Goal: Task Accomplishment & Management: Manage account settings

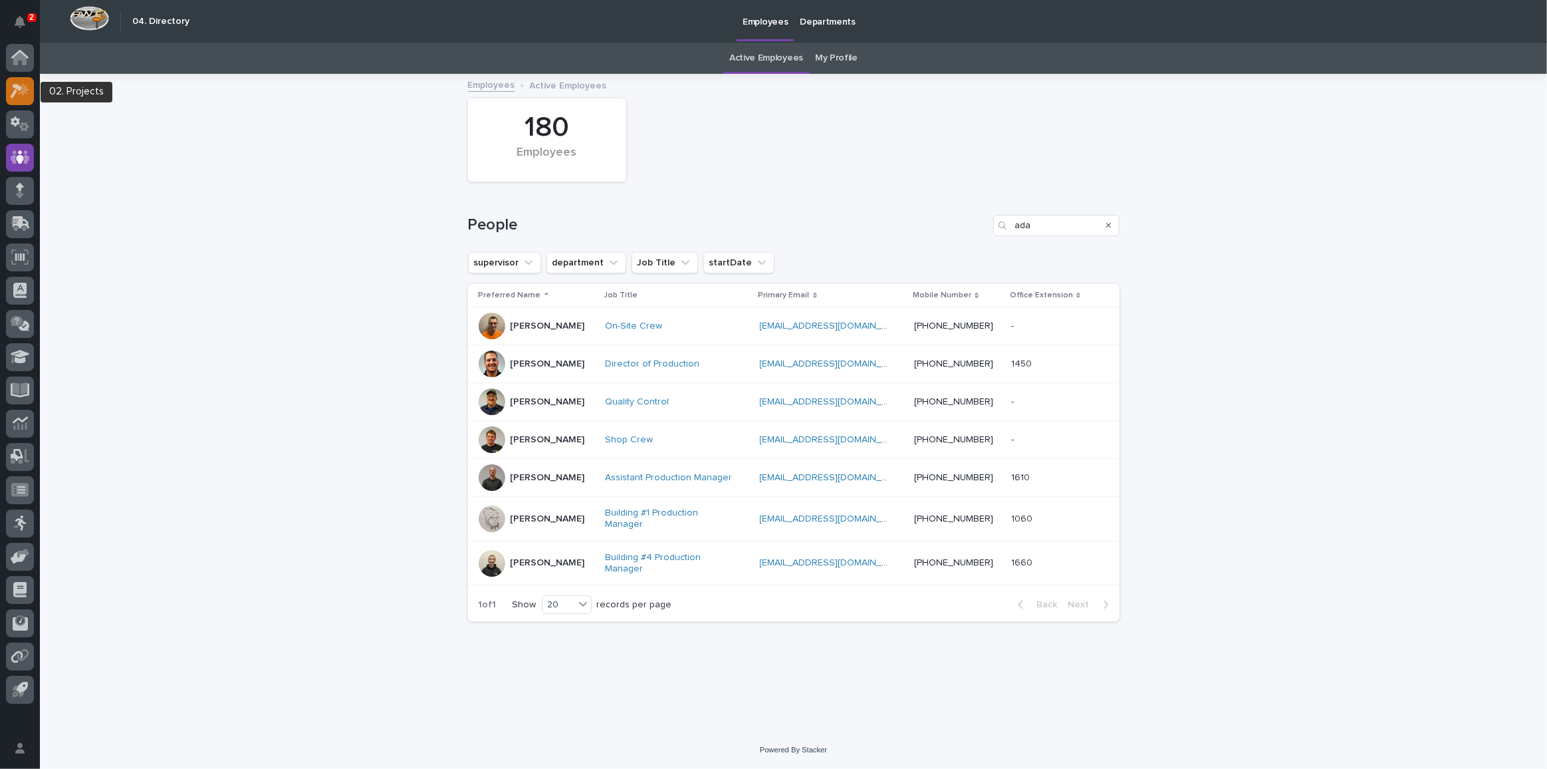
click at [13, 91] on icon at bounding box center [20, 90] width 19 height 15
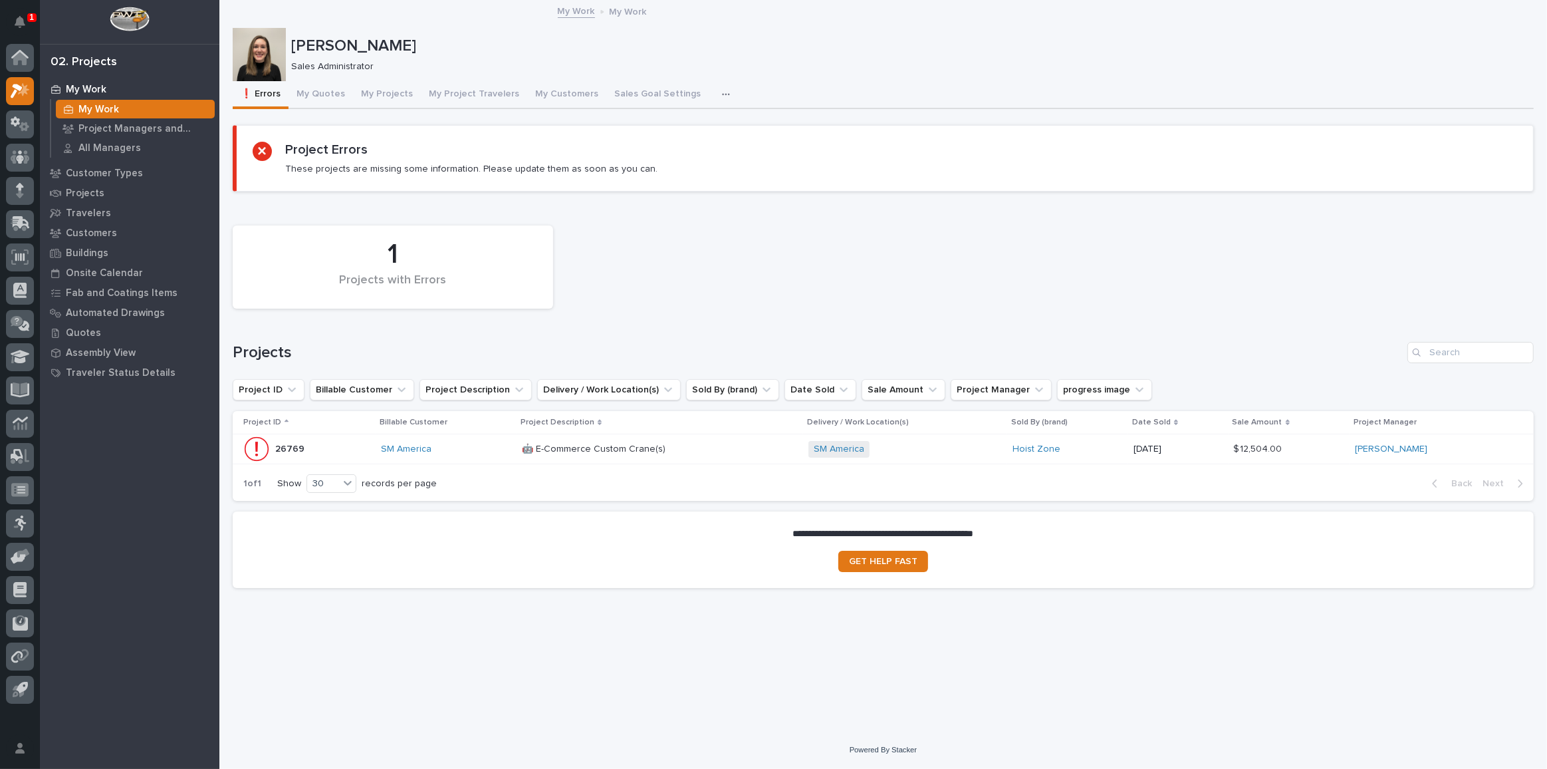
click at [100, 102] on div "My Work" at bounding box center [135, 109] width 159 height 19
click at [376, 92] on button "My Projects" at bounding box center [387, 95] width 68 height 28
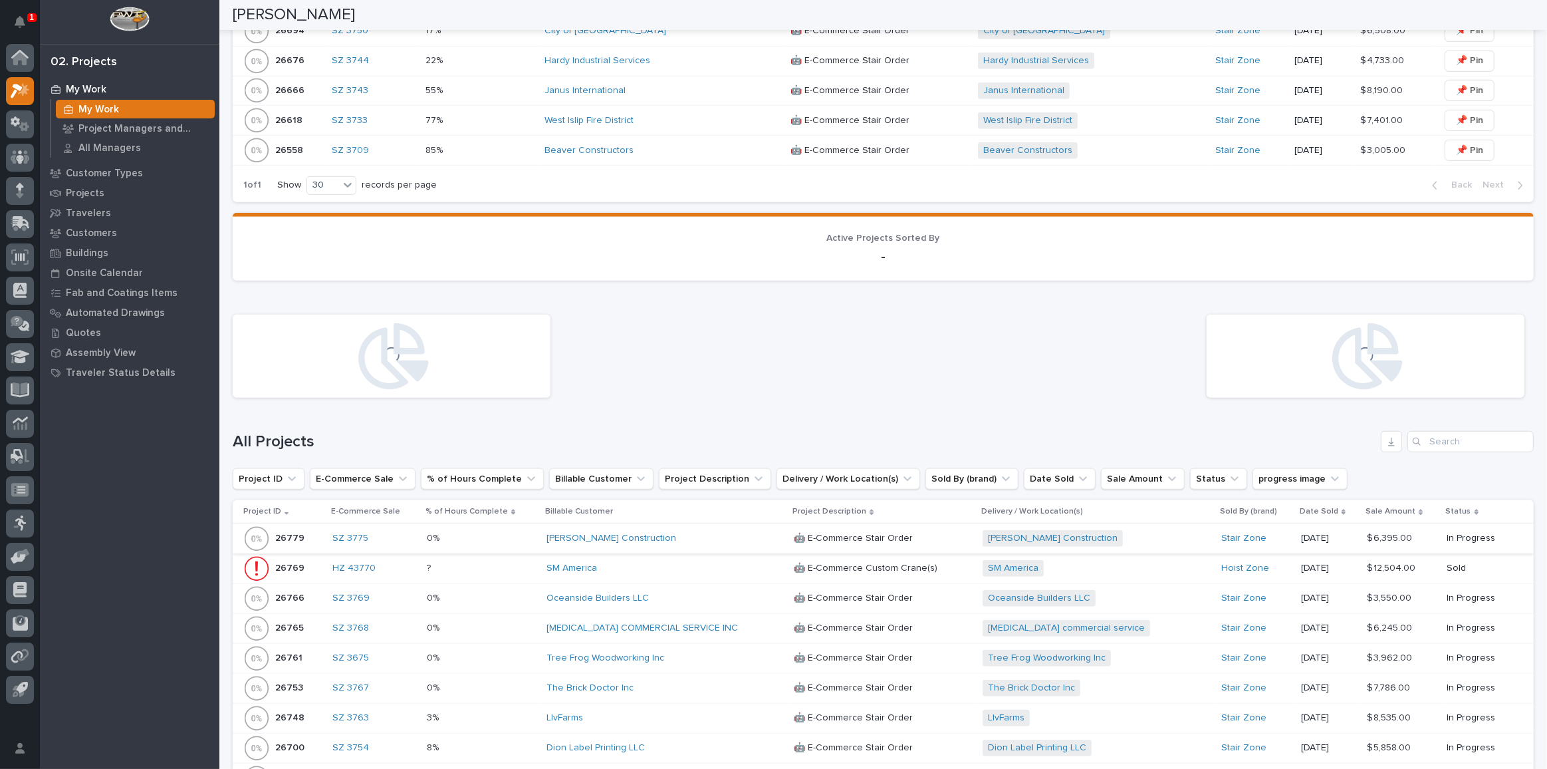
scroll to position [1370, 0]
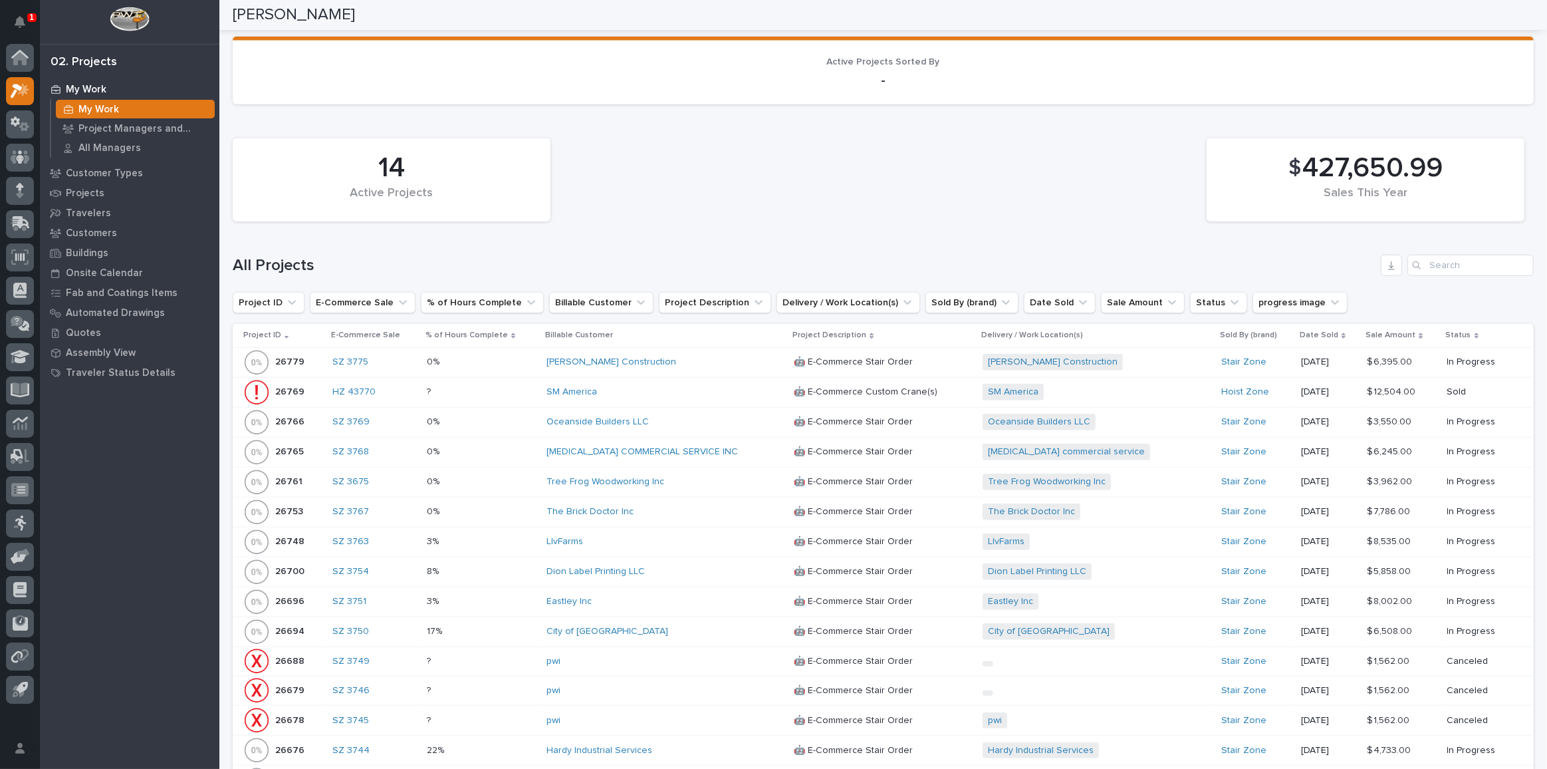
click at [679, 357] on div "[PERSON_NAME] Construction" at bounding box center [663, 361] width 233 height 11
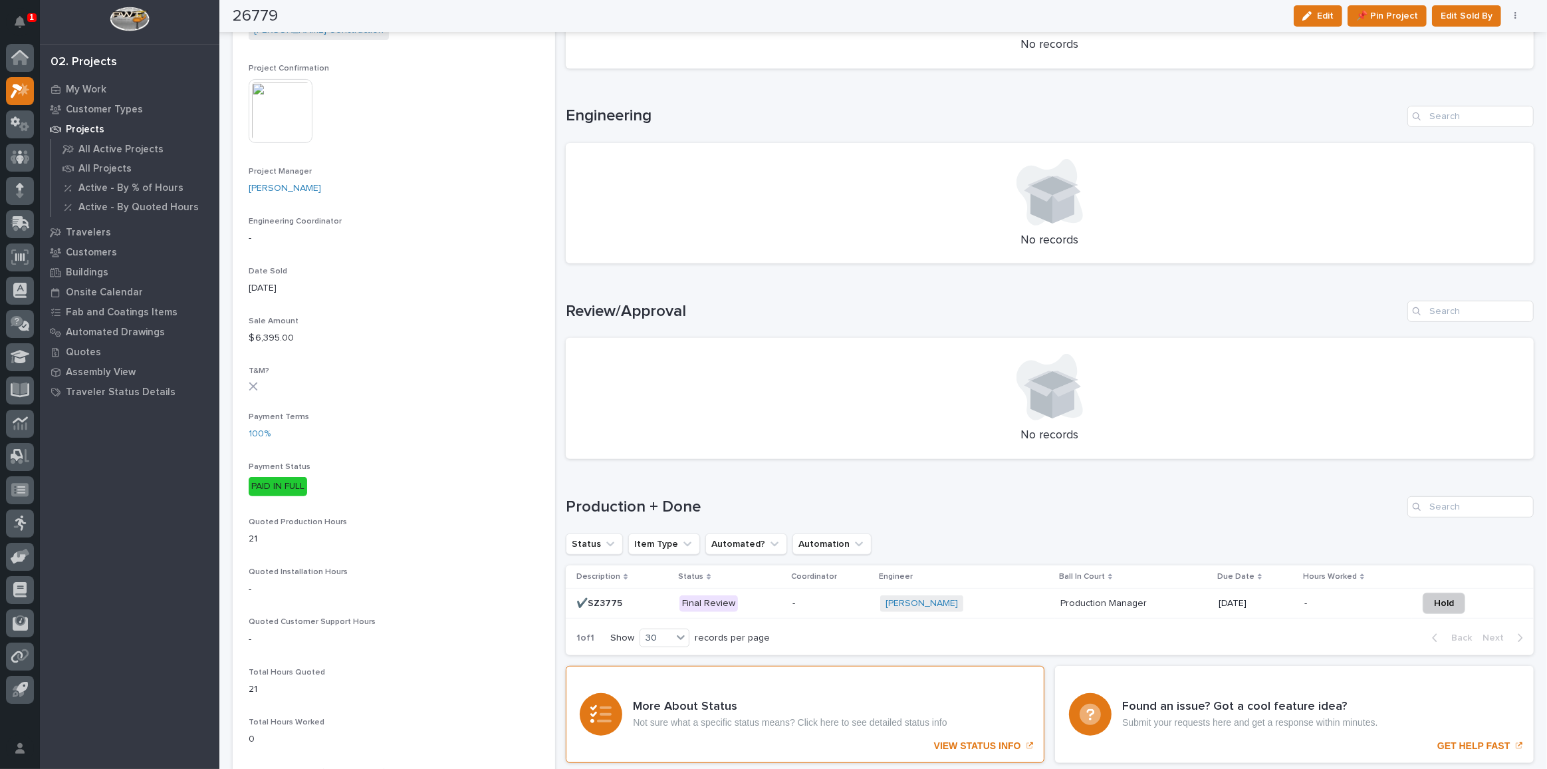
scroll to position [664, 0]
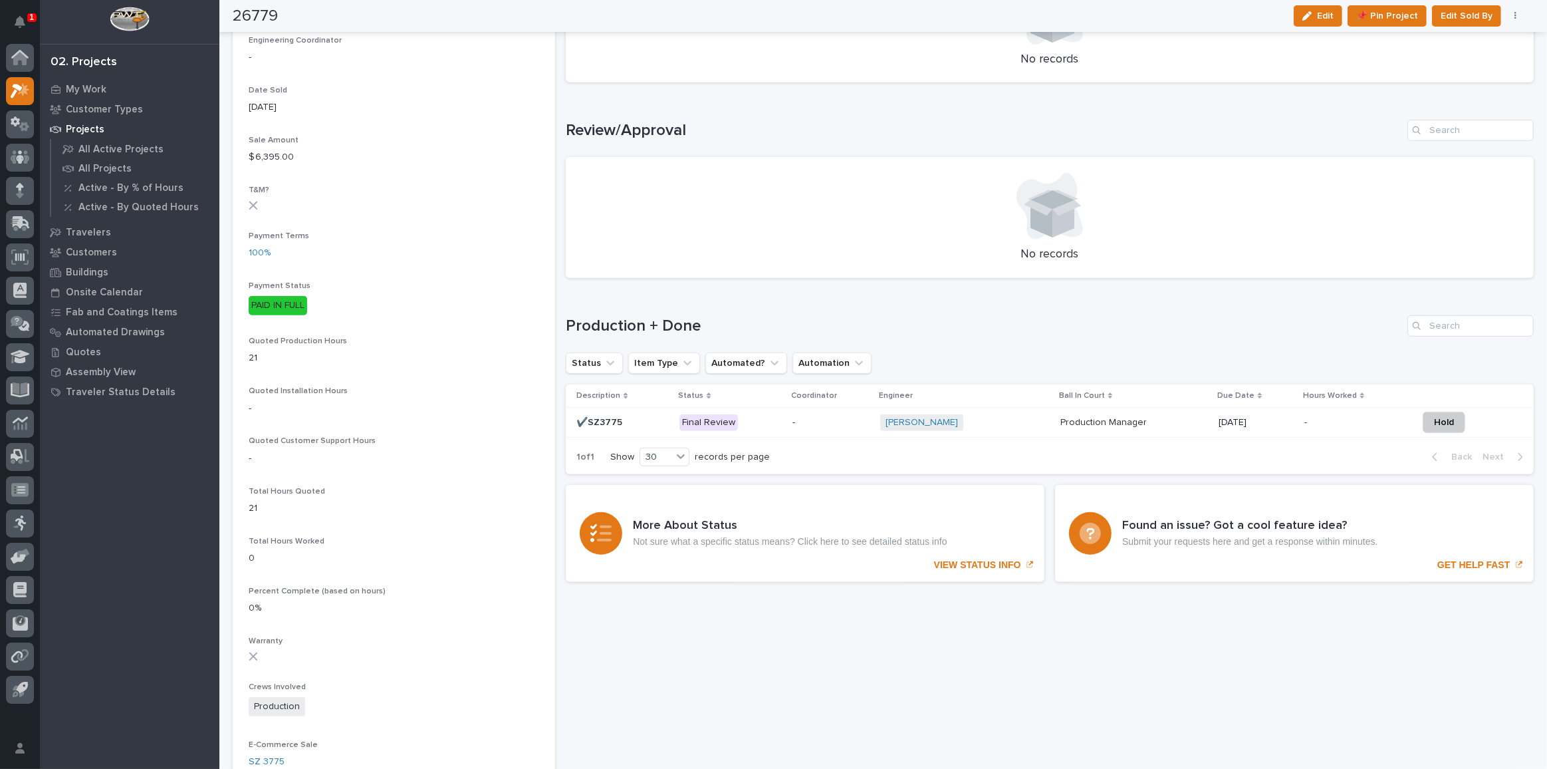
click at [767, 423] on p "Final Review" at bounding box center [730, 422] width 102 height 17
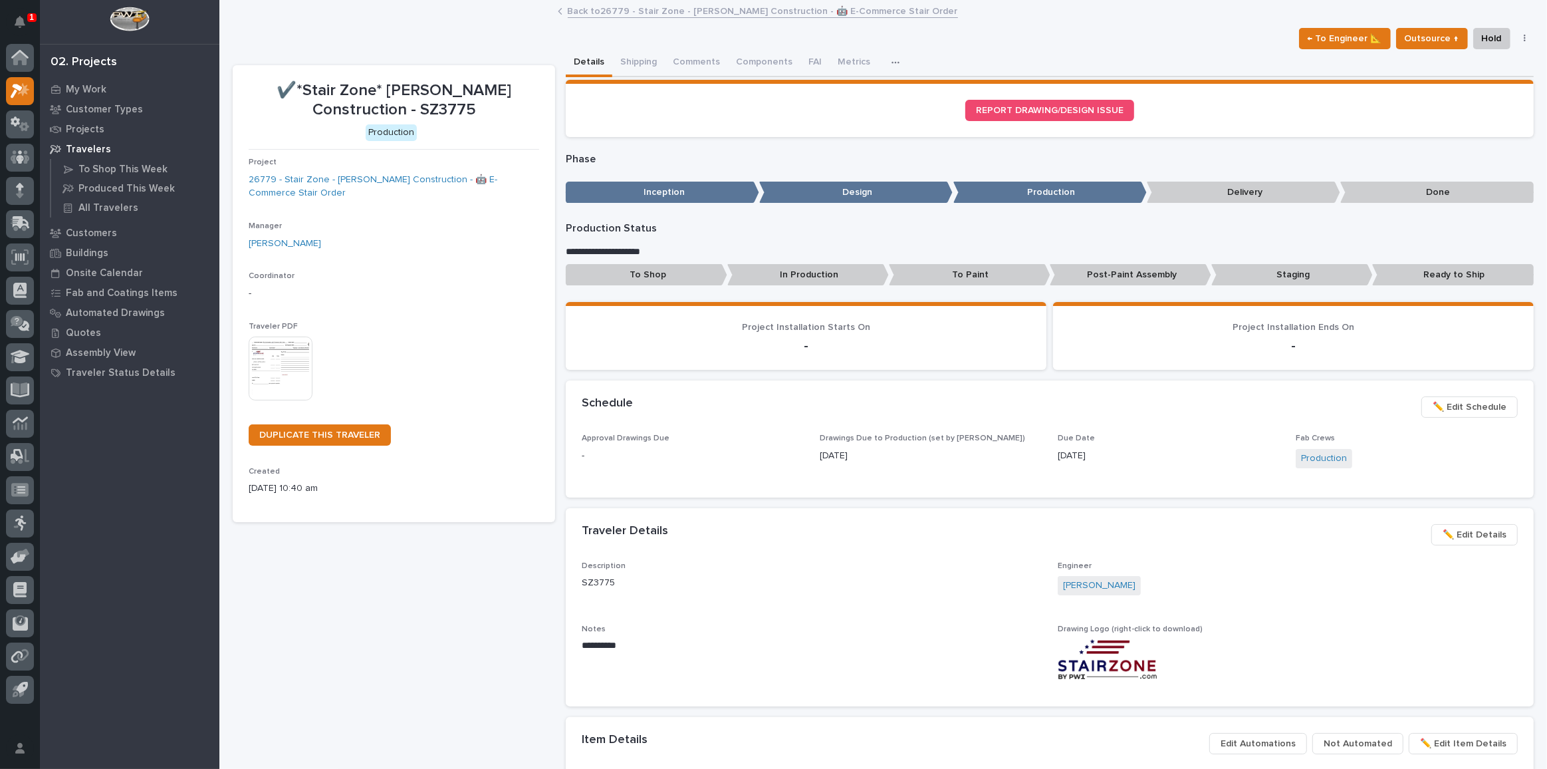
click at [289, 345] on img at bounding box center [281, 368] width 64 height 64
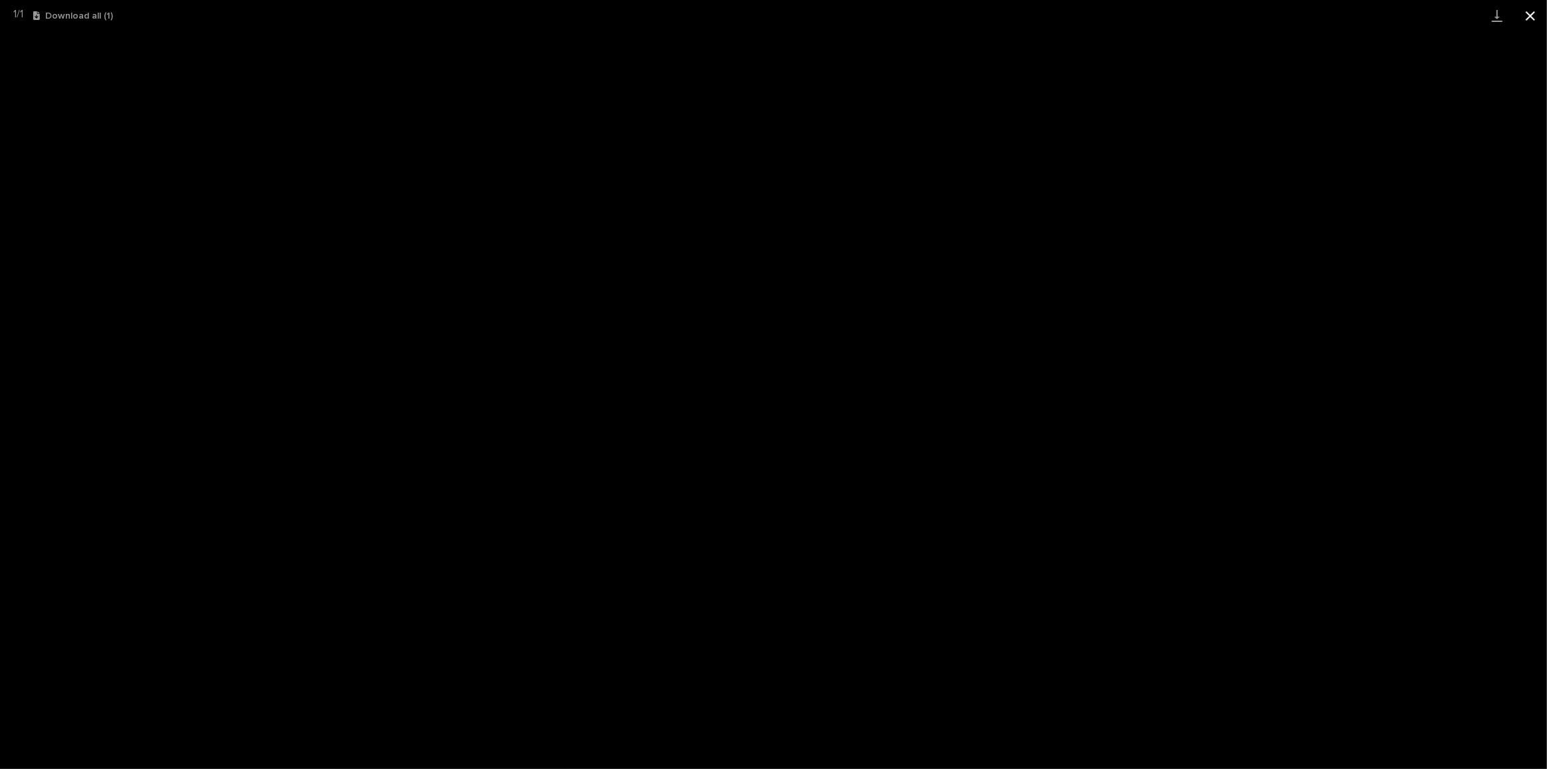
click at [1535, 13] on button "Close gallery" at bounding box center [1530, 15] width 33 height 31
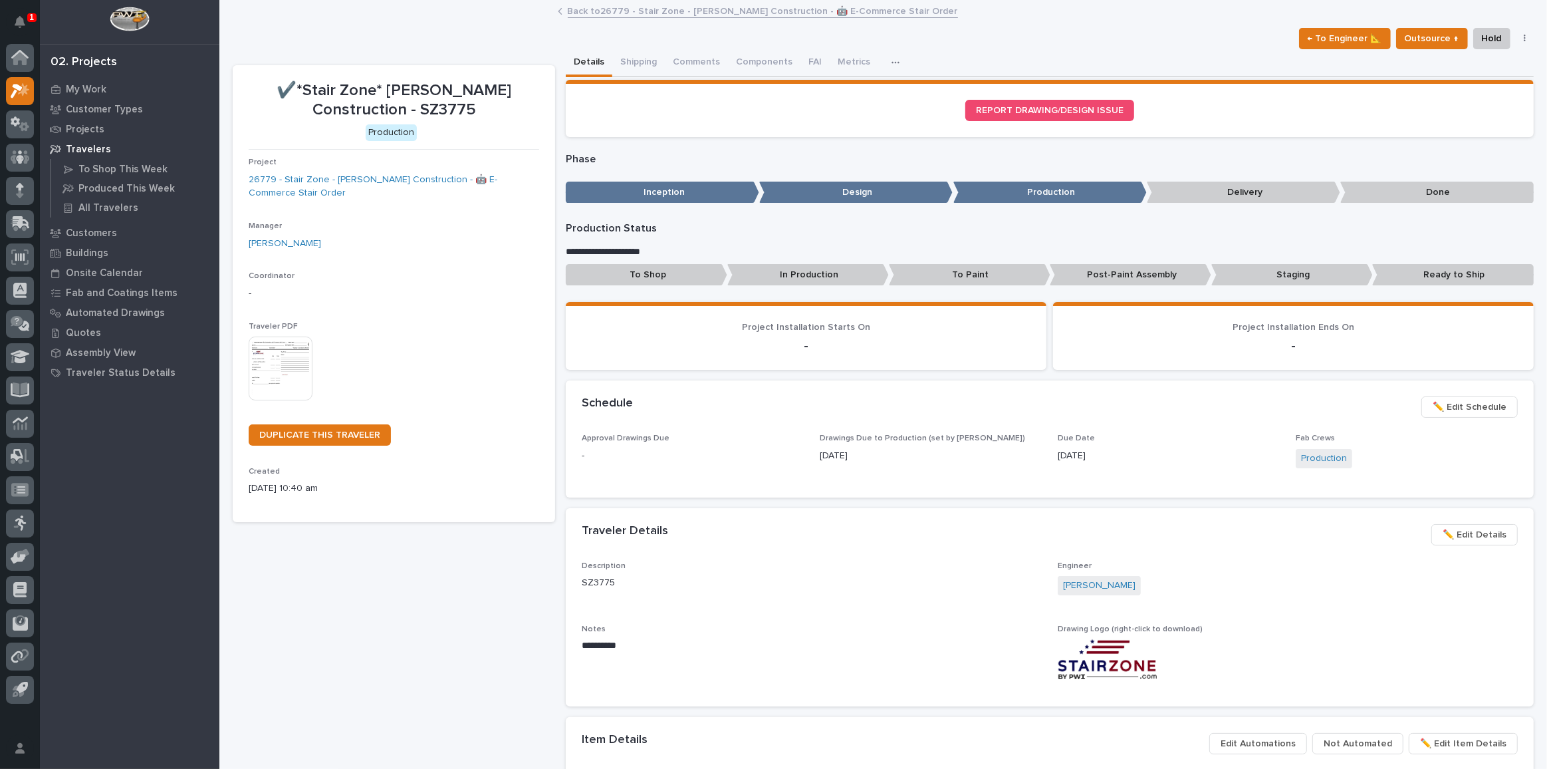
click at [703, 10] on link "Back to 26779 - Stair Zone - Eby Construction - 🤖 E-Commerce Stair Order" at bounding box center [763, 10] width 390 height 15
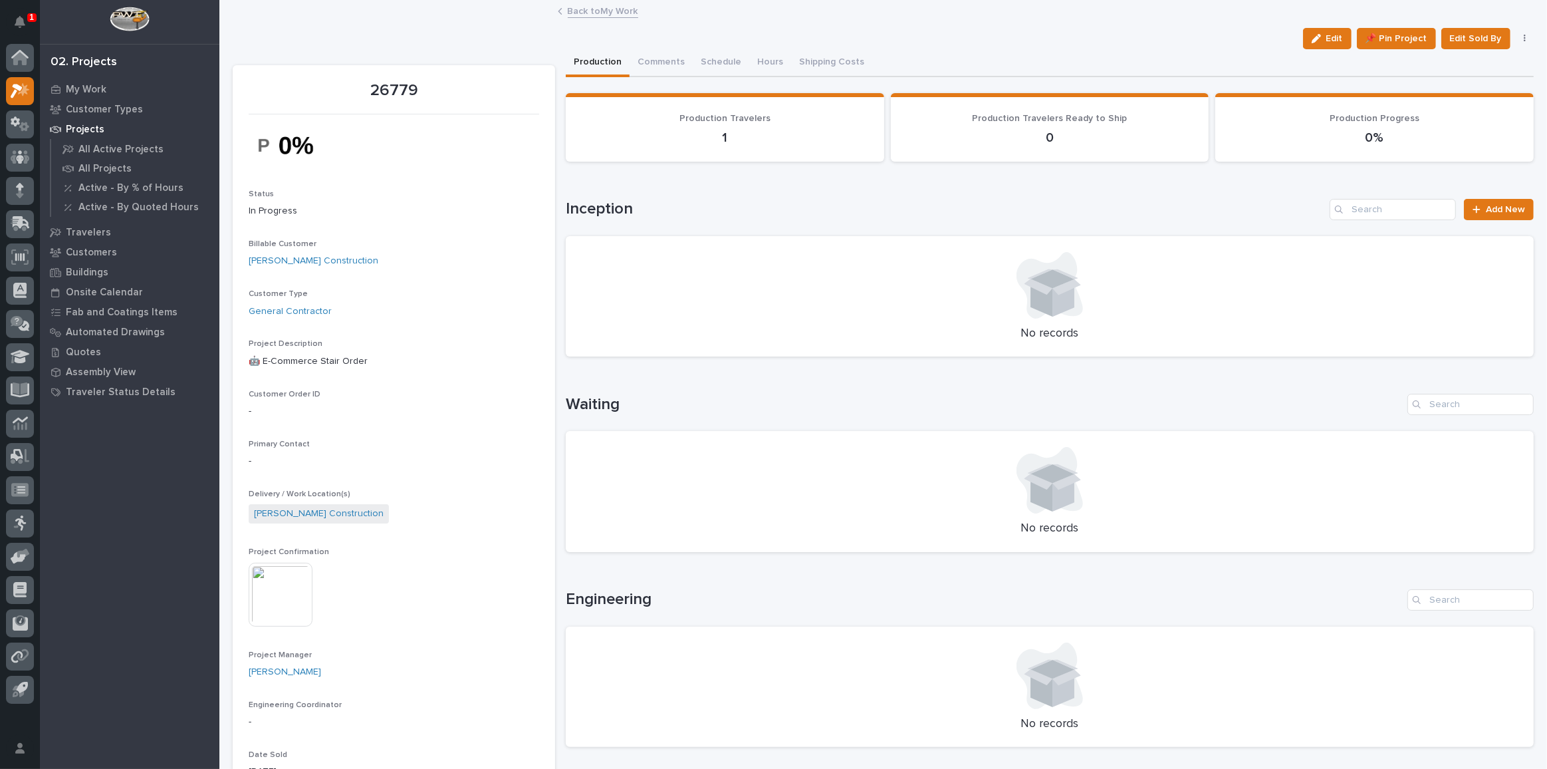
click at [599, 9] on link "Back to My Work" at bounding box center [603, 10] width 70 height 15
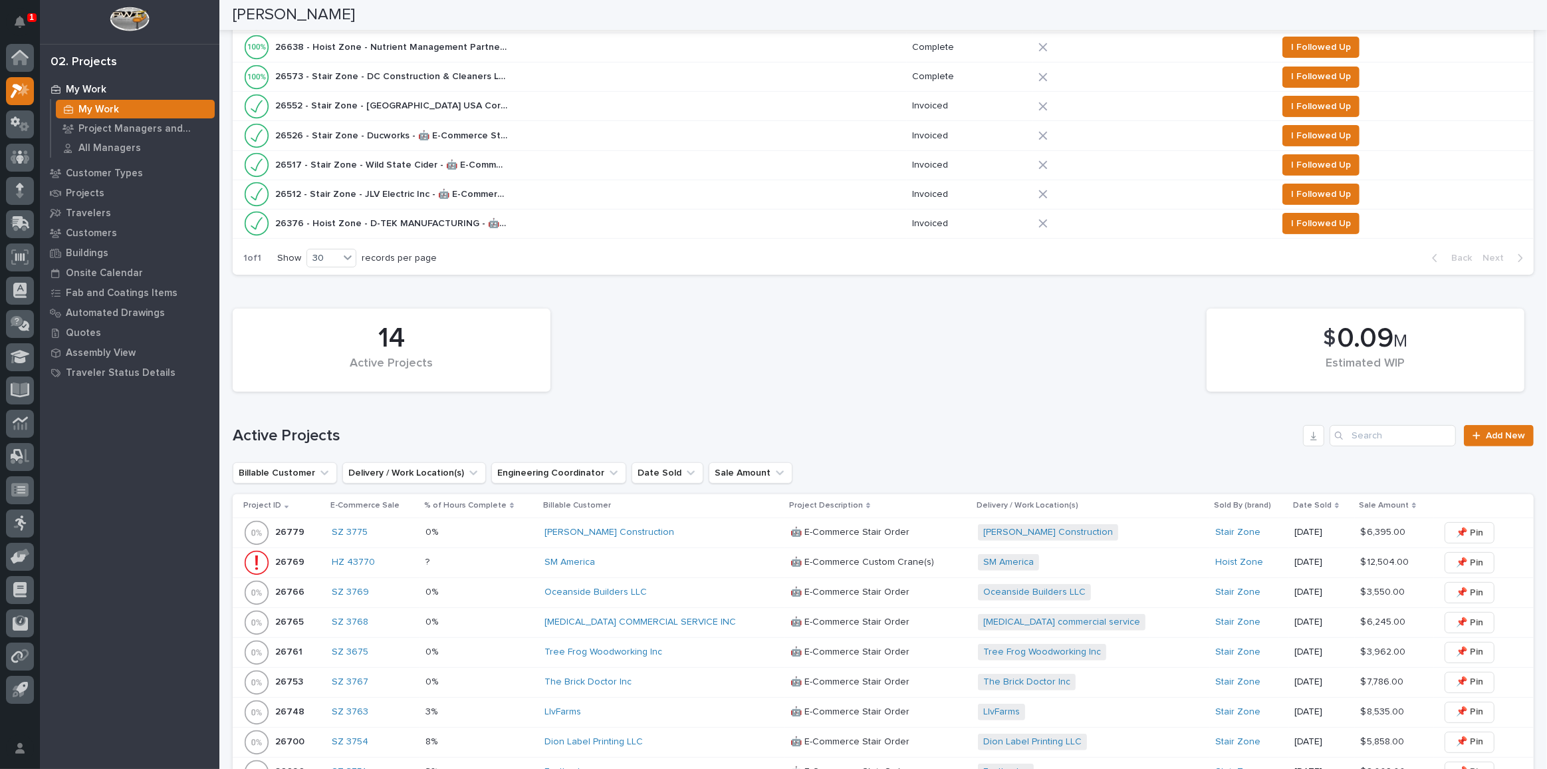
scroll to position [483, 0]
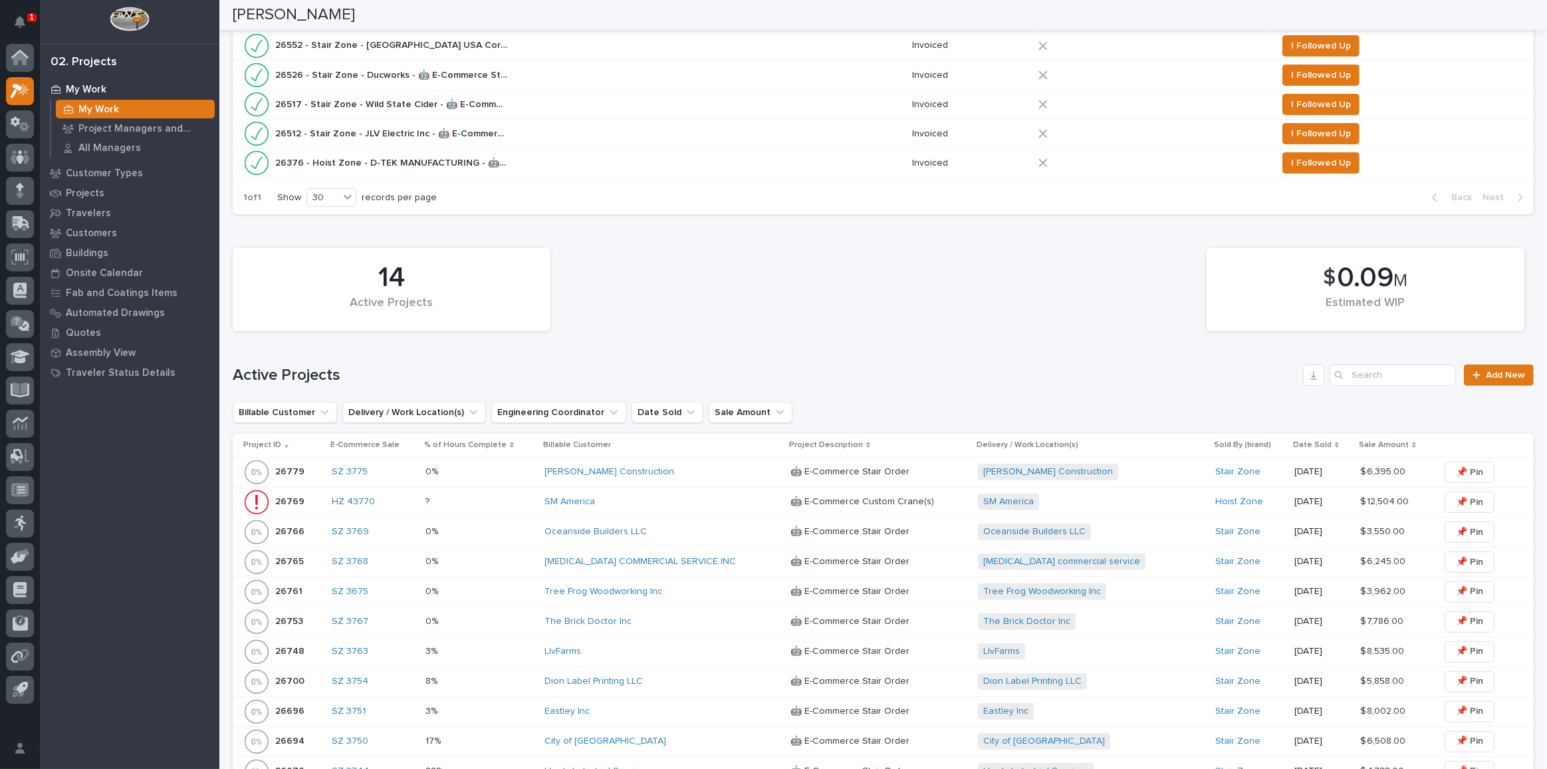
click at [689, 526] on div "Oceanside Builders LLC" at bounding box center [661, 531] width 233 height 11
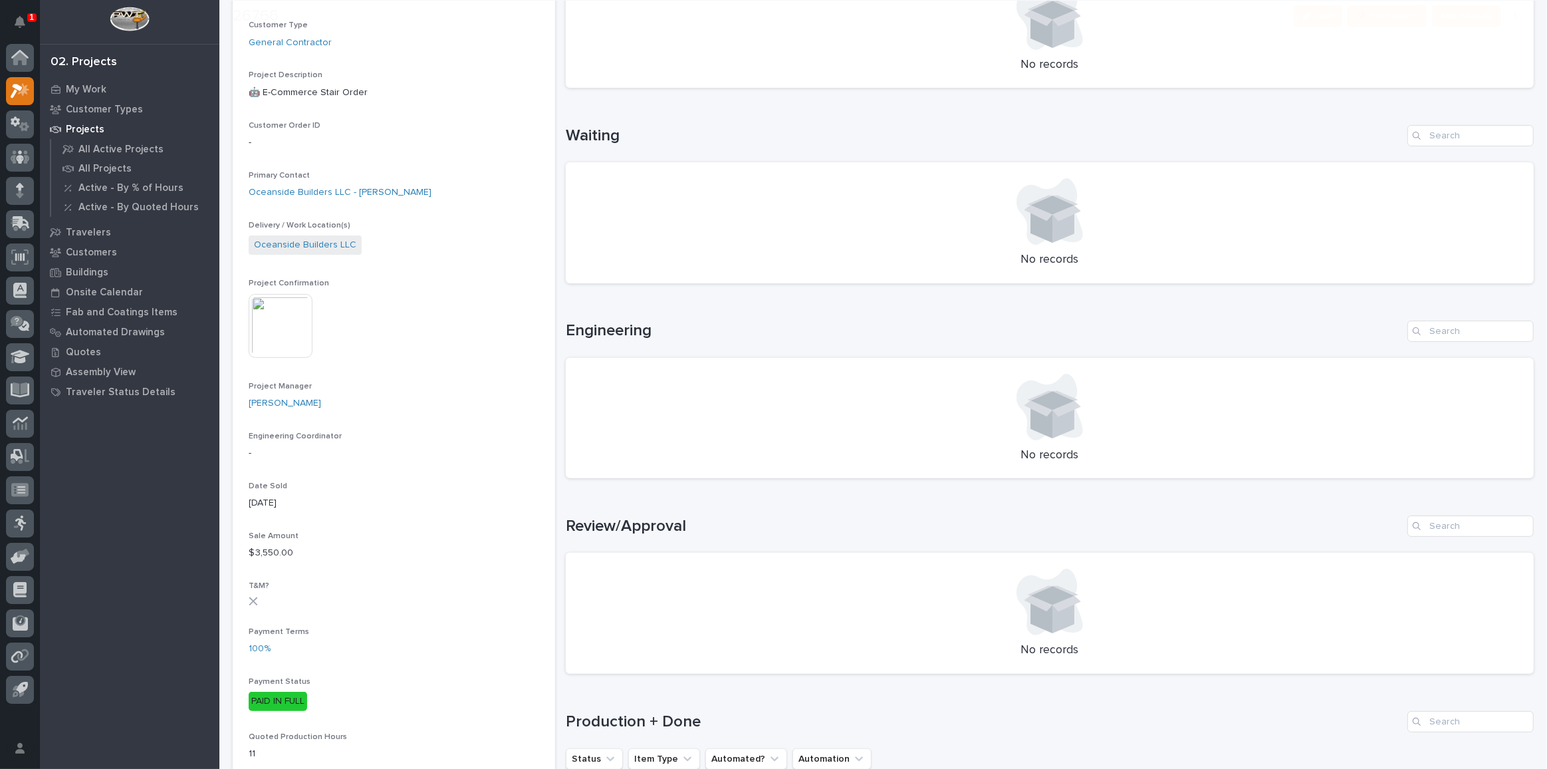
scroll to position [664, 0]
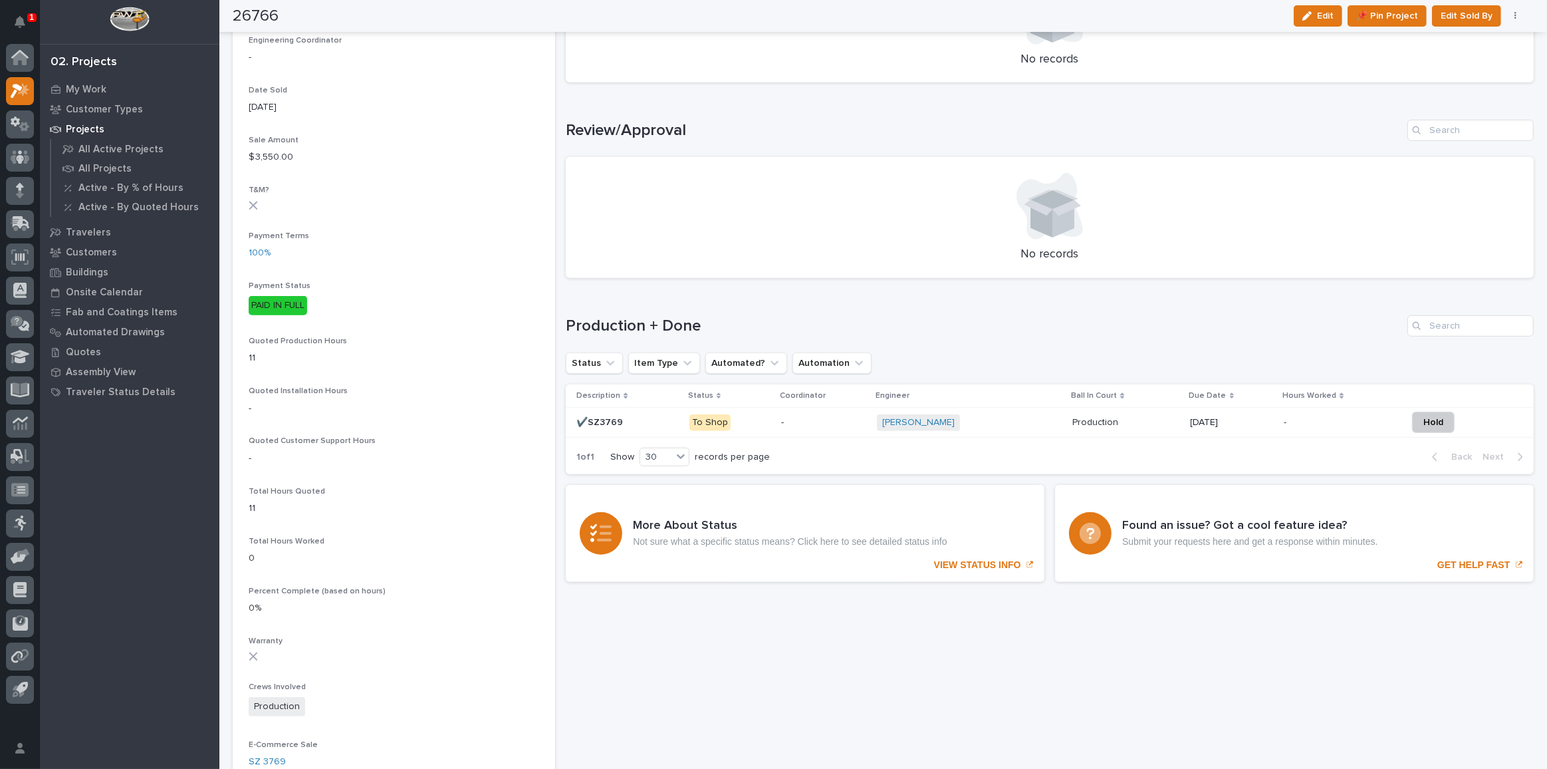
click at [763, 423] on p "To Shop" at bounding box center [729, 422] width 81 height 17
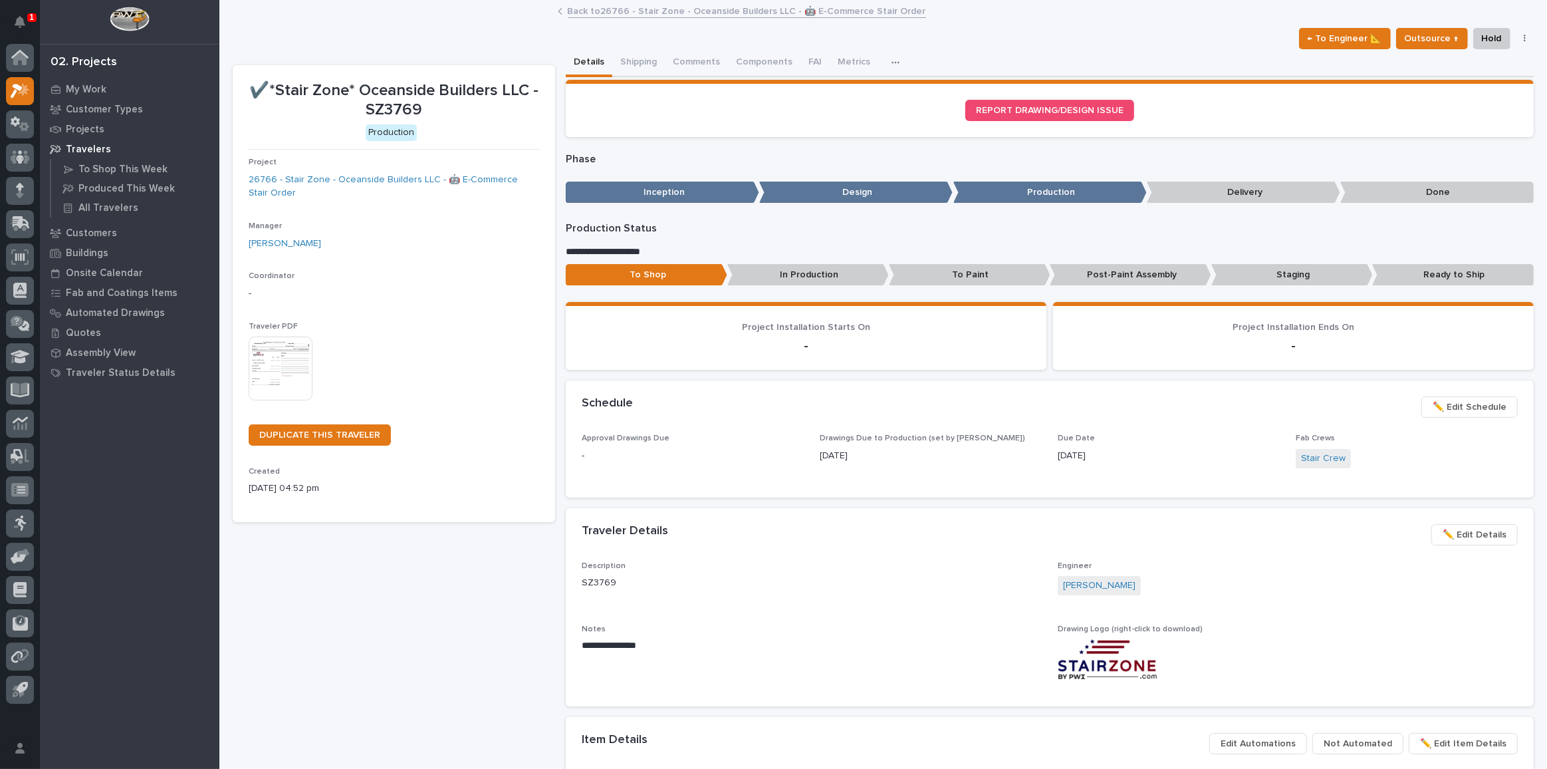
click at [288, 360] on img at bounding box center [281, 368] width 64 height 64
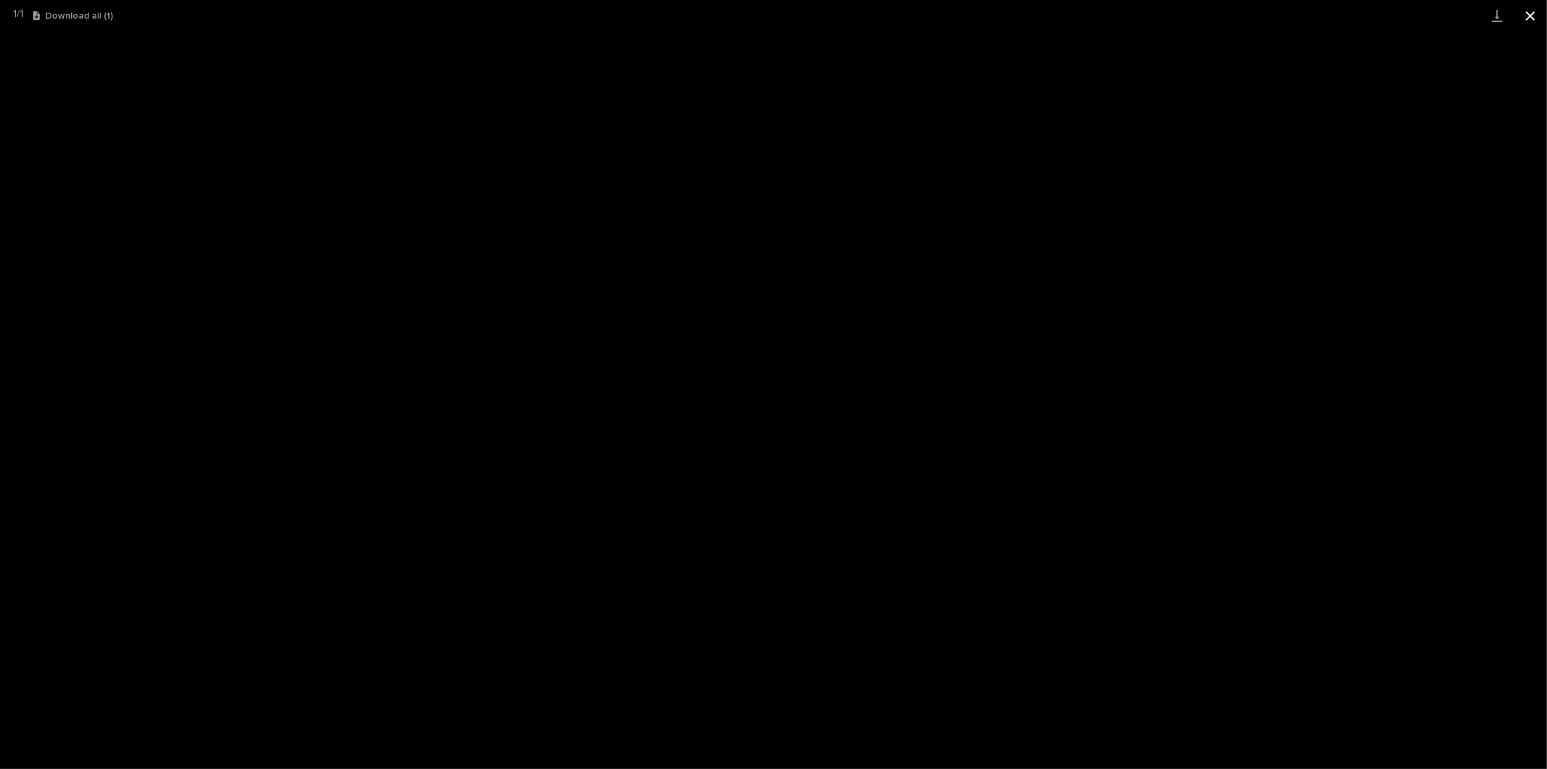
click at [1529, 16] on button "Close gallery" at bounding box center [1530, 15] width 33 height 31
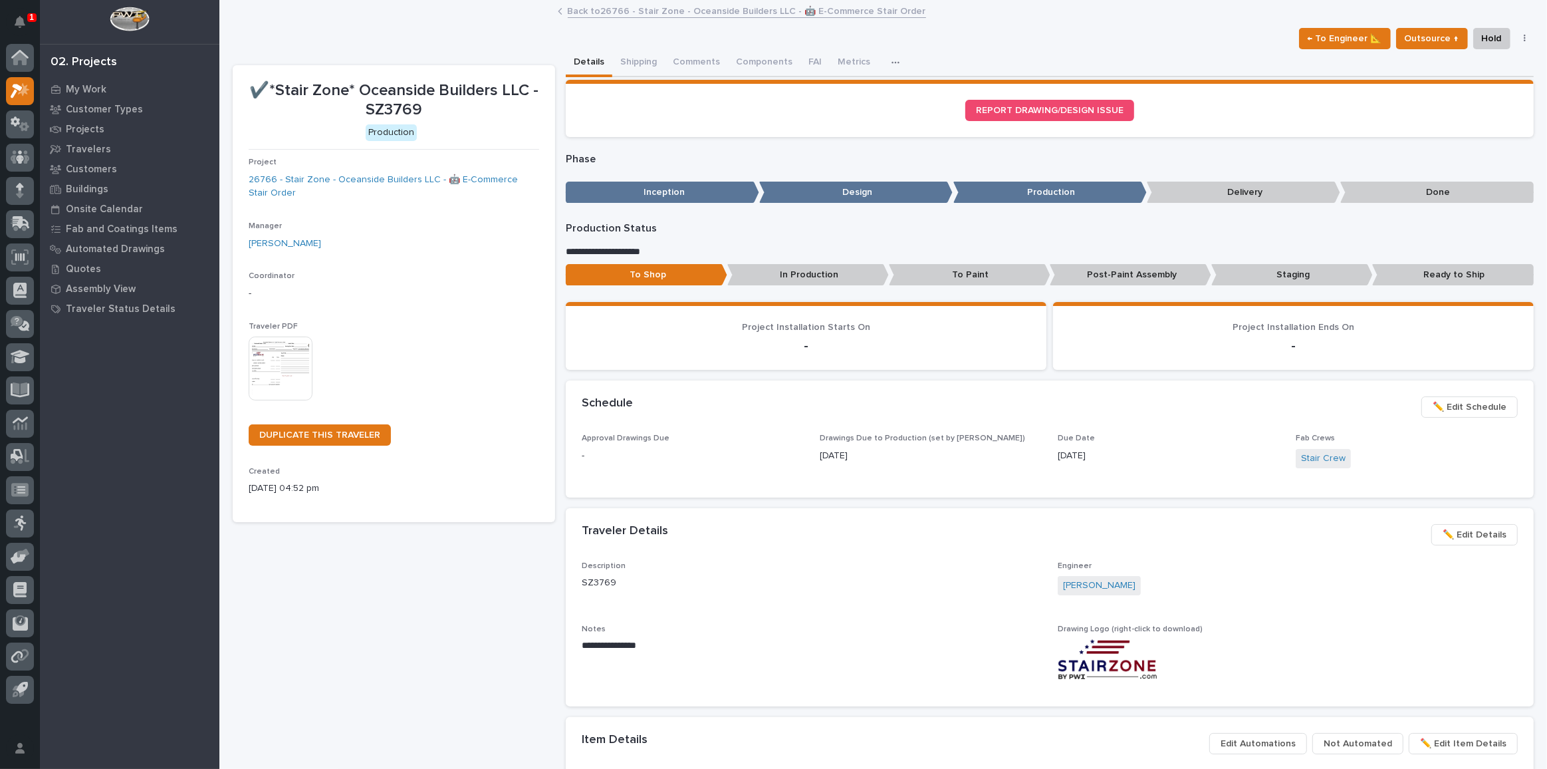
click at [701, 6] on link "Back to 26766 - Stair Zone - Oceanside Builders LLC - 🤖 E-Commerce Stair Order" at bounding box center [747, 10] width 358 height 15
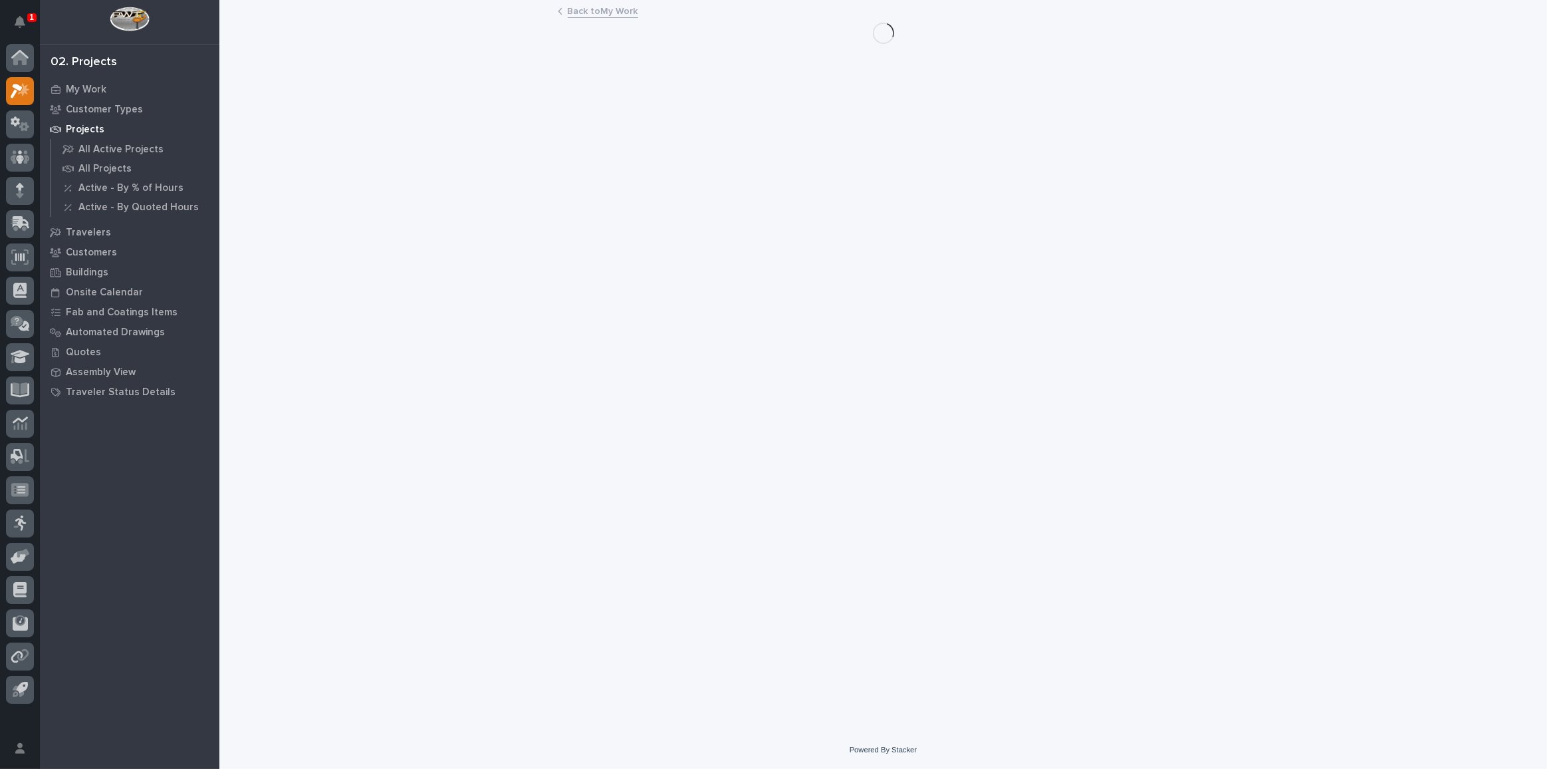
click at [622, 13] on link "Back to My Work" at bounding box center [603, 10] width 70 height 15
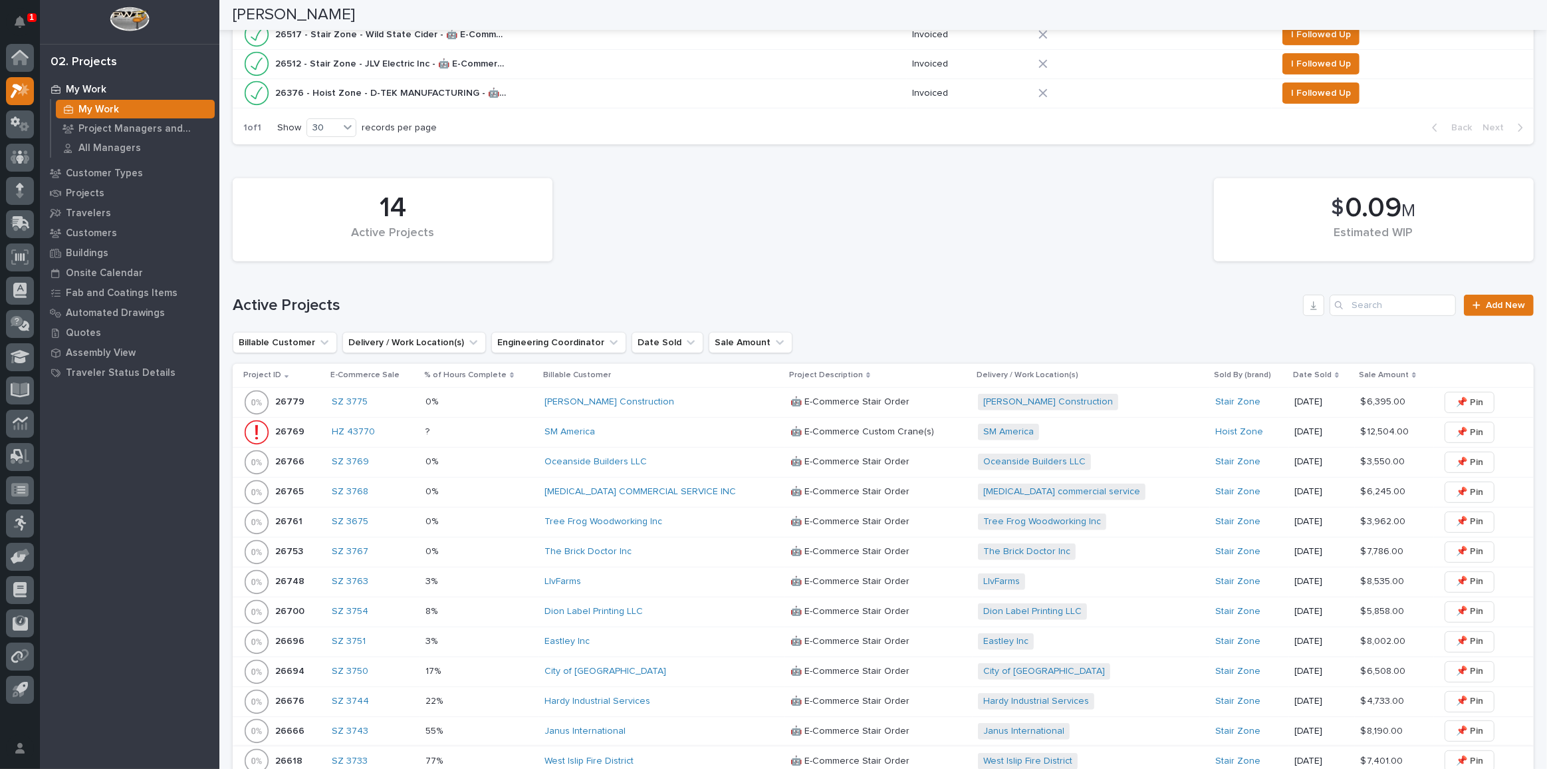
scroll to position [725, 0]
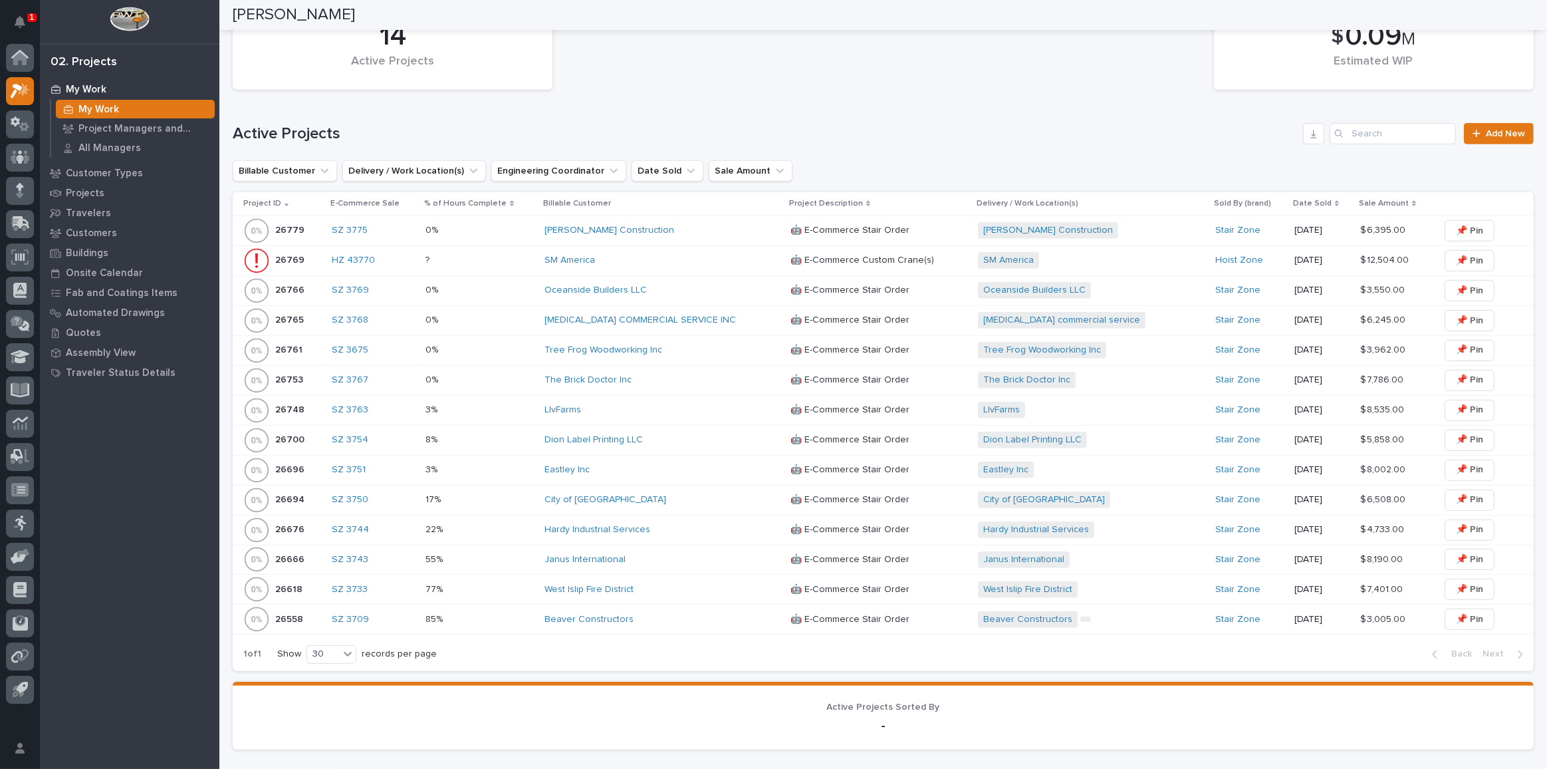
click at [527, 314] on p at bounding box center [480, 319] width 108 height 11
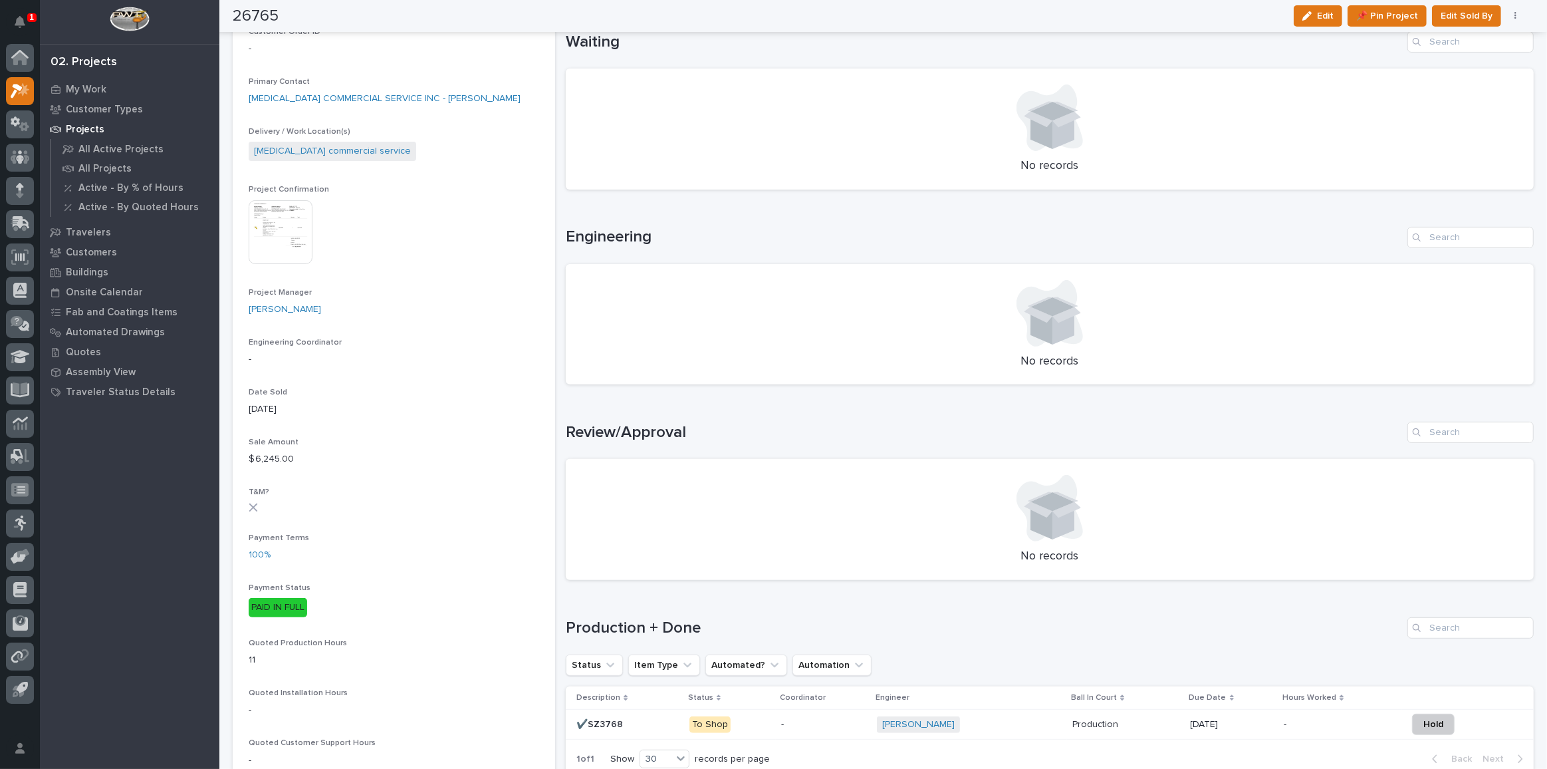
scroll to position [664, 0]
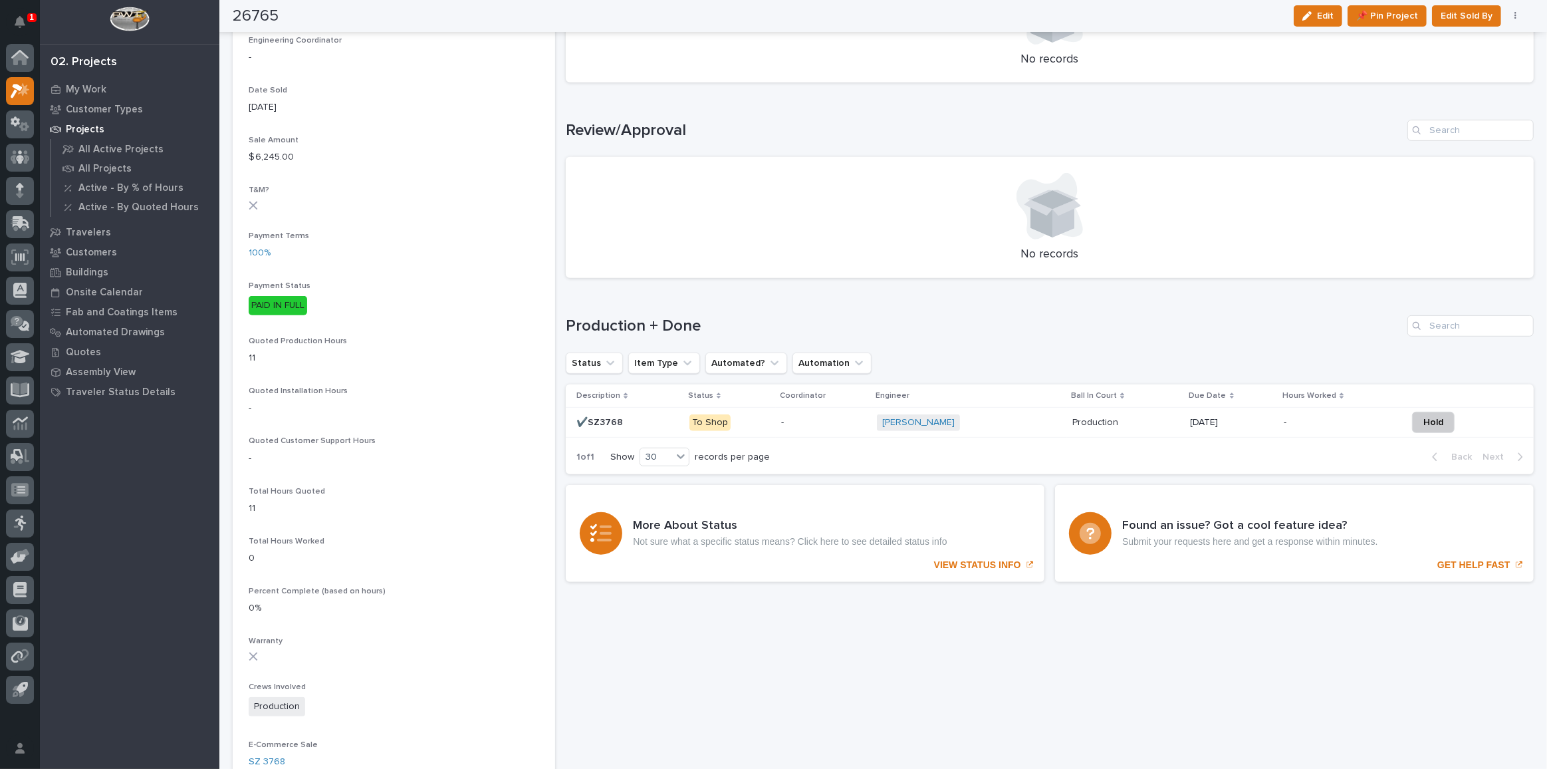
click at [760, 432] on div "To Shop" at bounding box center [729, 422] width 81 height 27
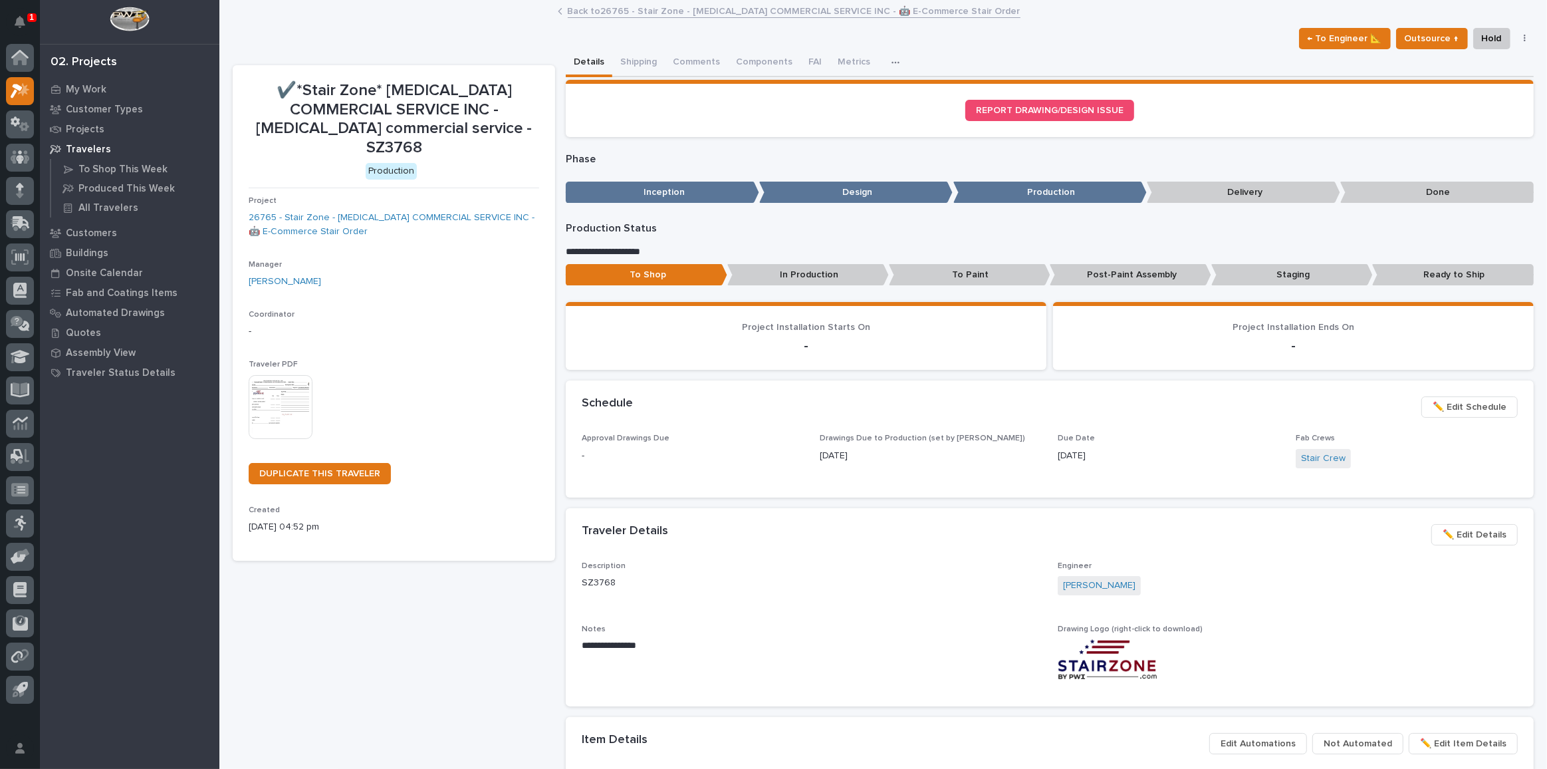
click at [290, 394] on img at bounding box center [281, 407] width 64 height 64
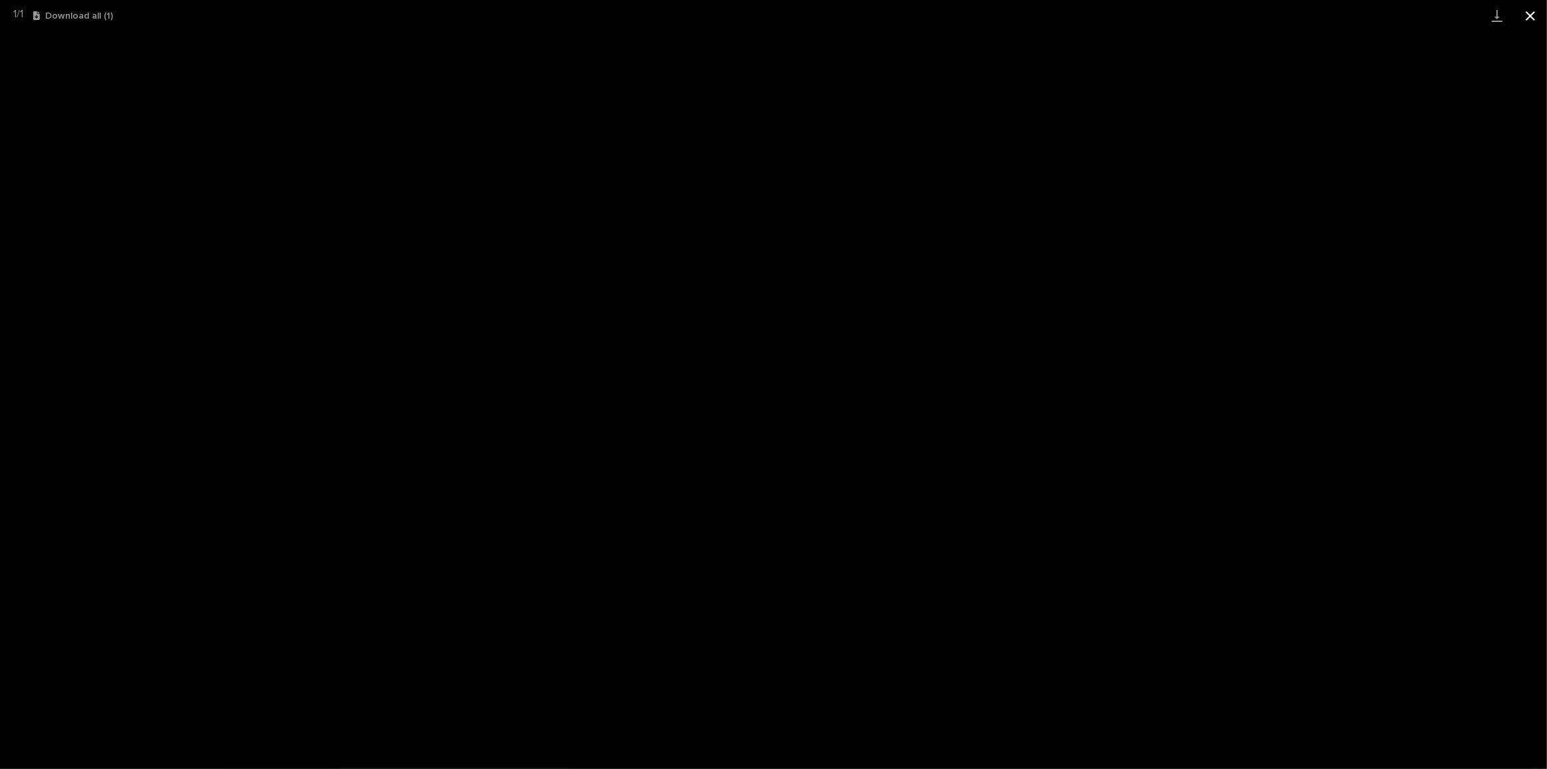
click at [1532, 19] on button "Close gallery" at bounding box center [1530, 15] width 33 height 31
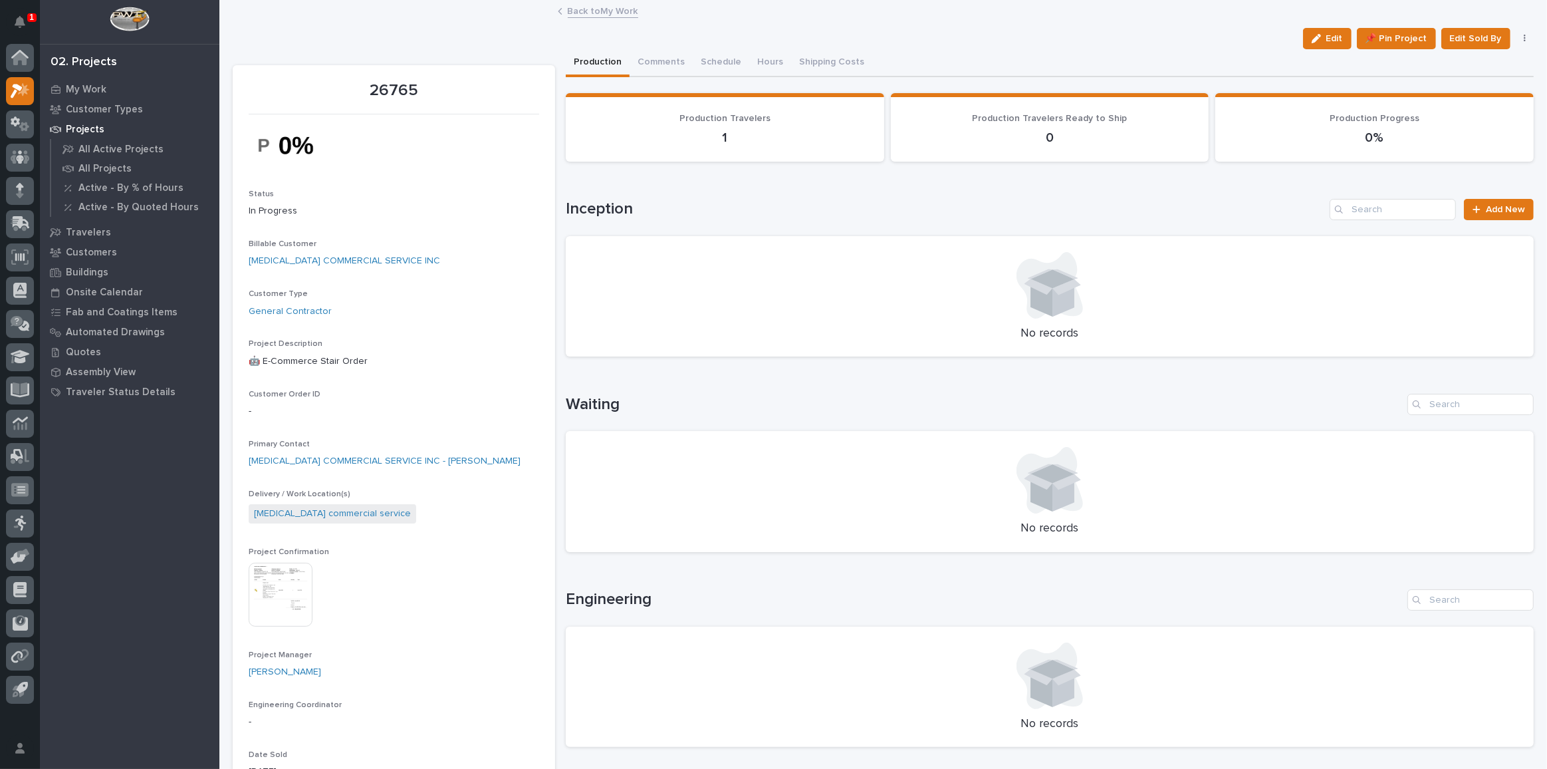
click at [604, 7] on link "Back to My Work" at bounding box center [603, 10] width 70 height 15
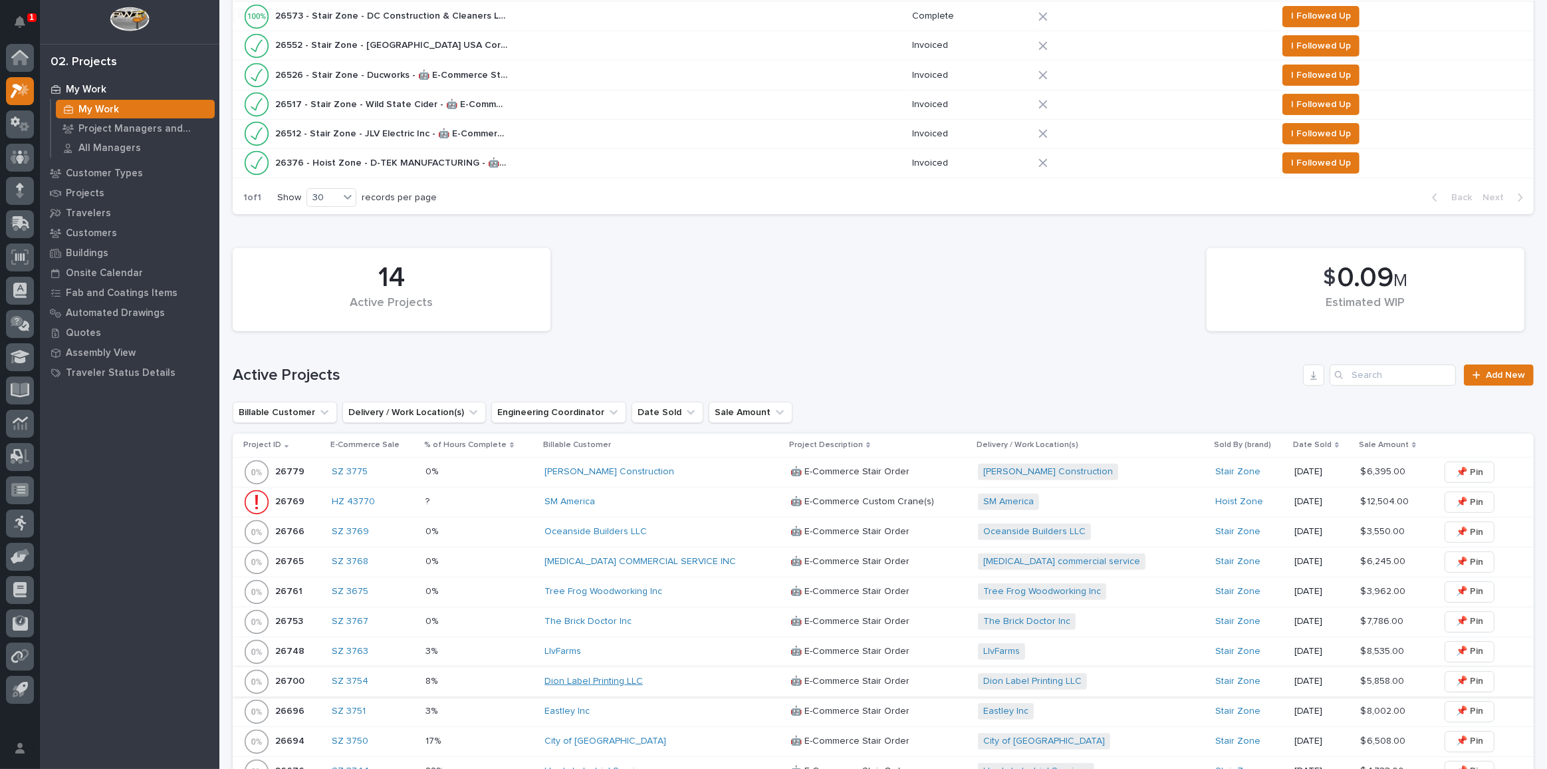
scroll to position [725, 0]
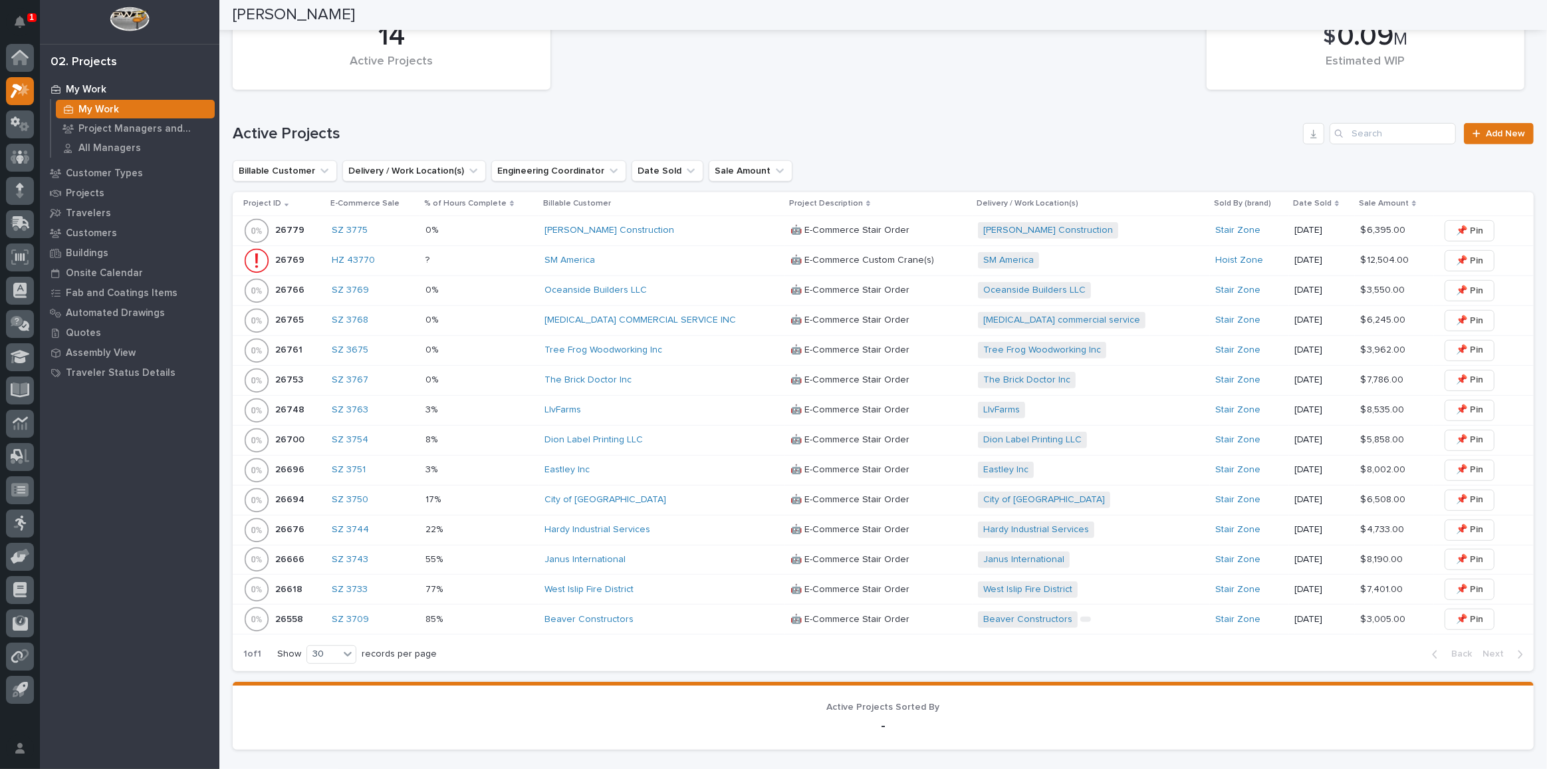
click at [682, 374] on div "The Brick Doctor Inc" at bounding box center [661, 379] width 233 height 11
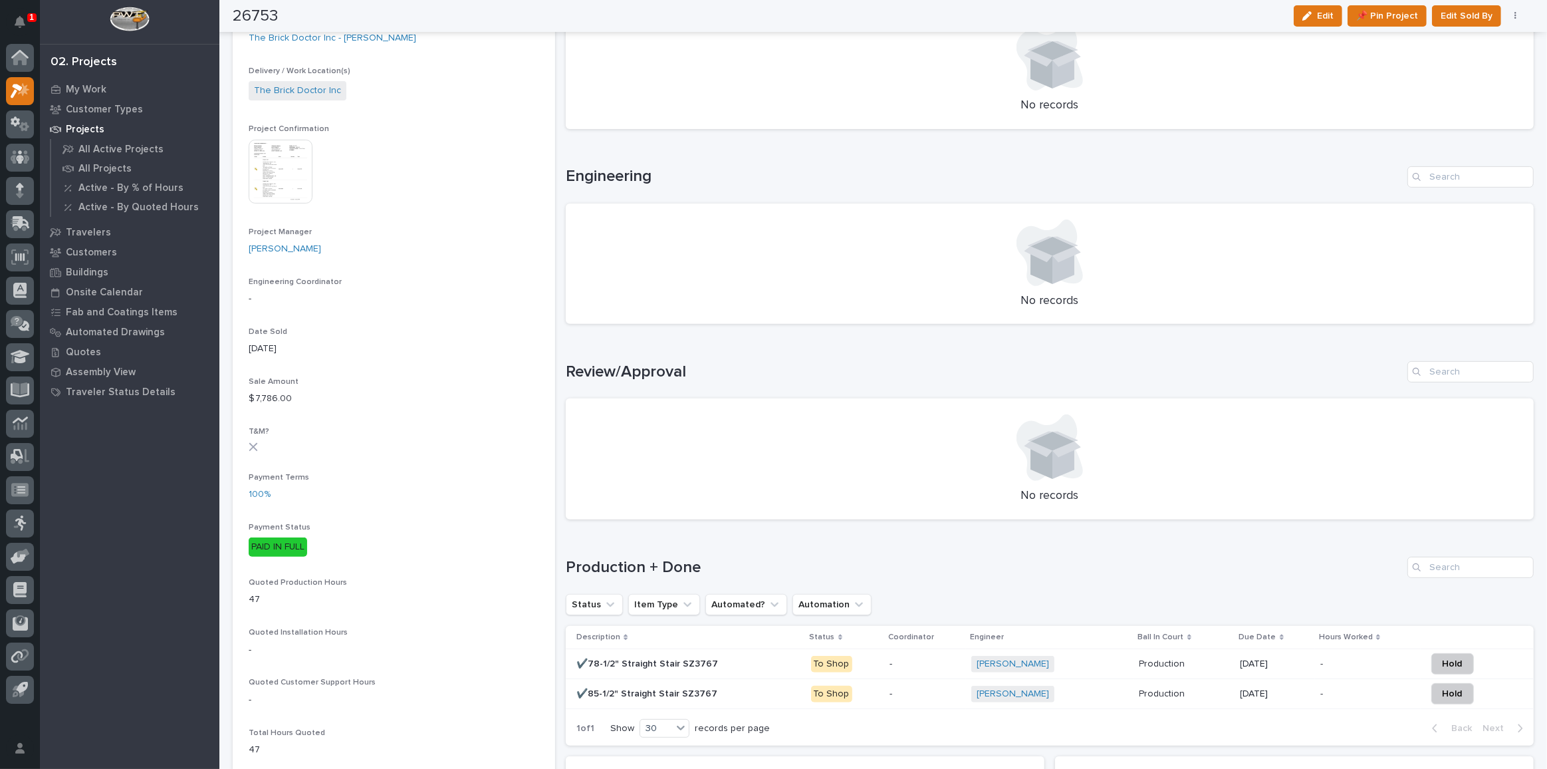
scroll to position [725, 0]
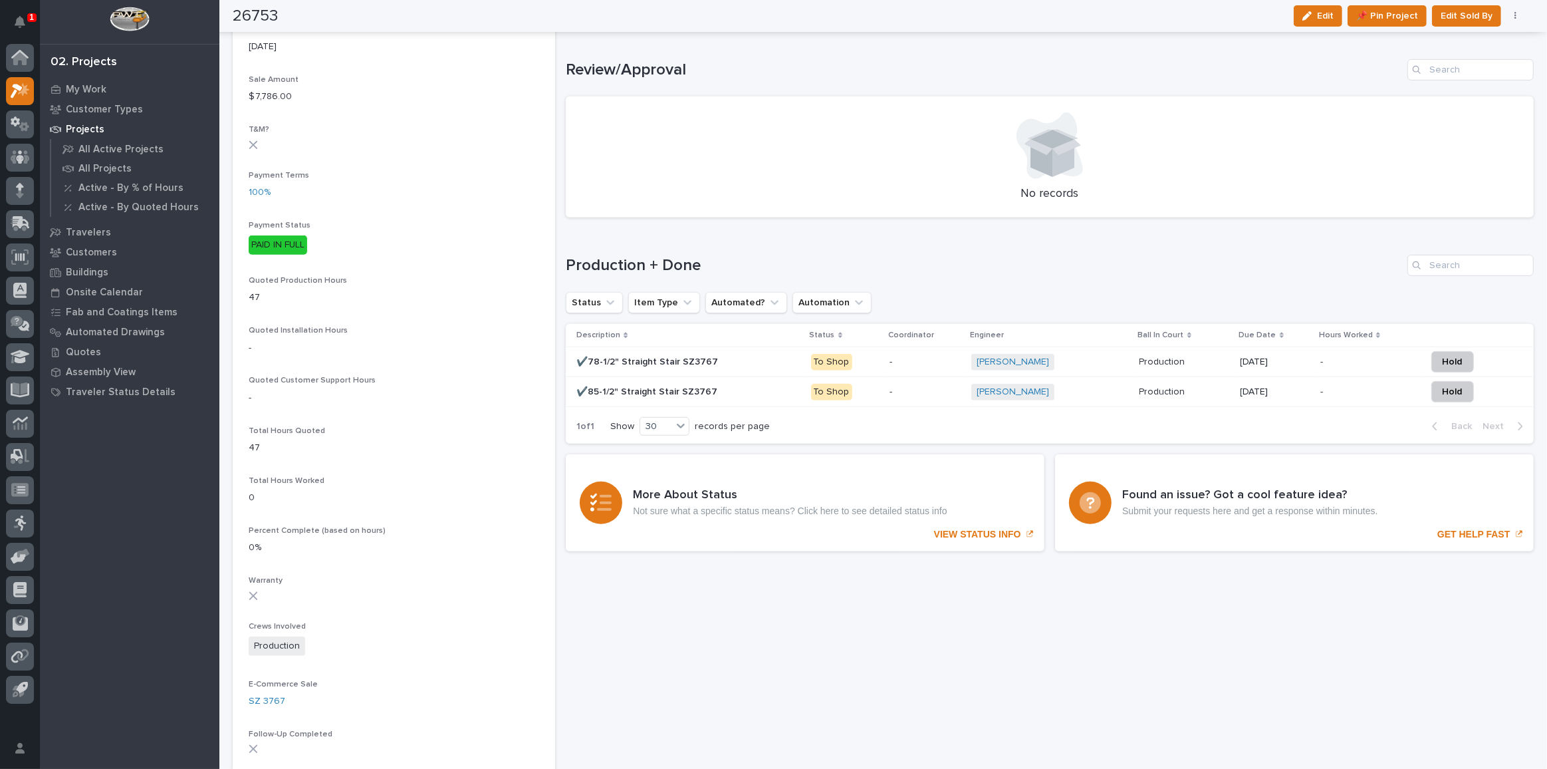
click at [717, 386] on p at bounding box center [687, 391] width 223 height 11
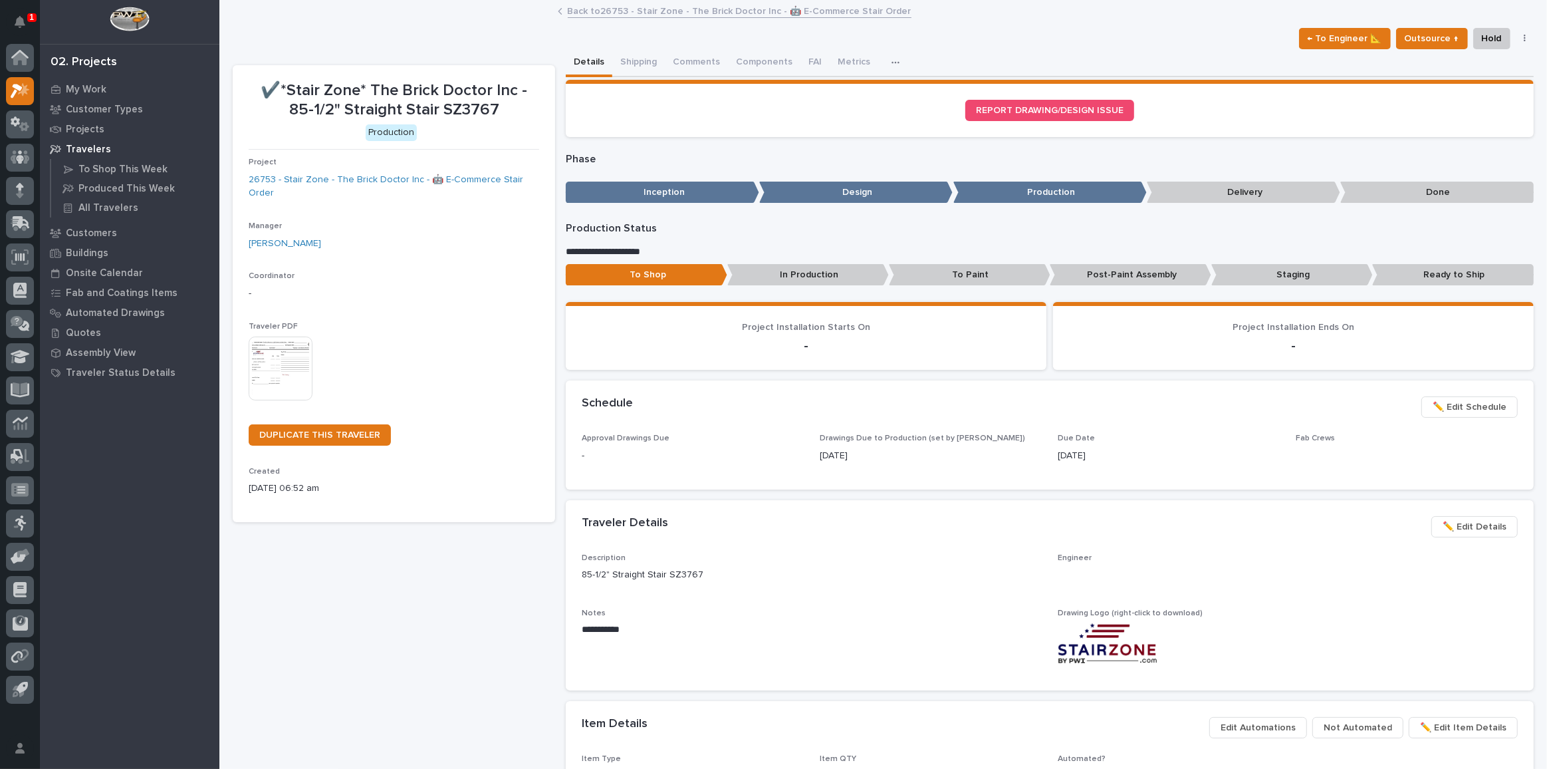
click at [303, 342] on img at bounding box center [281, 368] width 64 height 64
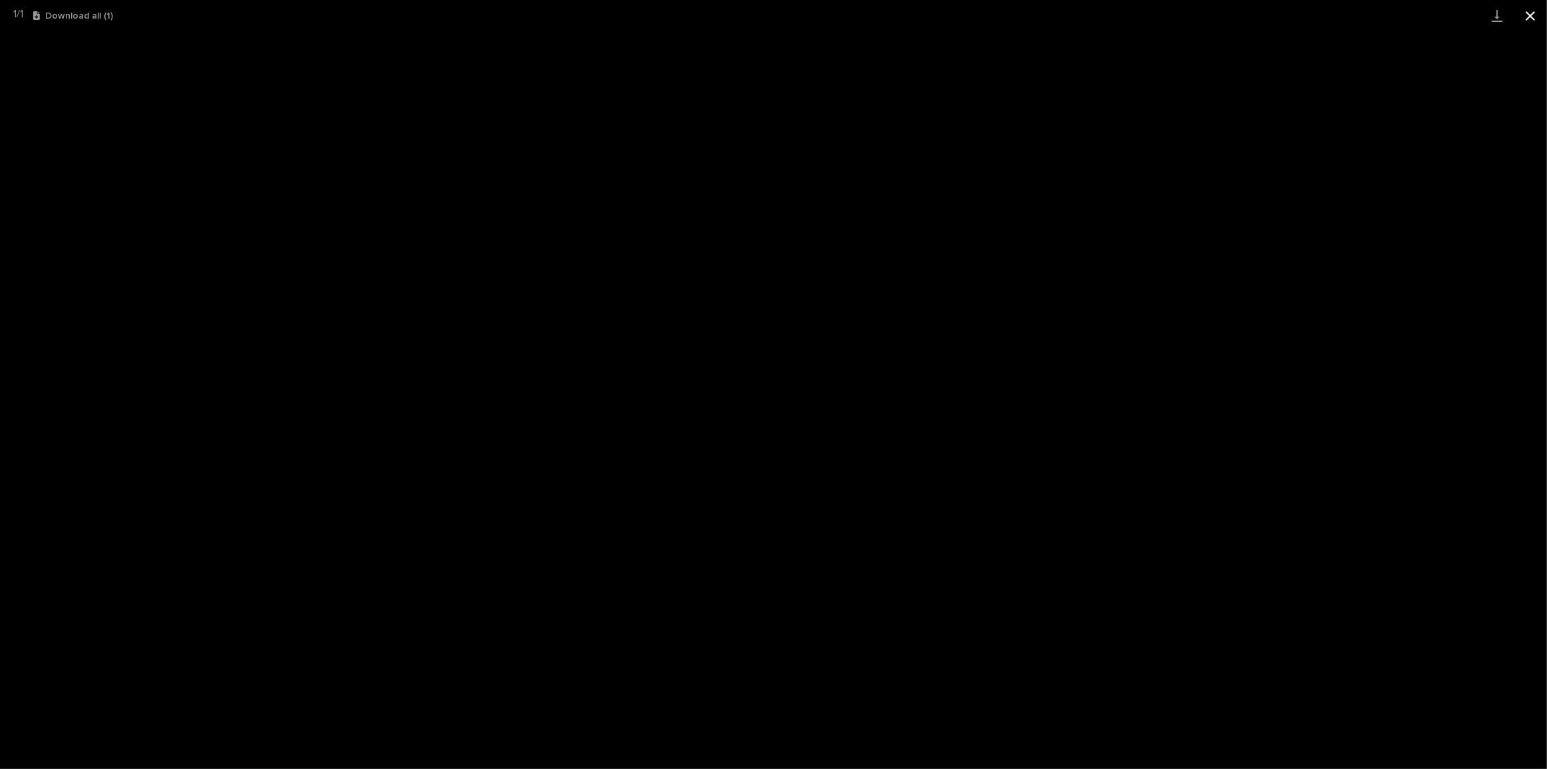
click at [1531, 11] on button "Close gallery" at bounding box center [1530, 15] width 33 height 31
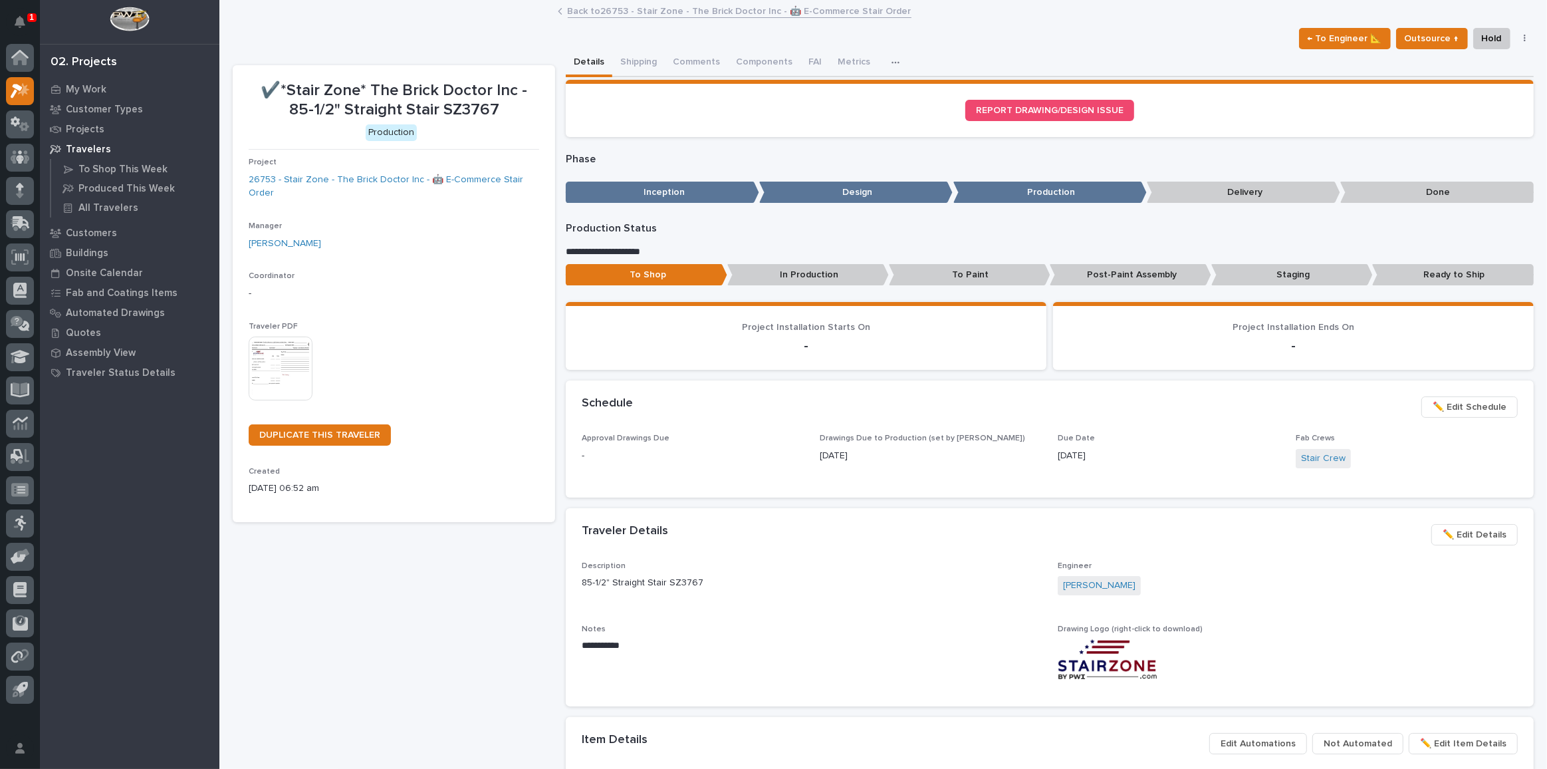
click at [700, 10] on link "Back to 26753 - Stair Zone - The Brick Doctor Inc - 🤖 E-Commerce Stair Order" at bounding box center [740, 10] width 344 height 15
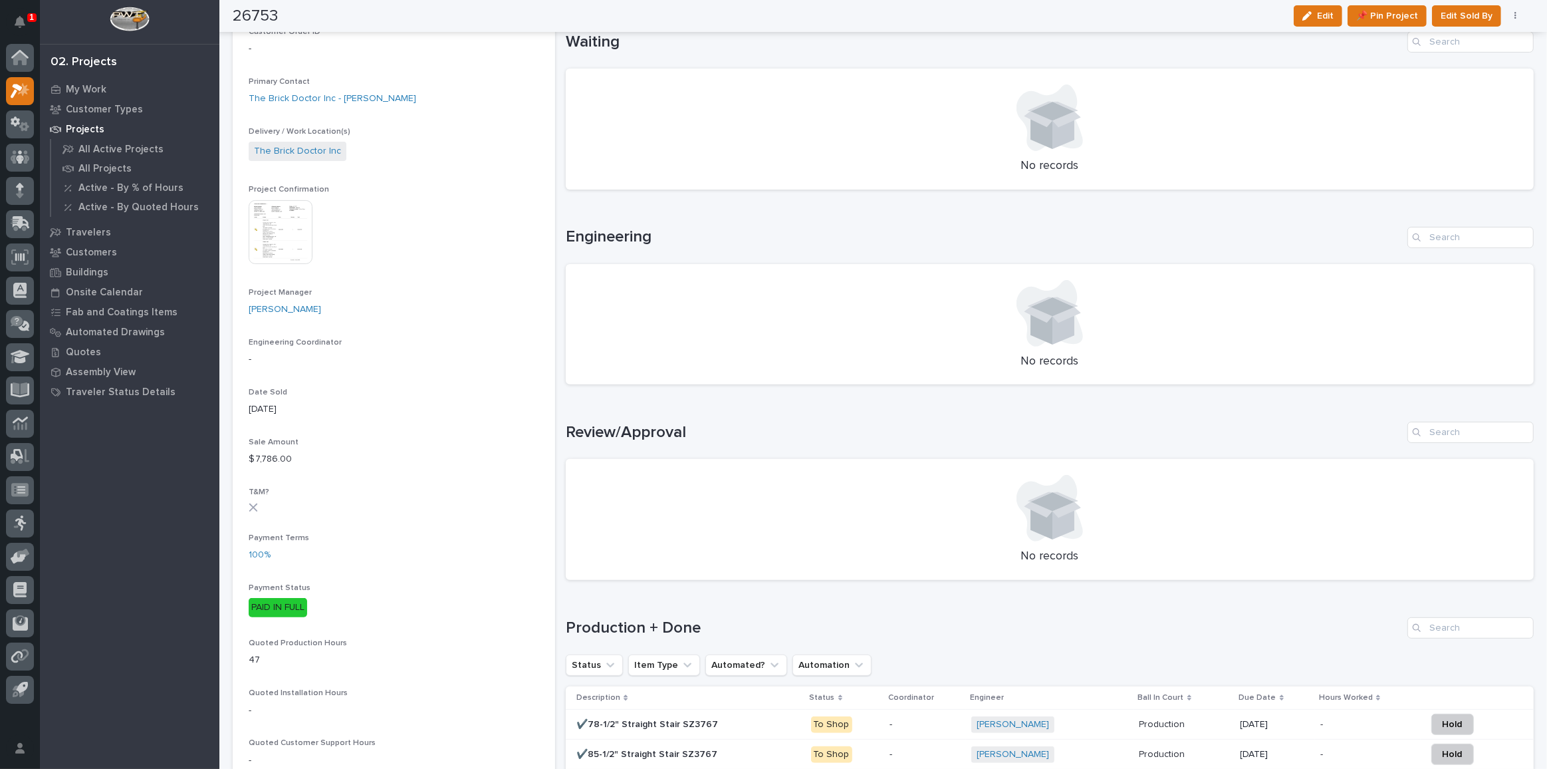
scroll to position [664, 0]
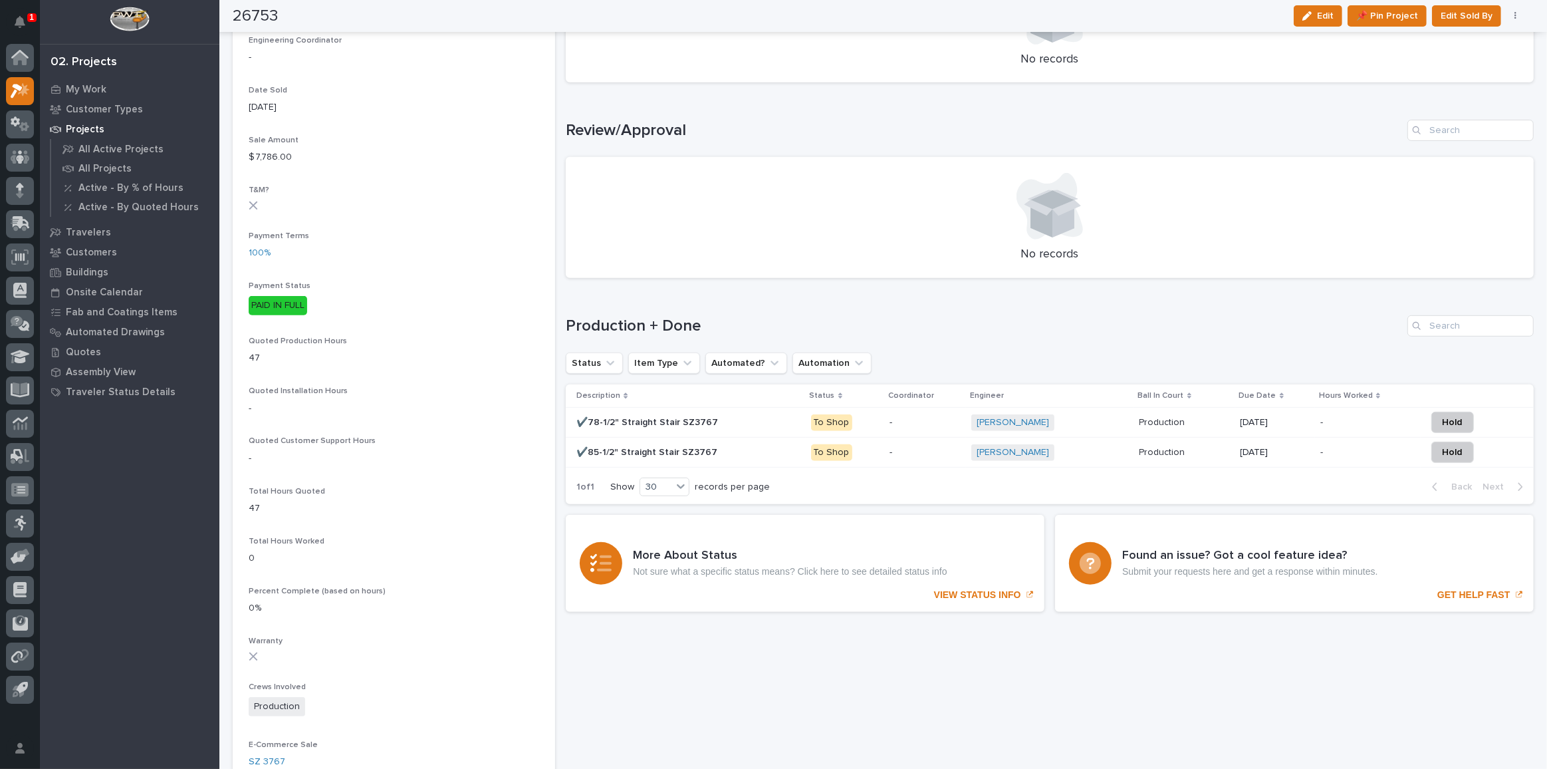
click at [726, 424] on p at bounding box center [687, 422] width 223 height 11
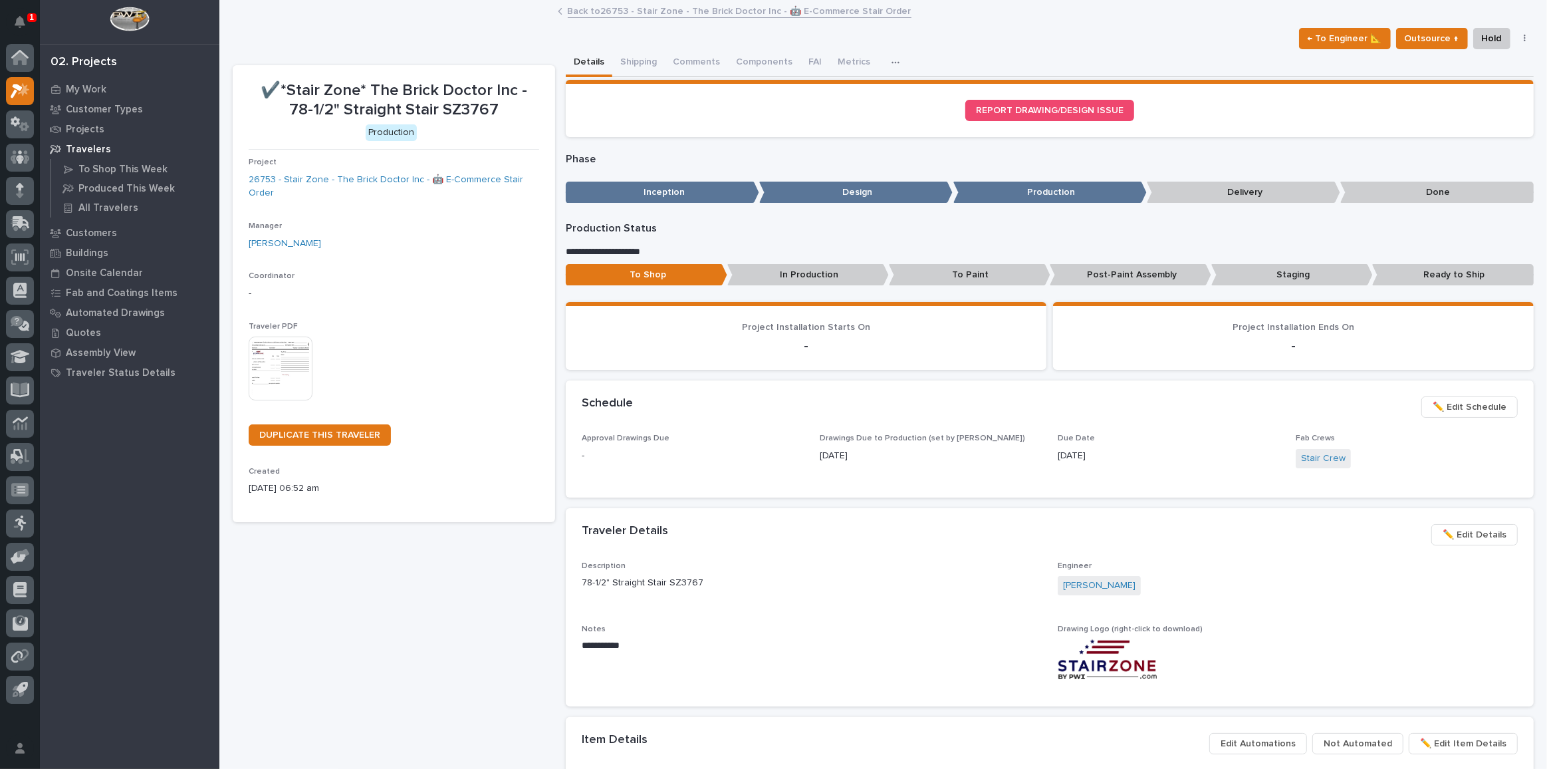
click at [301, 384] on img at bounding box center [281, 368] width 64 height 64
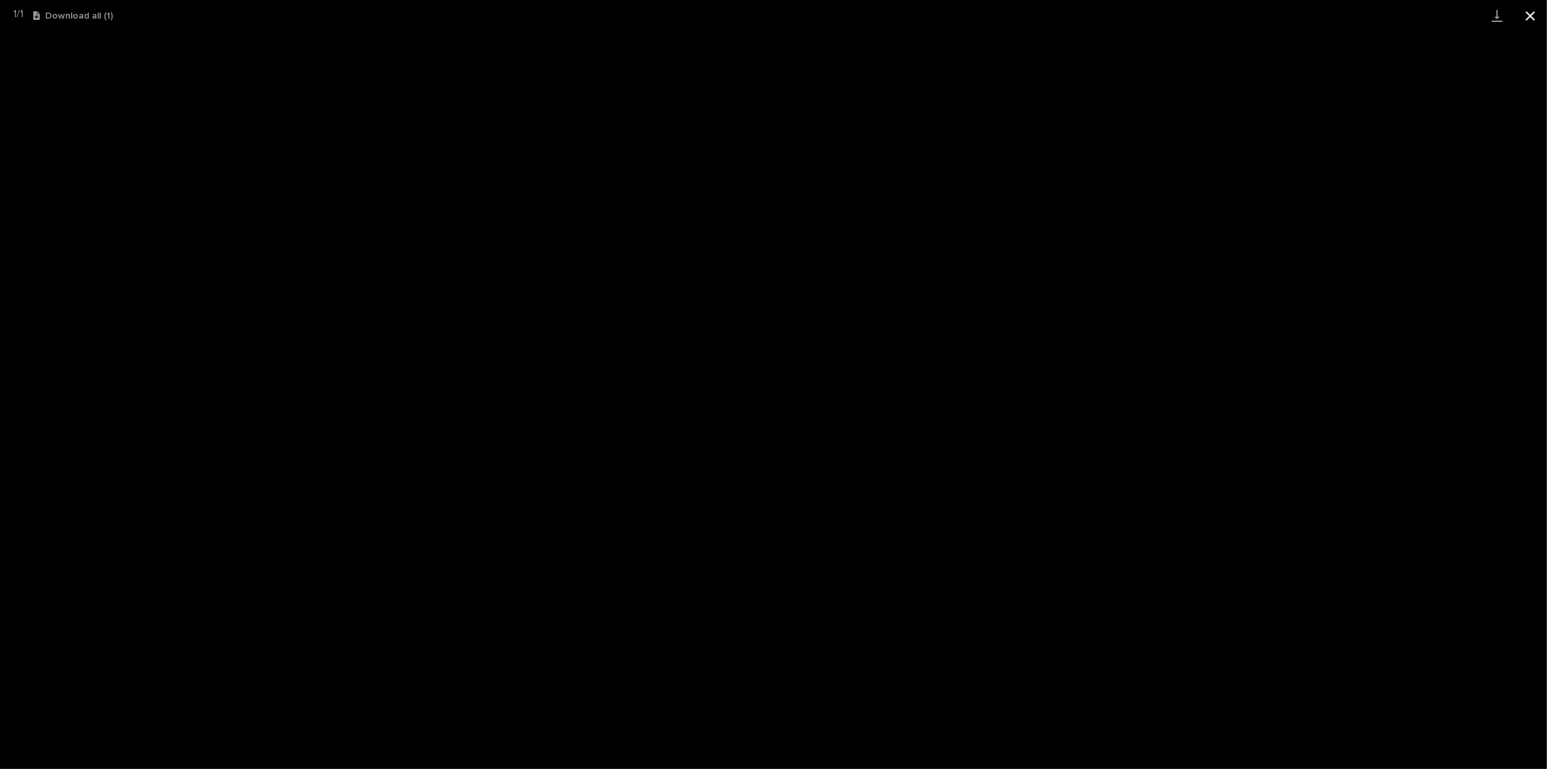
click at [1533, 21] on button "Close gallery" at bounding box center [1530, 15] width 33 height 31
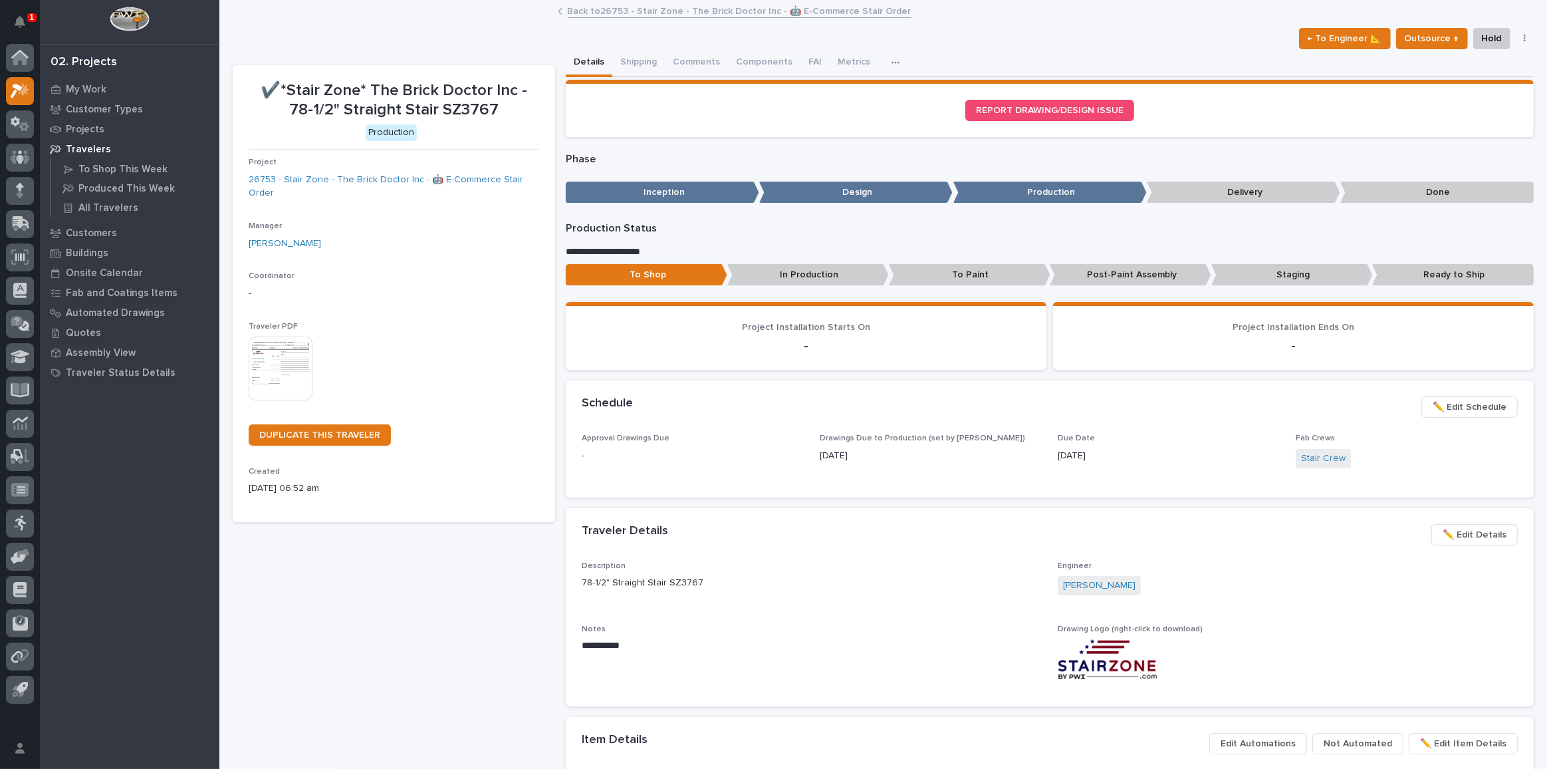
click at [671, 9] on link "Back to 26753 - Stair Zone - The Brick Doctor Inc - 🤖 E-Commerce Stair Order" at bounding box center [740, 10] width 344 height 15
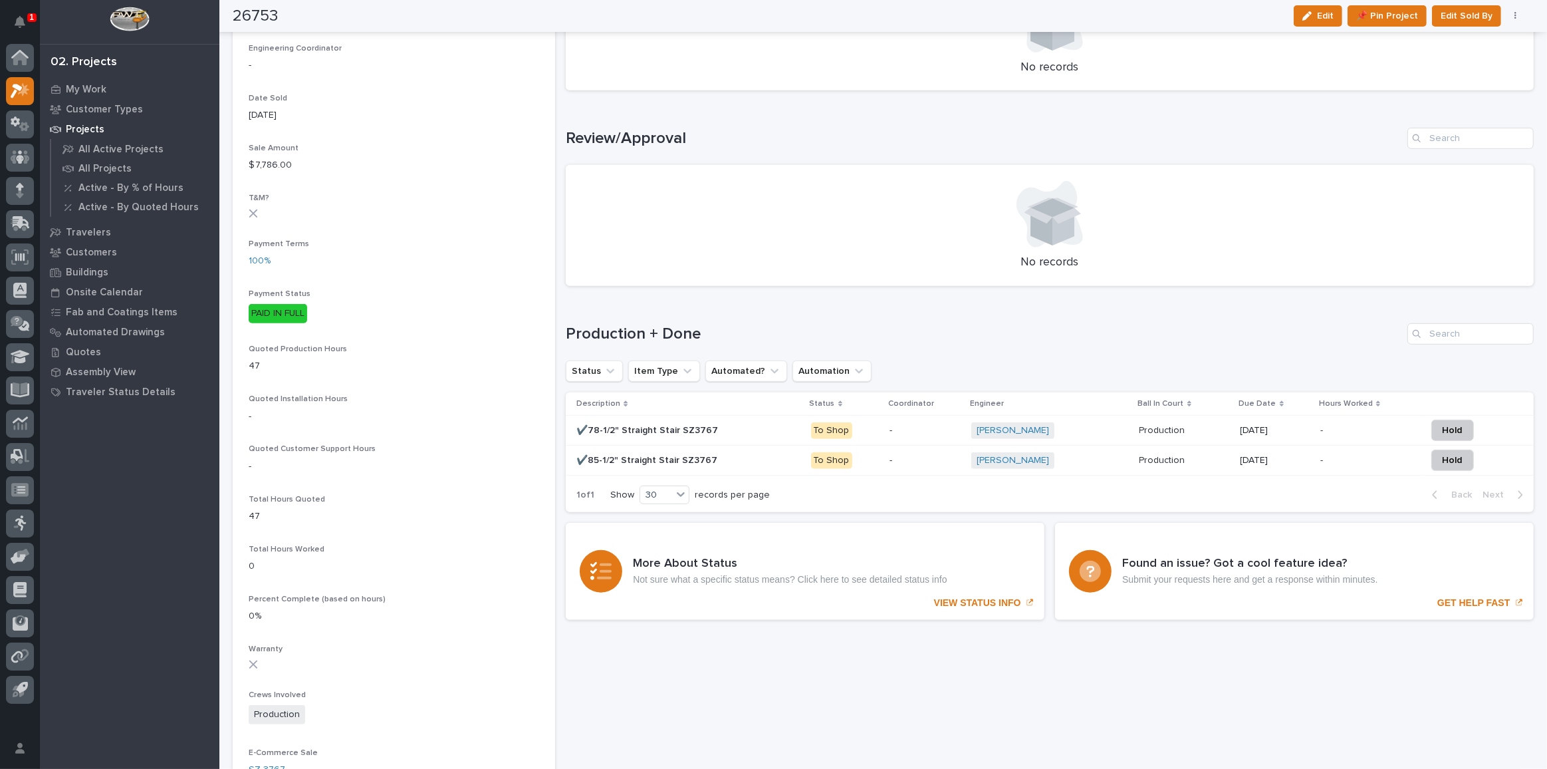
scroll to position [664, 0]
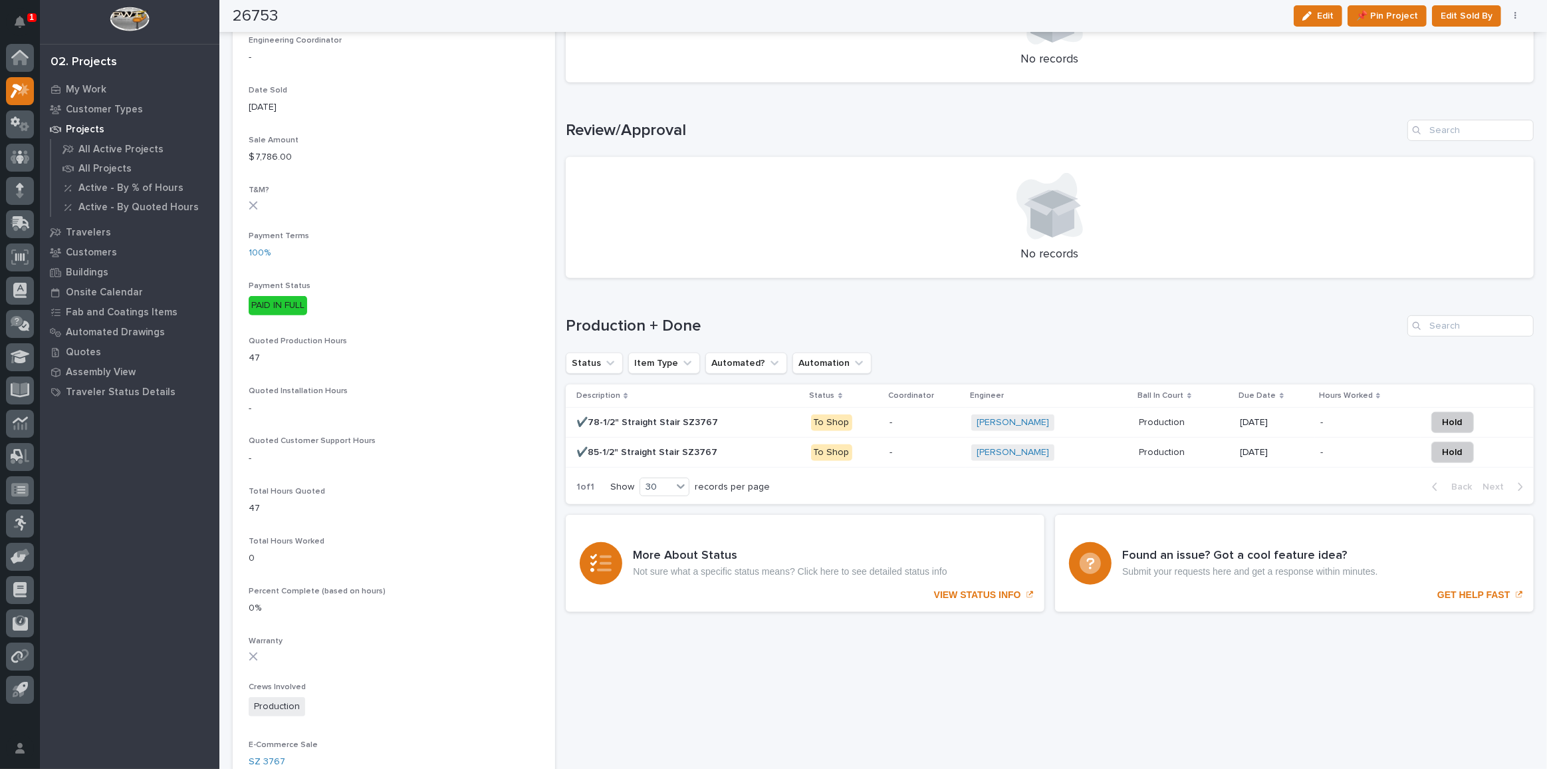
click at [721, 452] on p at bounding box center [687, 452] width 223 height 11
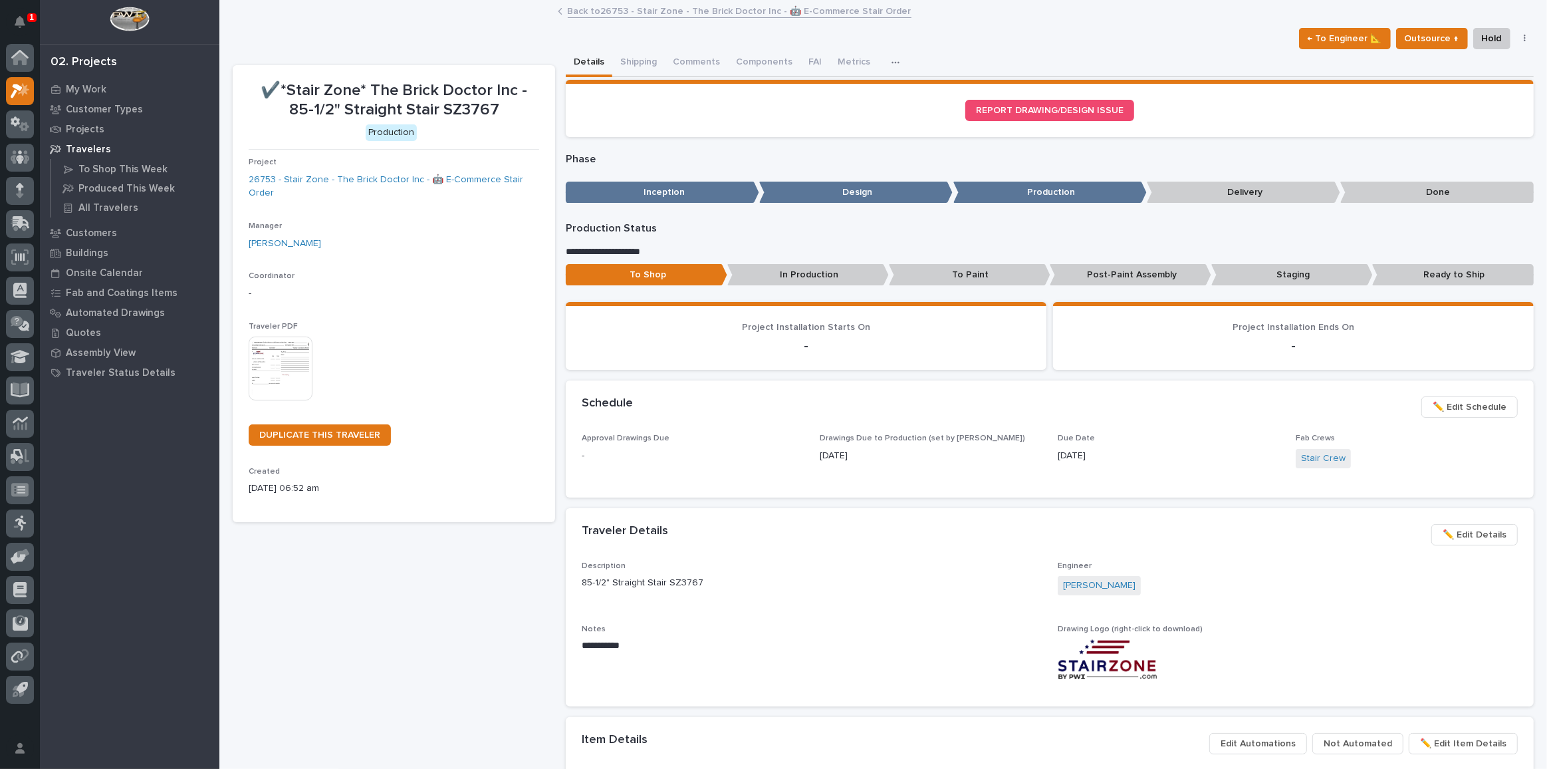
click at [278, 355] on img at bounding box center [281, 368] width 64 height 64
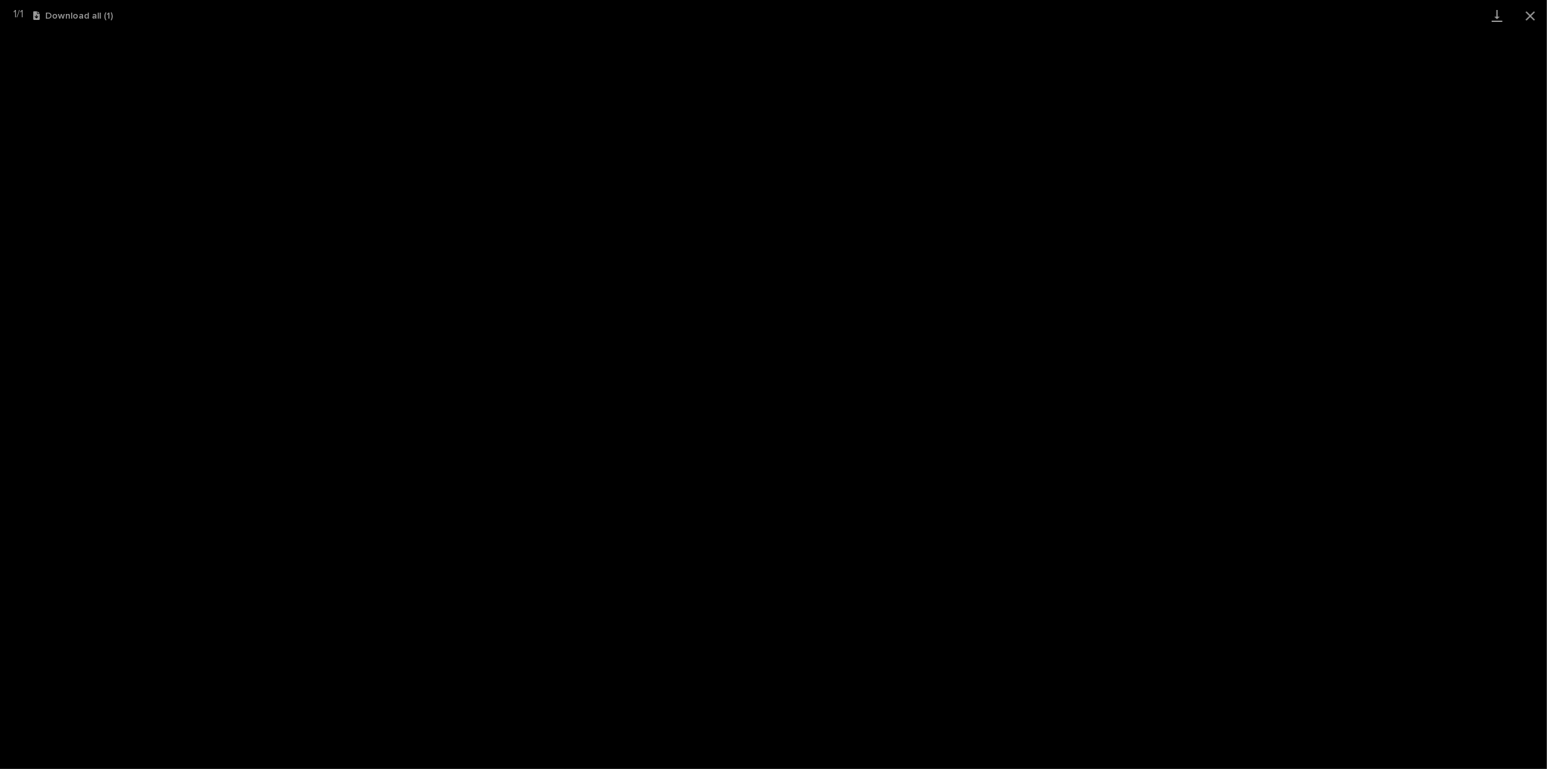
drag, startPoint x: 1530, startPoint y: 15, endPoint x: 1476, endPoint y: 9, distance: 54.2
click at [1530, 16] on button "Close gallery" at bounding box center [1530, 15] width 33 height 31
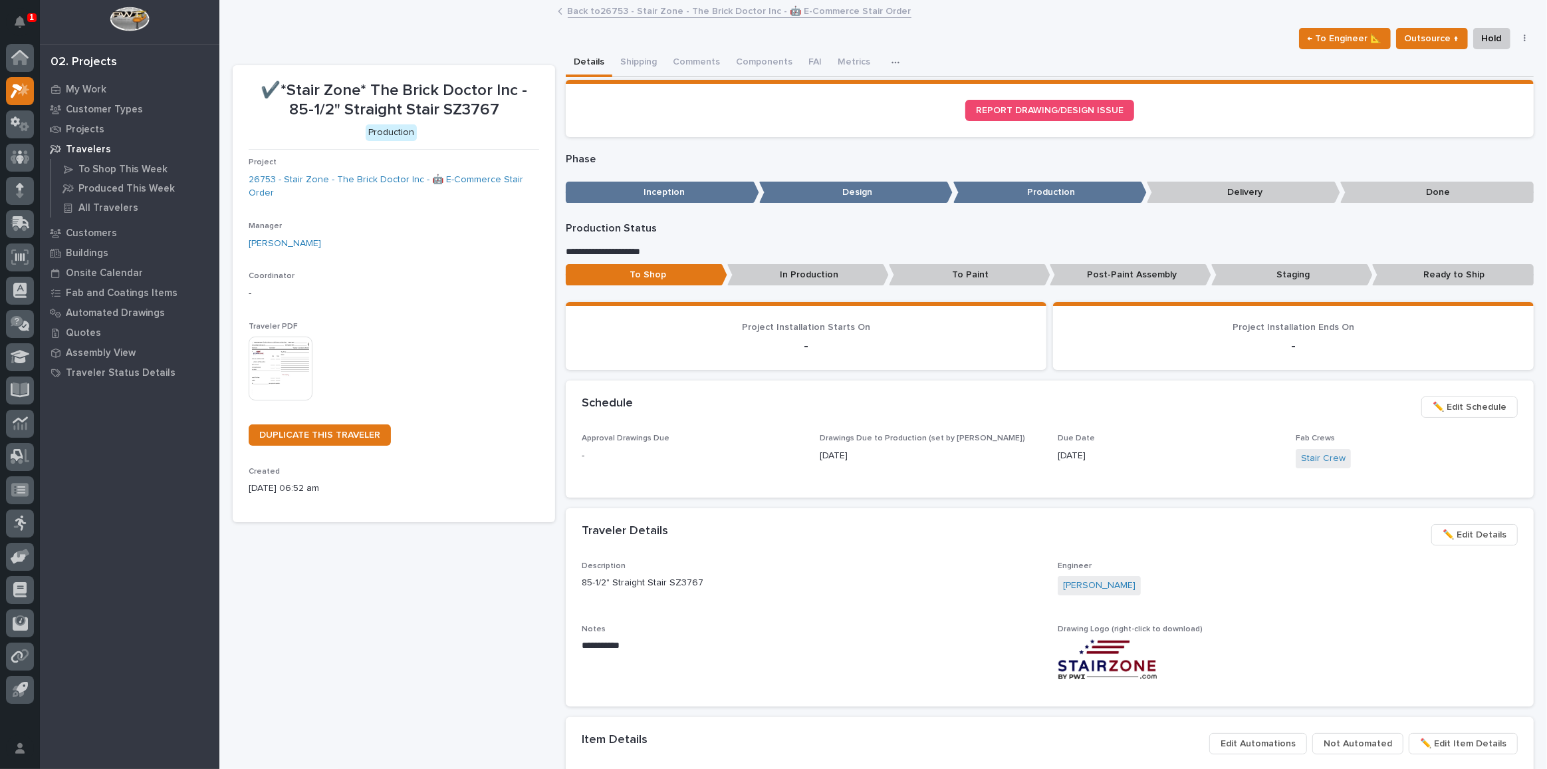
click at [745, 11] on link "Back to 26753 - Stair Zone - The Brick Doctor Inc - 🤖 E-Commerce Stair Order" at bounding box center [740, 10] width 344 height 15
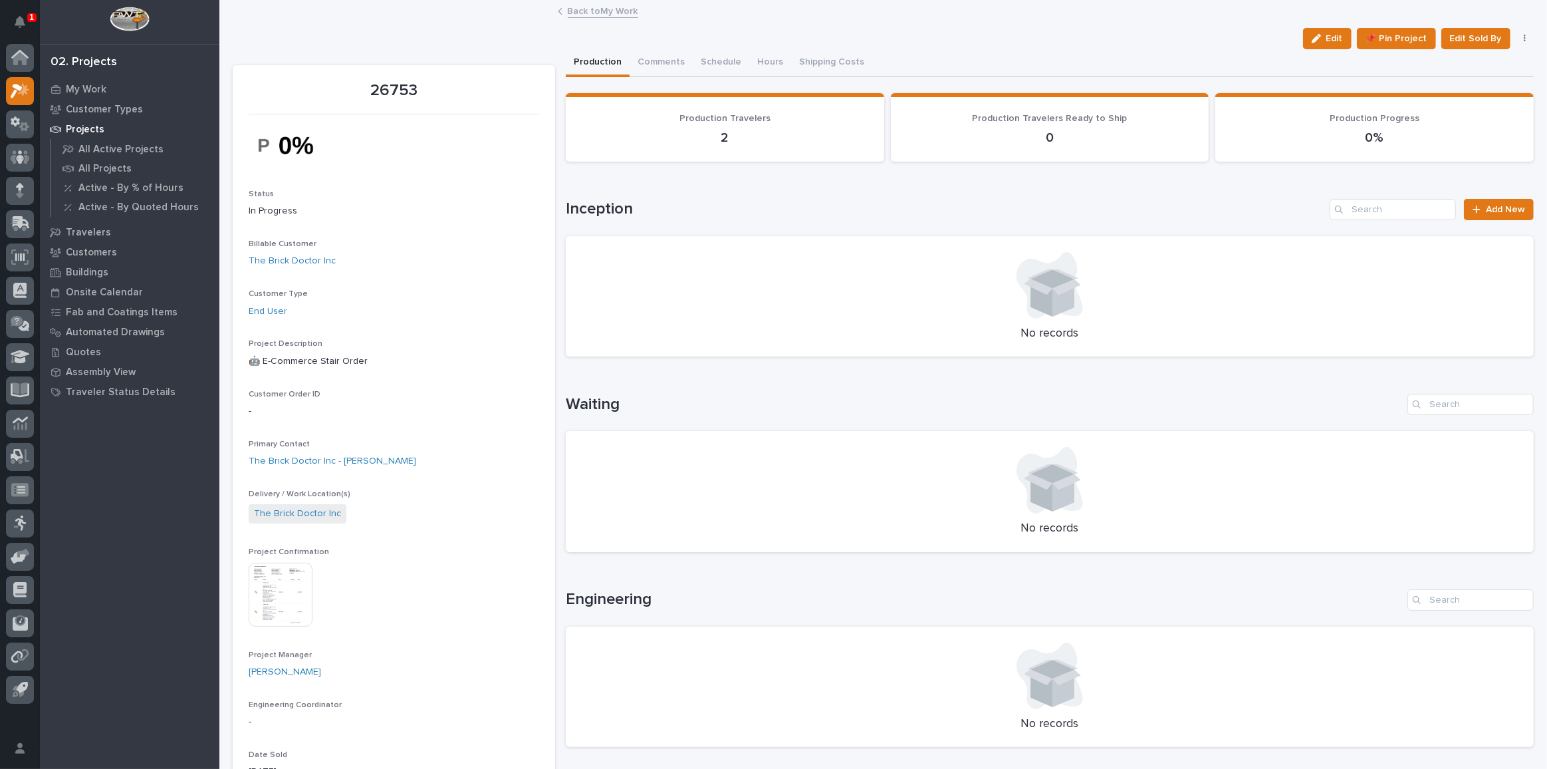
click at [597, 5] on link "Back to My Work" at bounding box center [603, 10] width 70 height 15
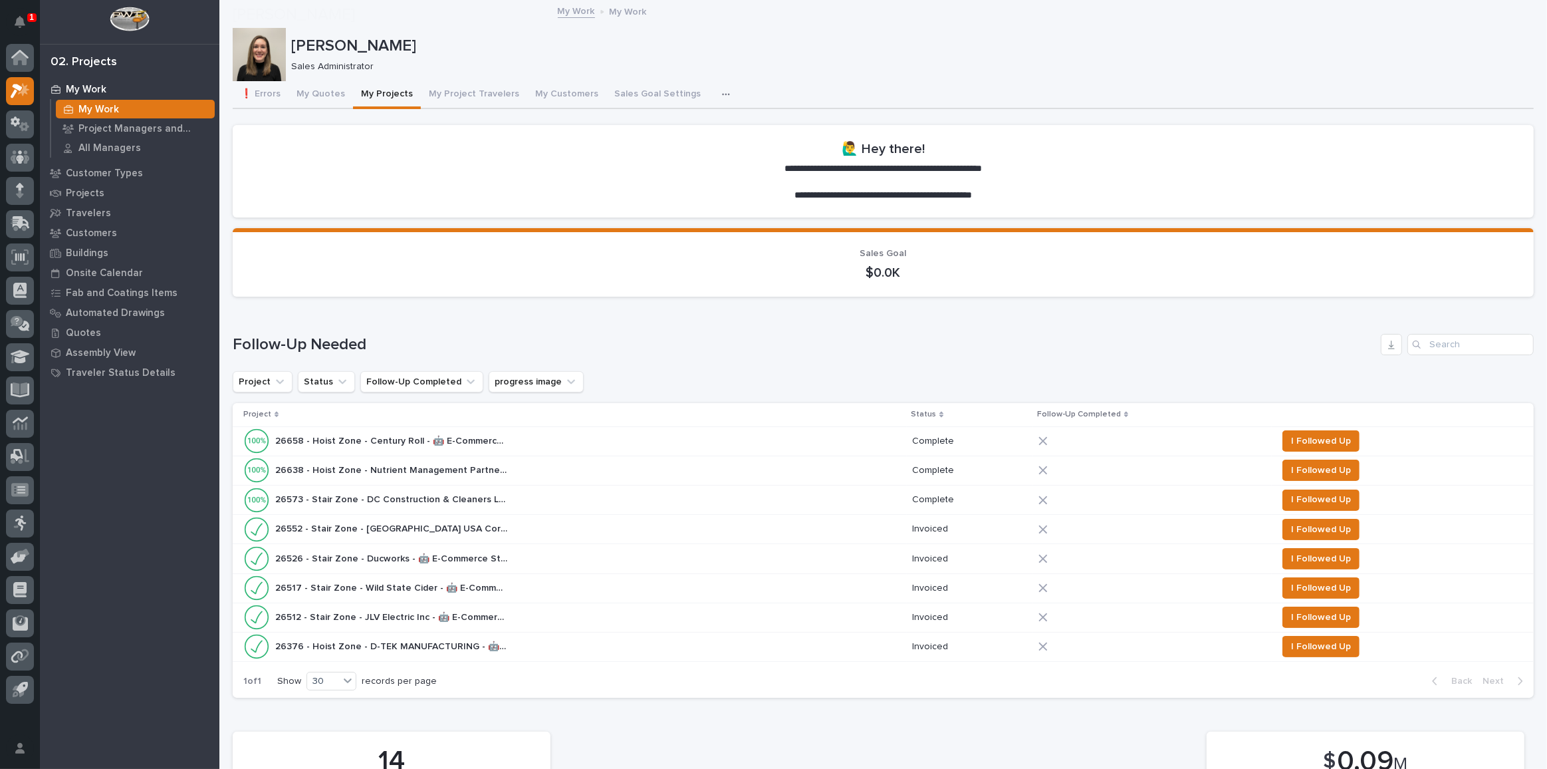
scroll to position [725, 0]
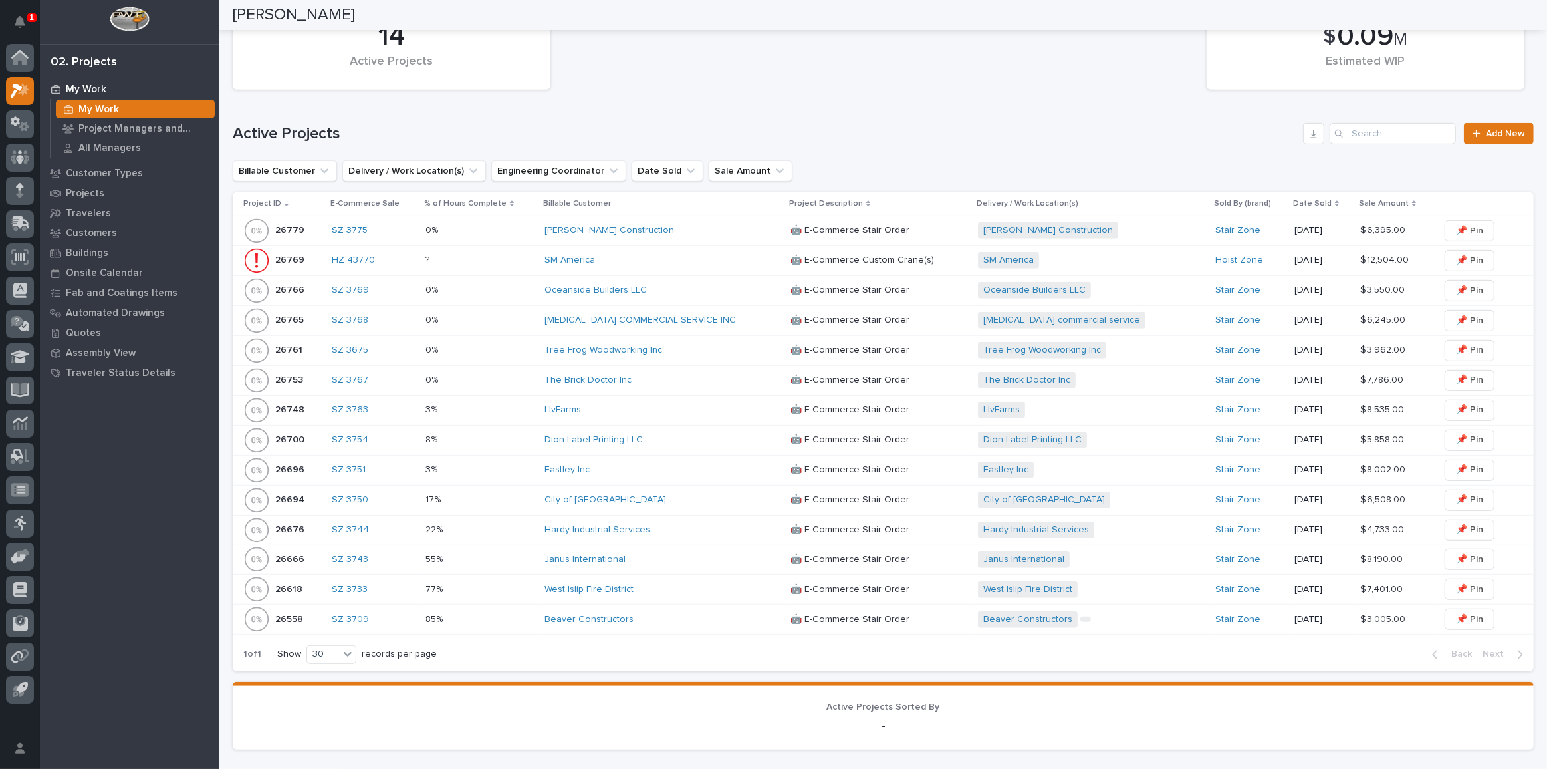
click at [466, 399] on div "3% 3%" at bounding box center [480, 410] width 108 height 22
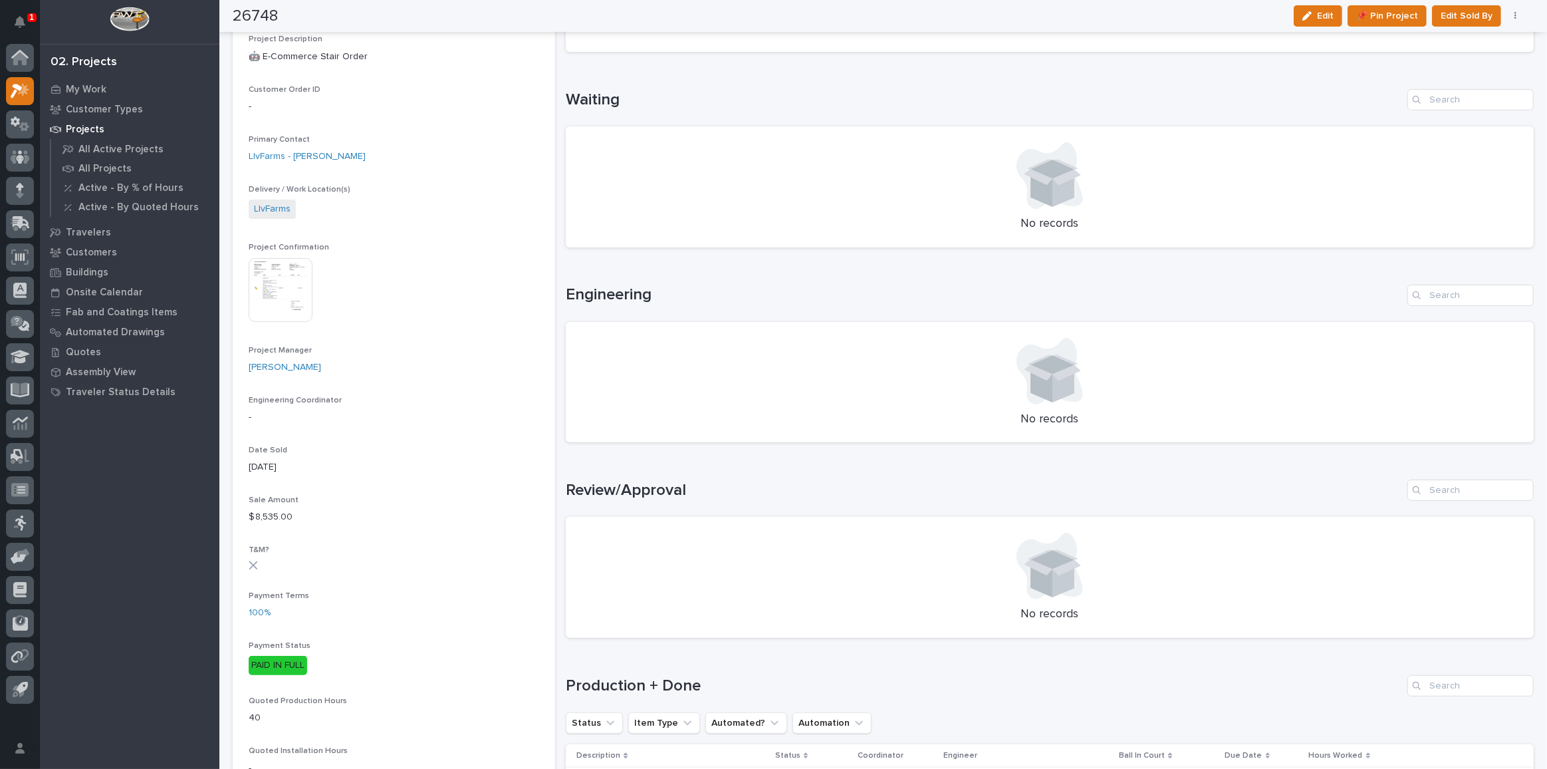
scroll to position [483, 0]
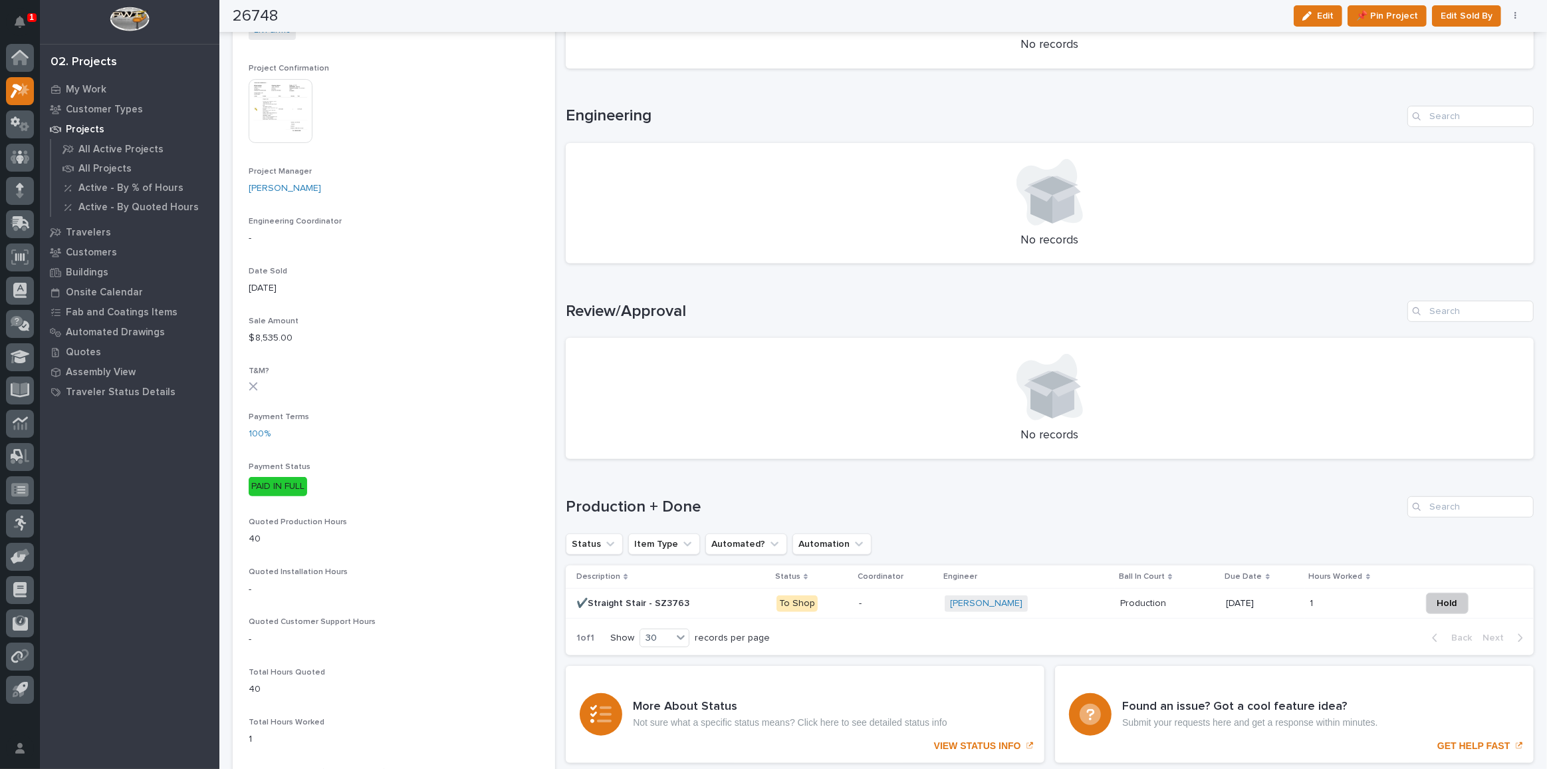
click at [728, 598] on p at bounding box center [670, 603] width 189 height 11
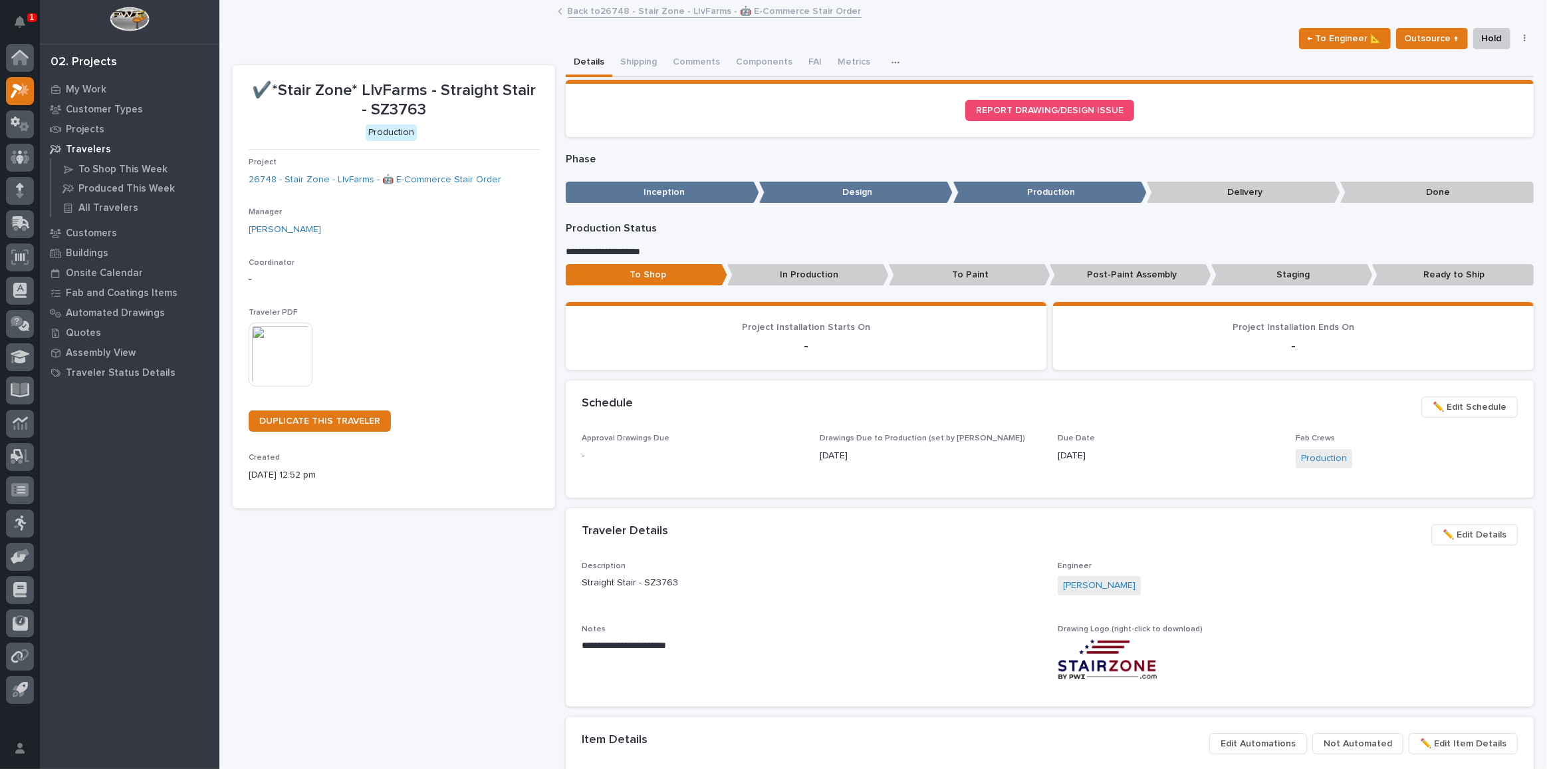
click at [274, 338] on img at bounding box center [281, 354] width 64 height 64
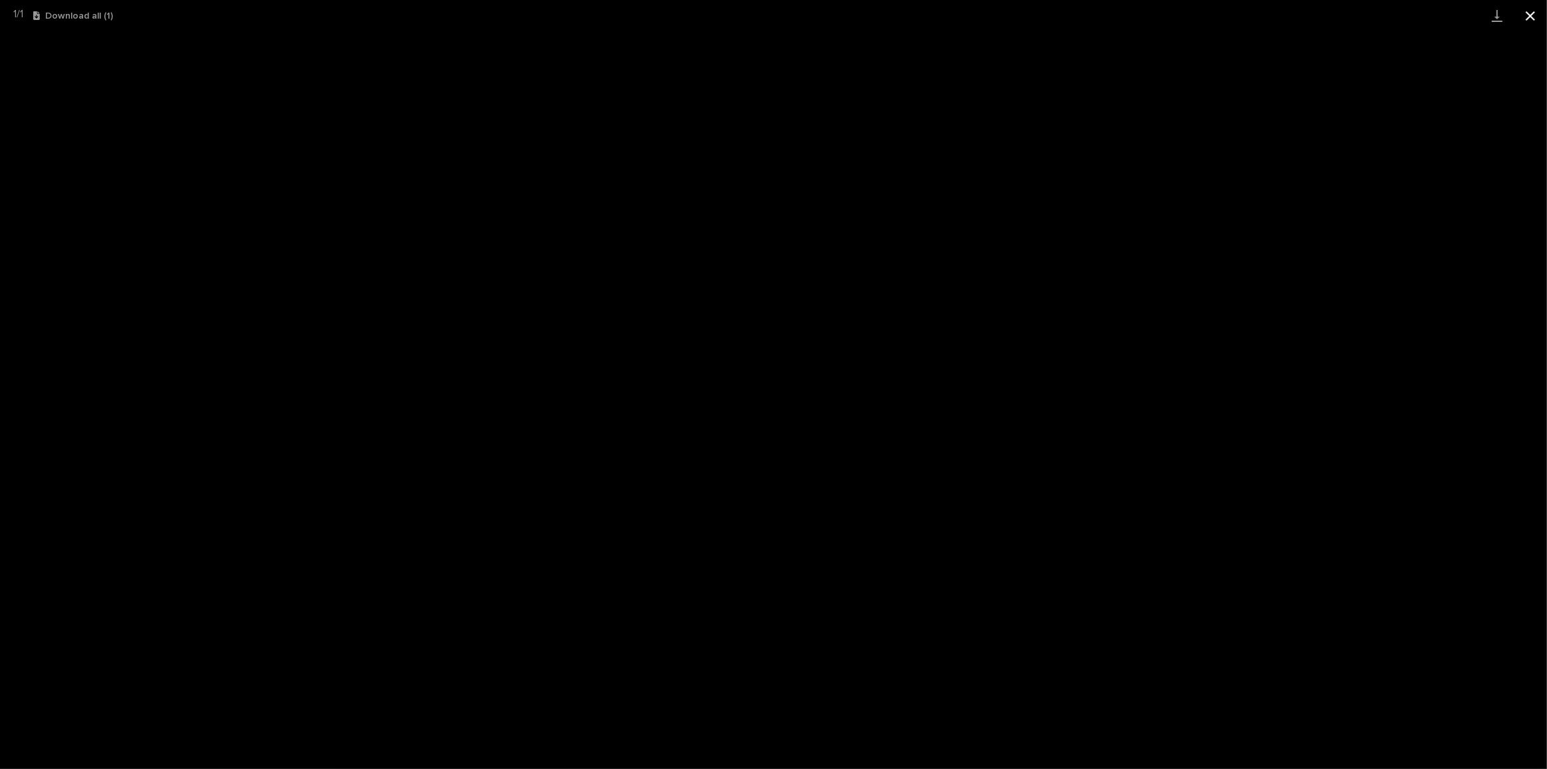
click at [1531, 19] on button "Close gallery" at bounding box center [1530, 15] width 33 height 31
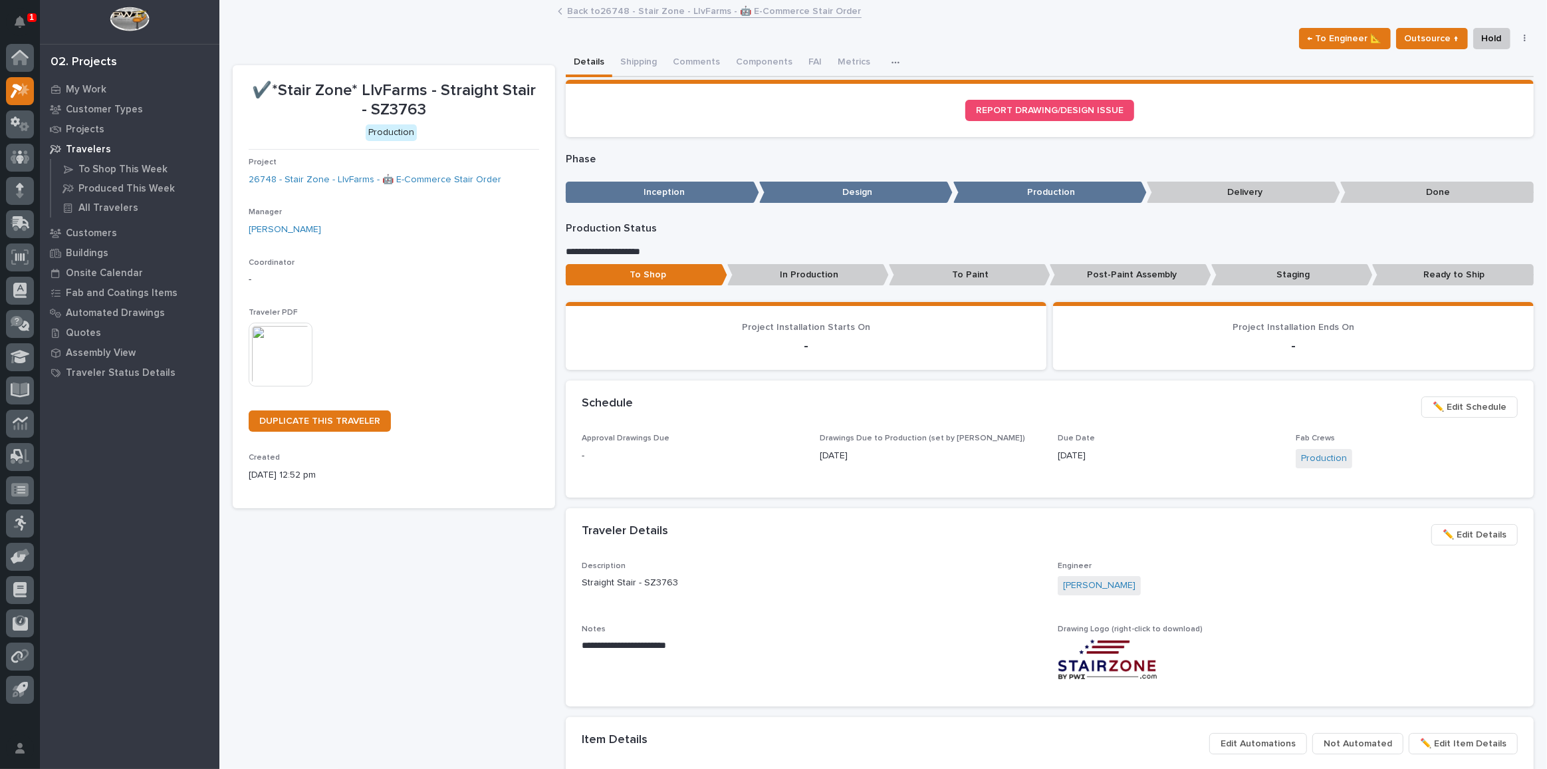
click at [622, 11] on link "Back to 26748 - Stair Zone - LIvFarms - 🤖 E-Commerce Stair Order" at bounding box center [715, 10] width 294 height 15
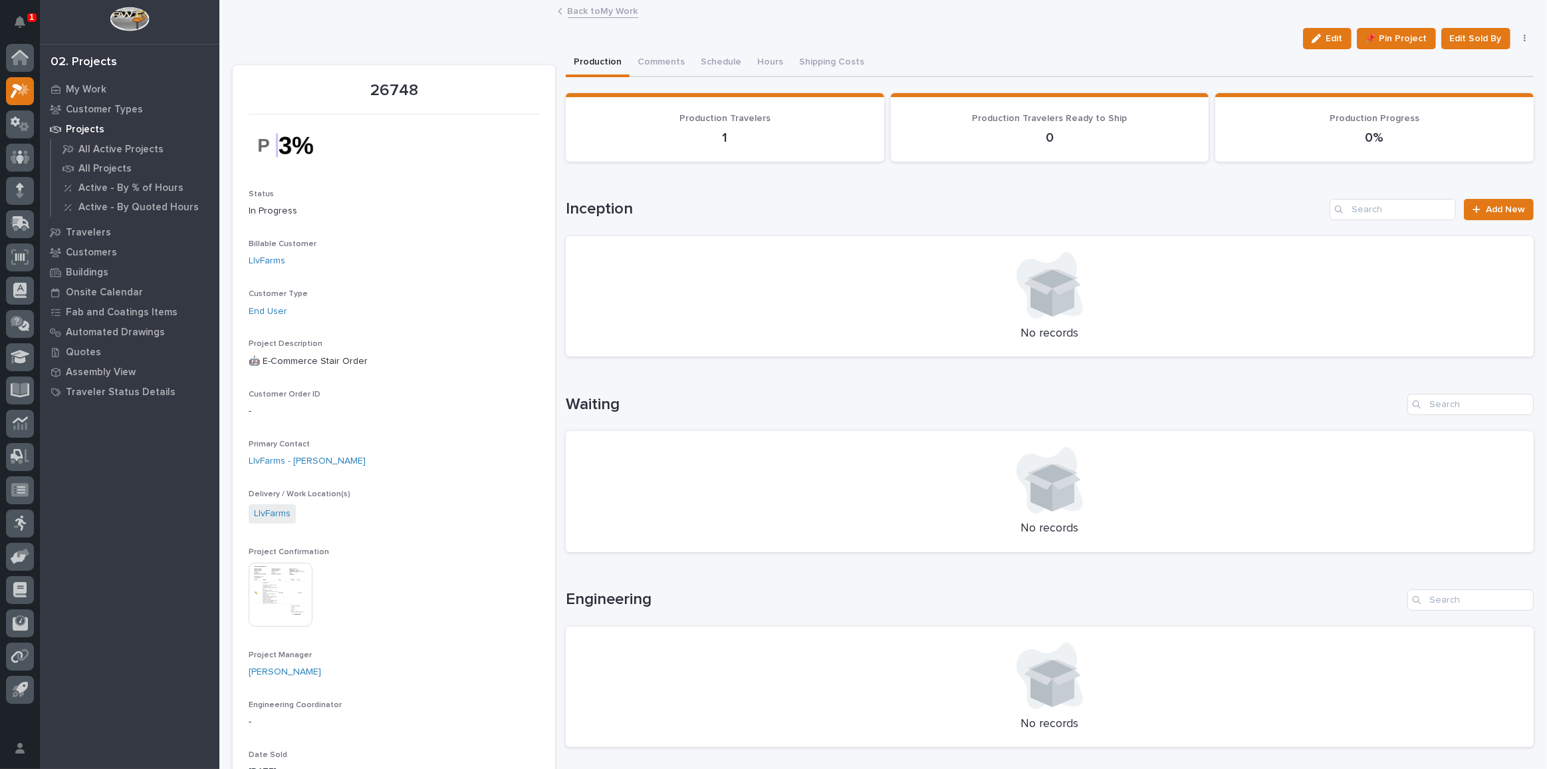
click at [584, 3] on link "Back to My Work" at bounding box center [603, 10] width 70 height 15
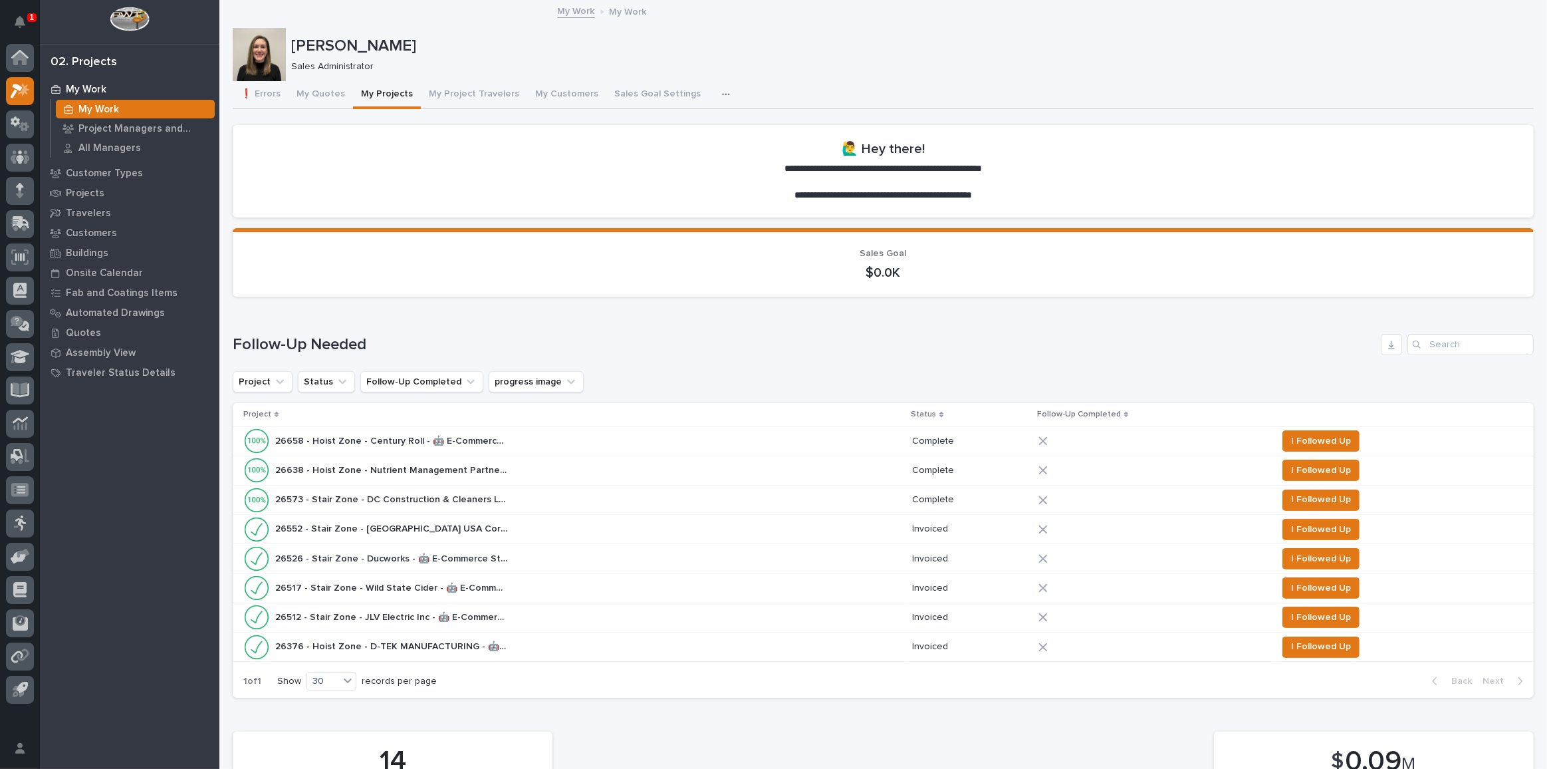
click at [585, 11] on link "My Work" at bounding box center [576, 10] width 37 height 15
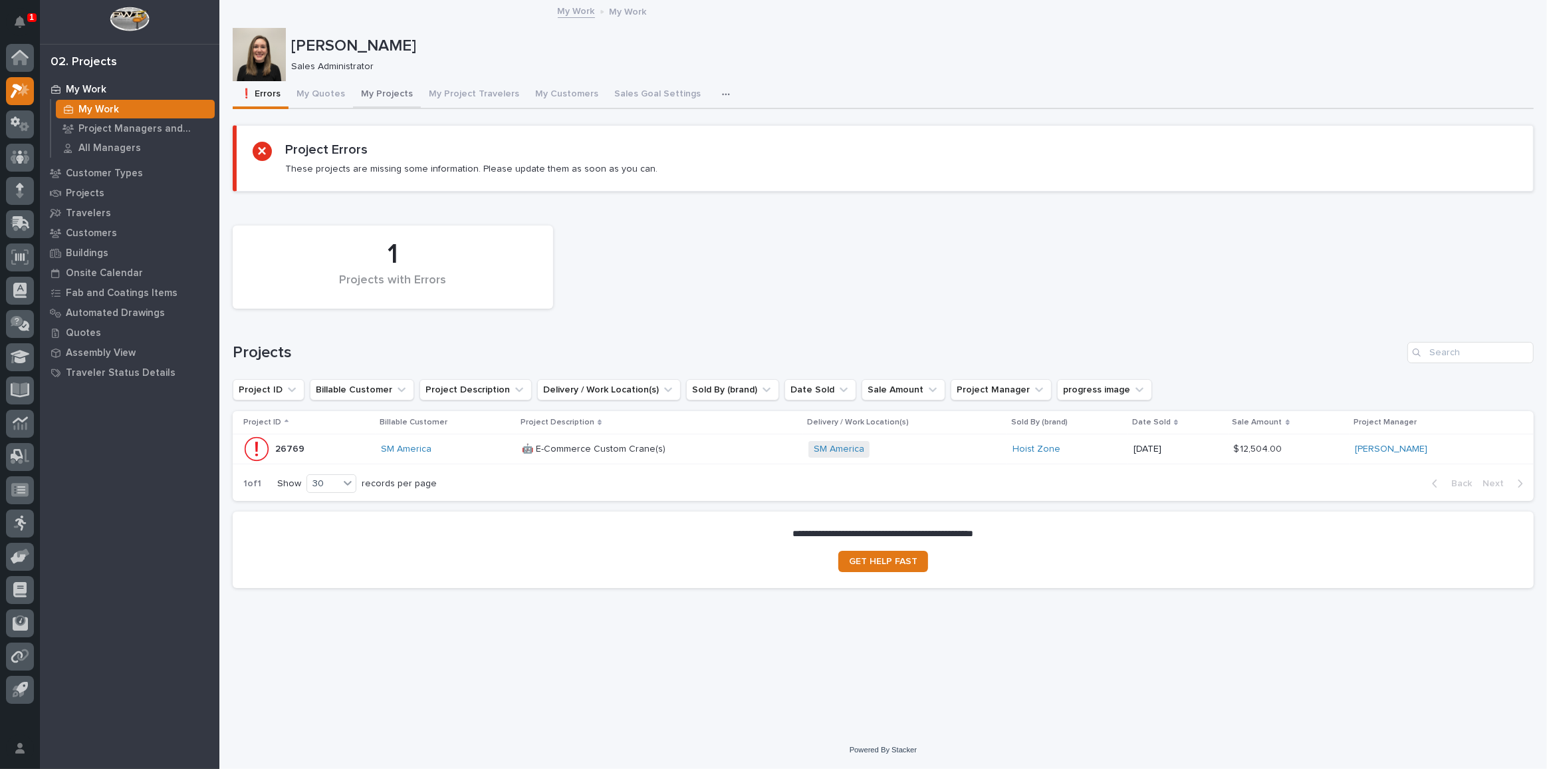
click at [392, 98] on button "My Projects" at bounding box center [387, 95] width 68 height 28
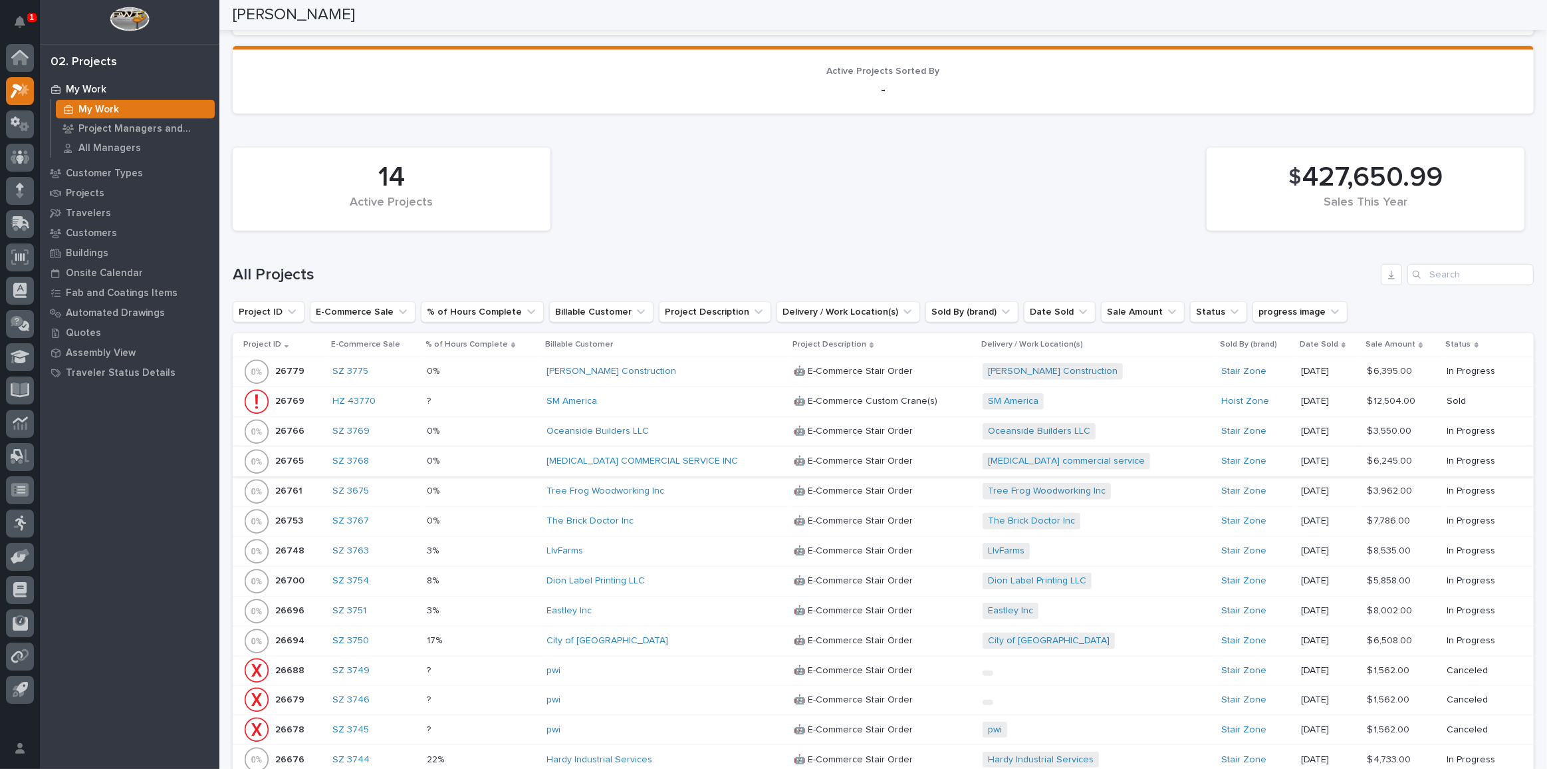
scroll to position [1450, 0]
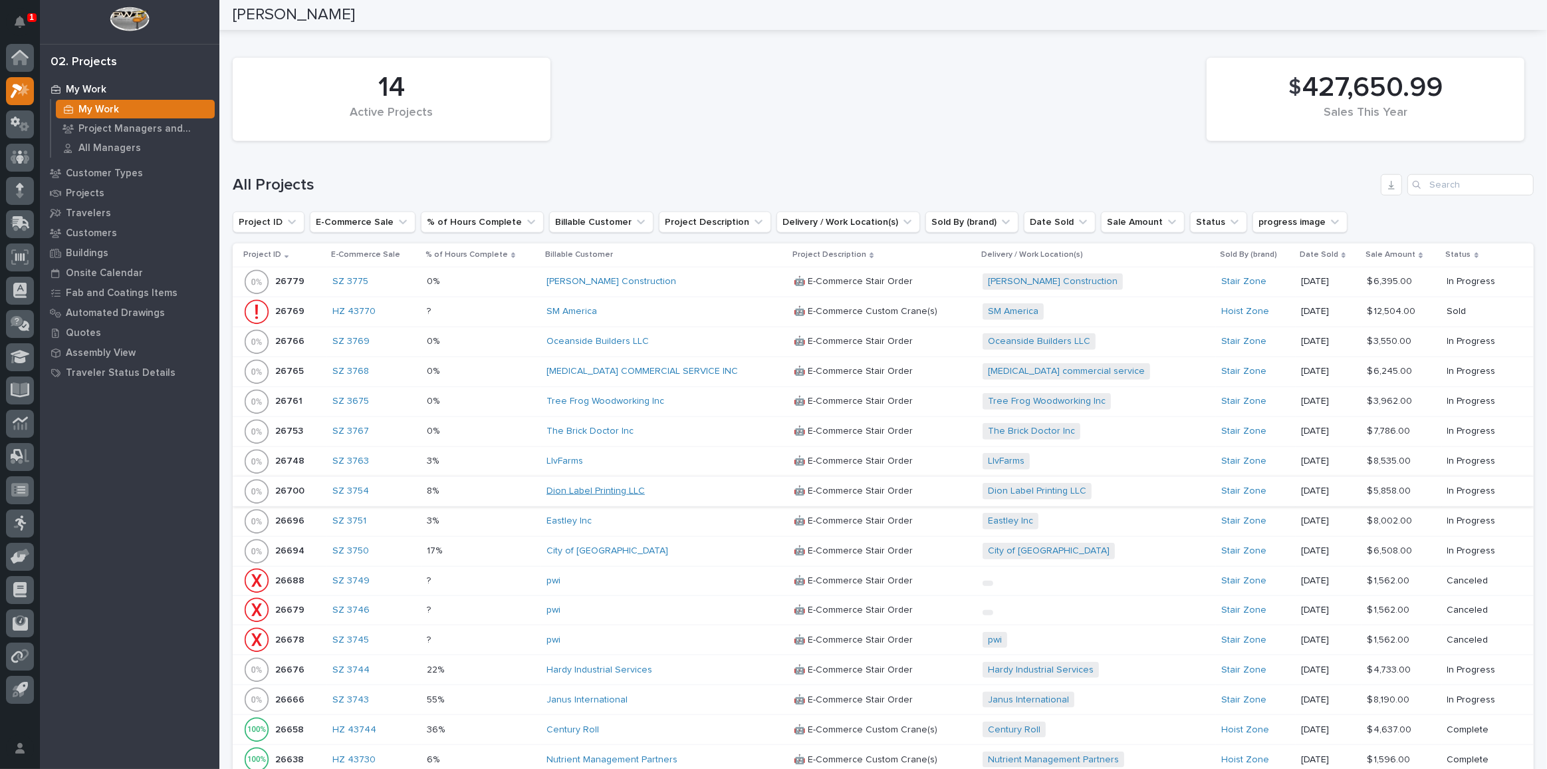
click at [630, 485] on link "Dion Label Printing LLC" at bounding box center [596, 490] width 98 height 11
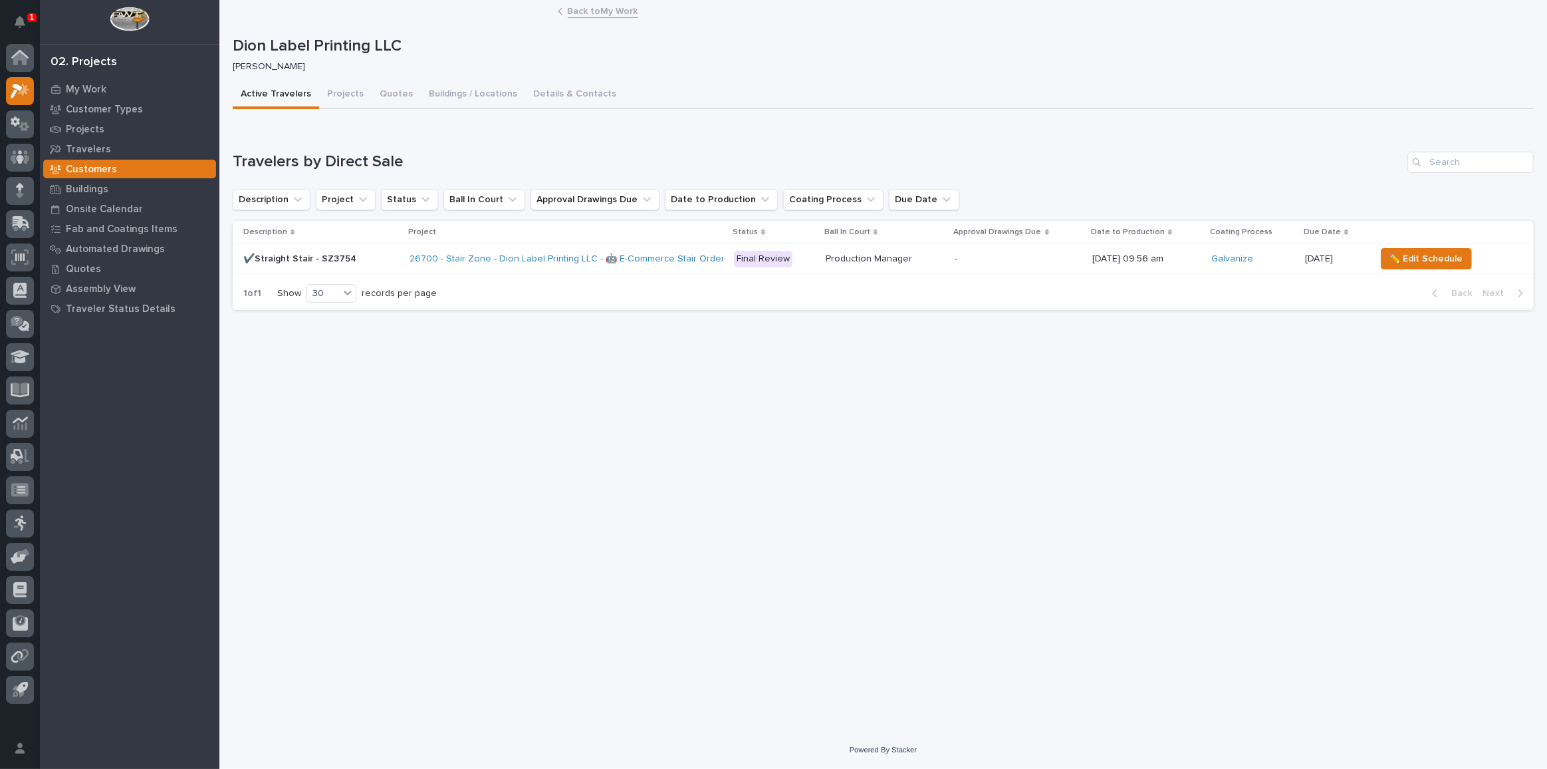
click at [683, 267] on div "26700 - Stair Zone - Dion Label Printing LLC - 🤖 E-Commerce Stair Order" at bounding box center [566, 259] width 313 height 22
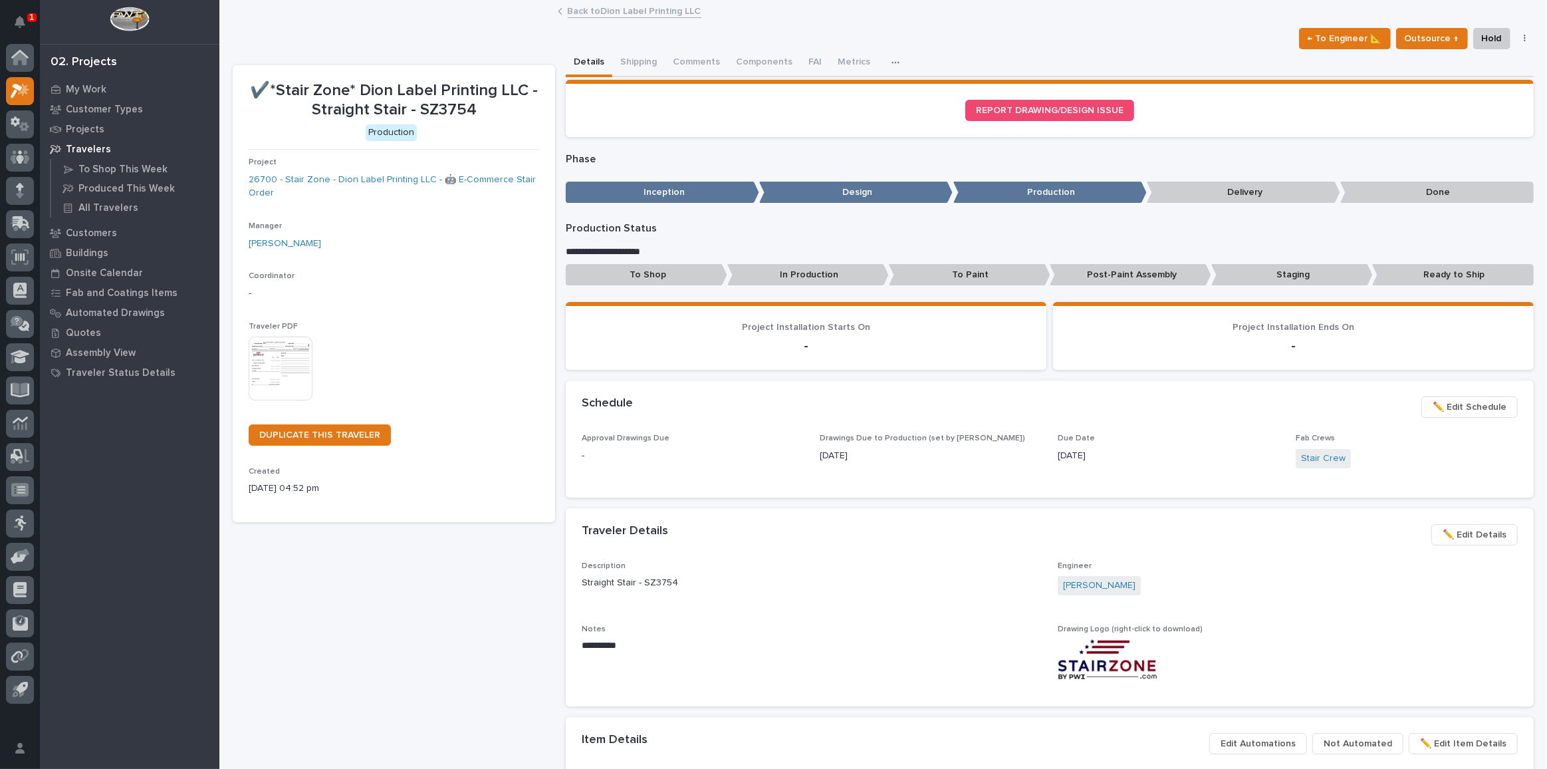
click at [282, 357] on img at bounding box center [281, 368] width 64 height 64
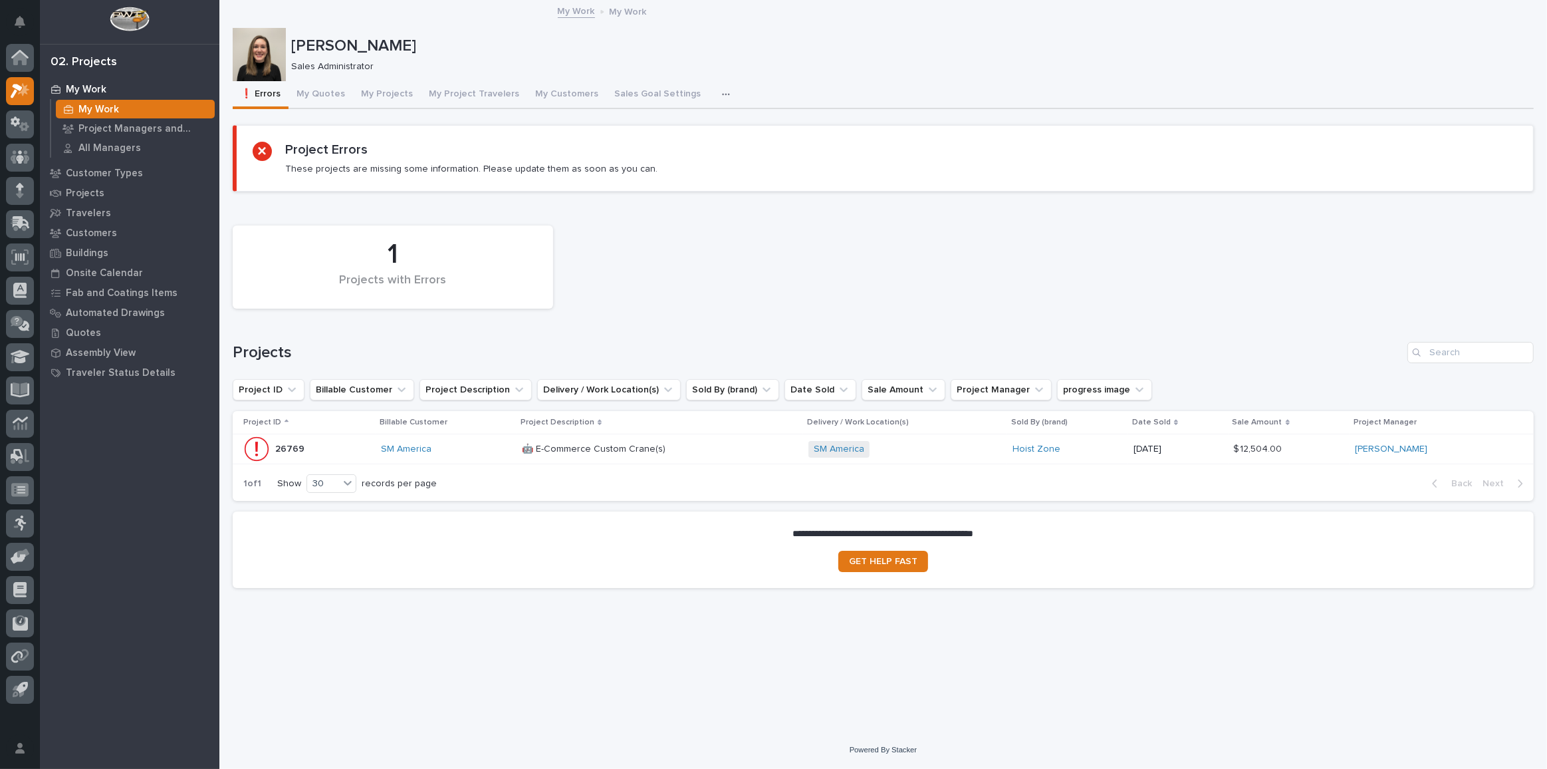
click at [577, 12] on link "My Work" at bounding box center [576, 10] width 37 height 15
click at [386, 99] on button "My Projects" at bounding box center [387, 95] width 68 height 28
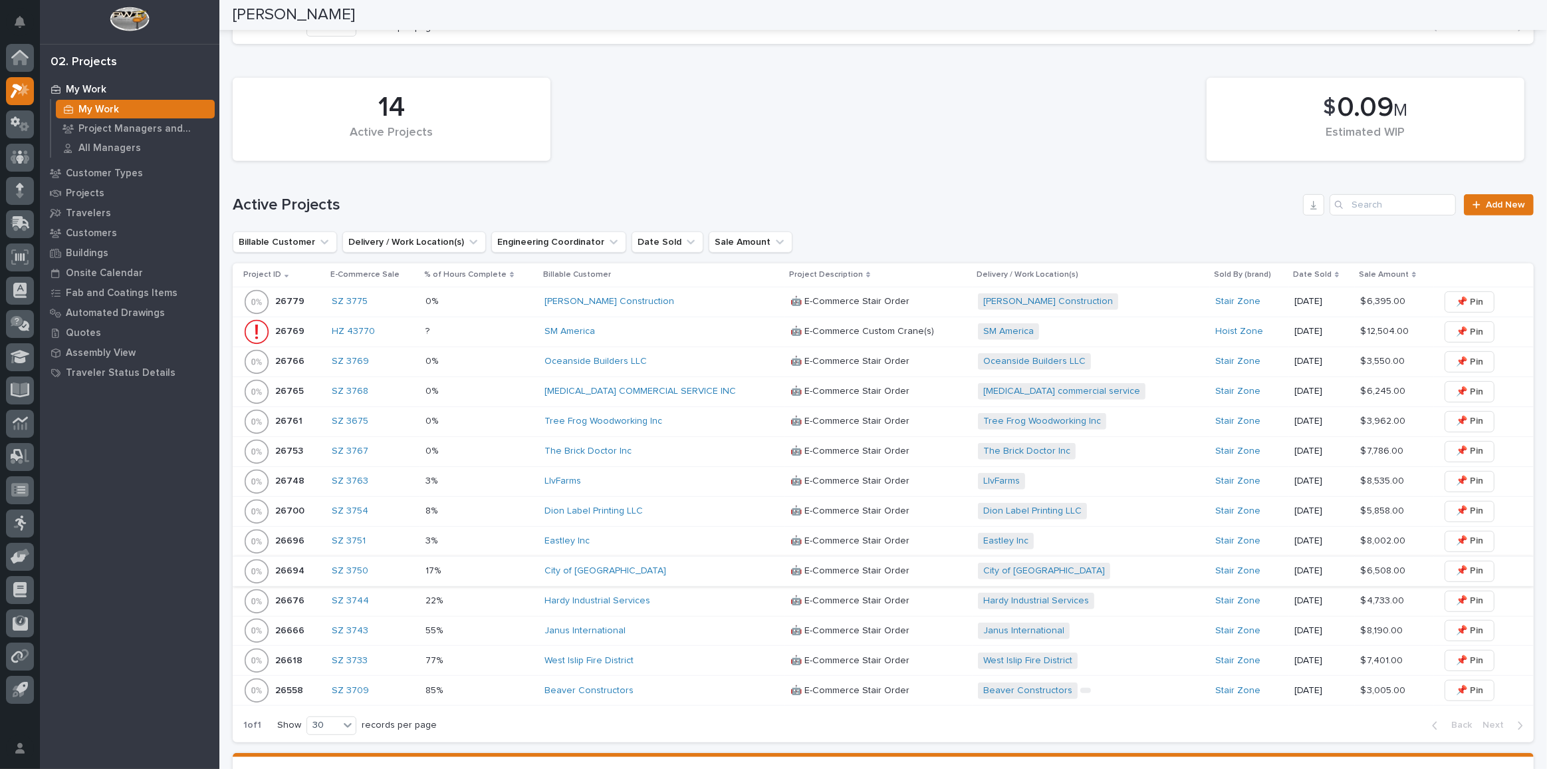
scroll to position [725, 0]
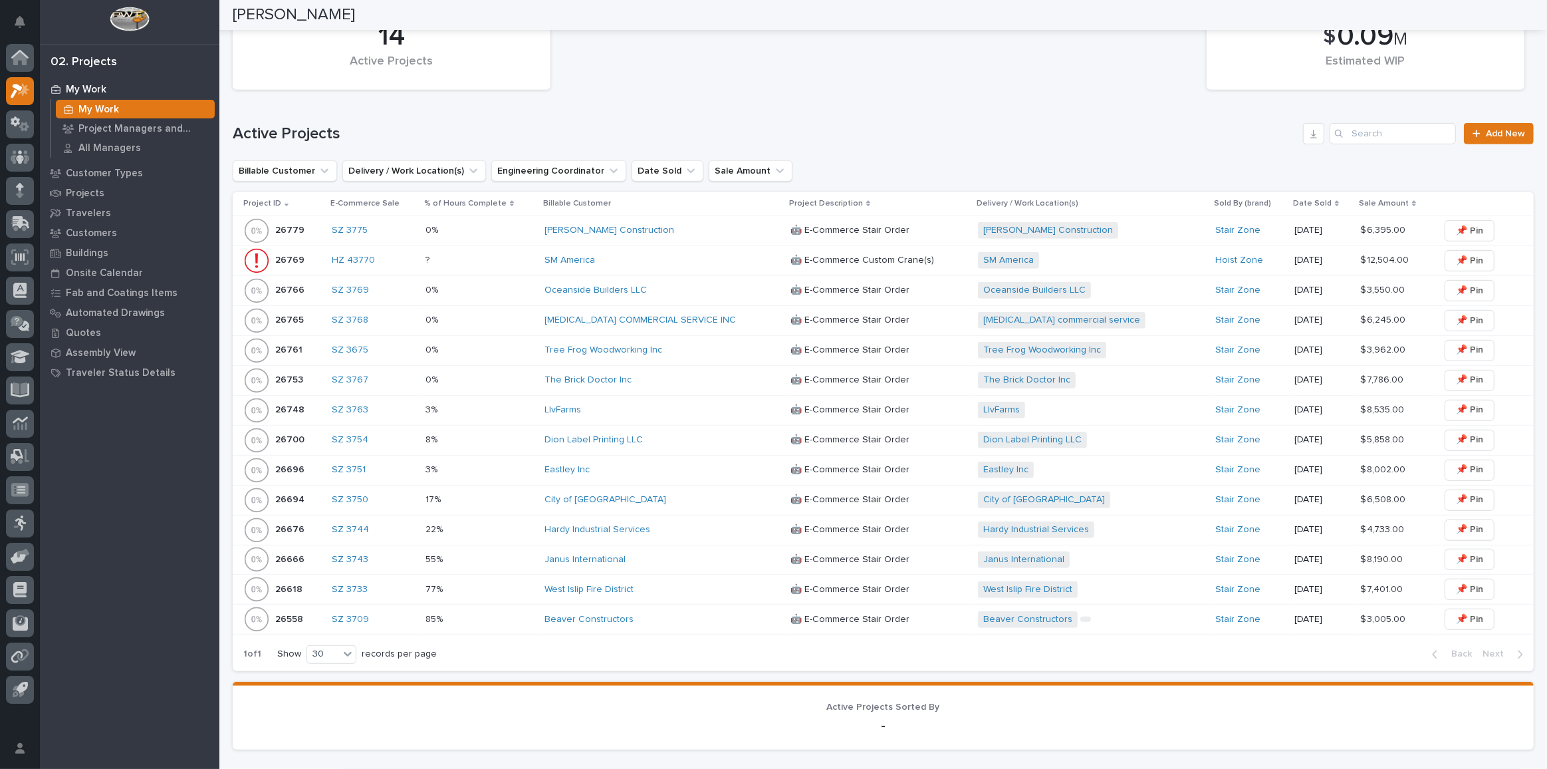
click at [615, 465] on div "Eastley Inc" at bounding box center [661, 469] width 233 height 11
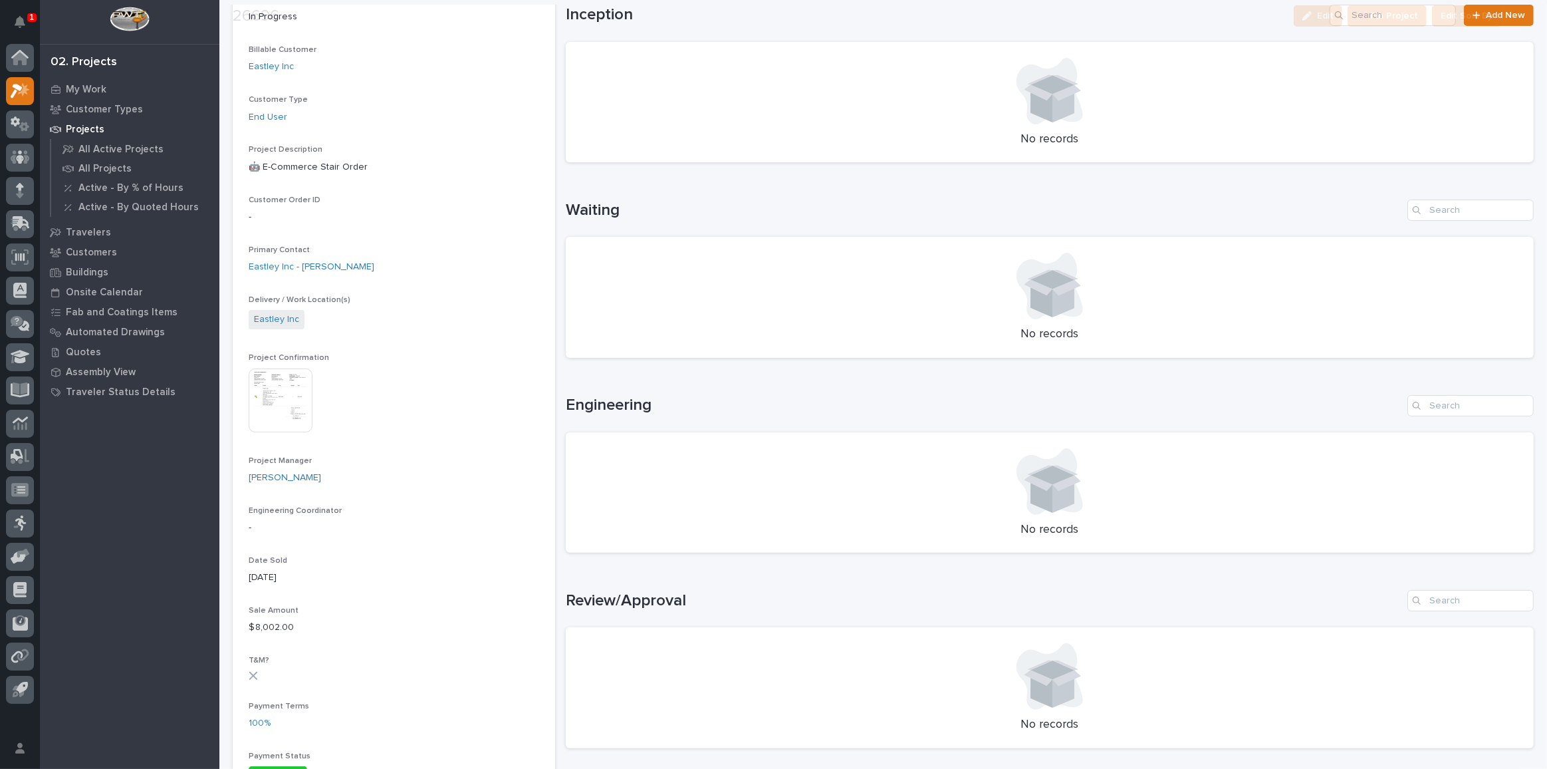
scroll to position [423, 0]
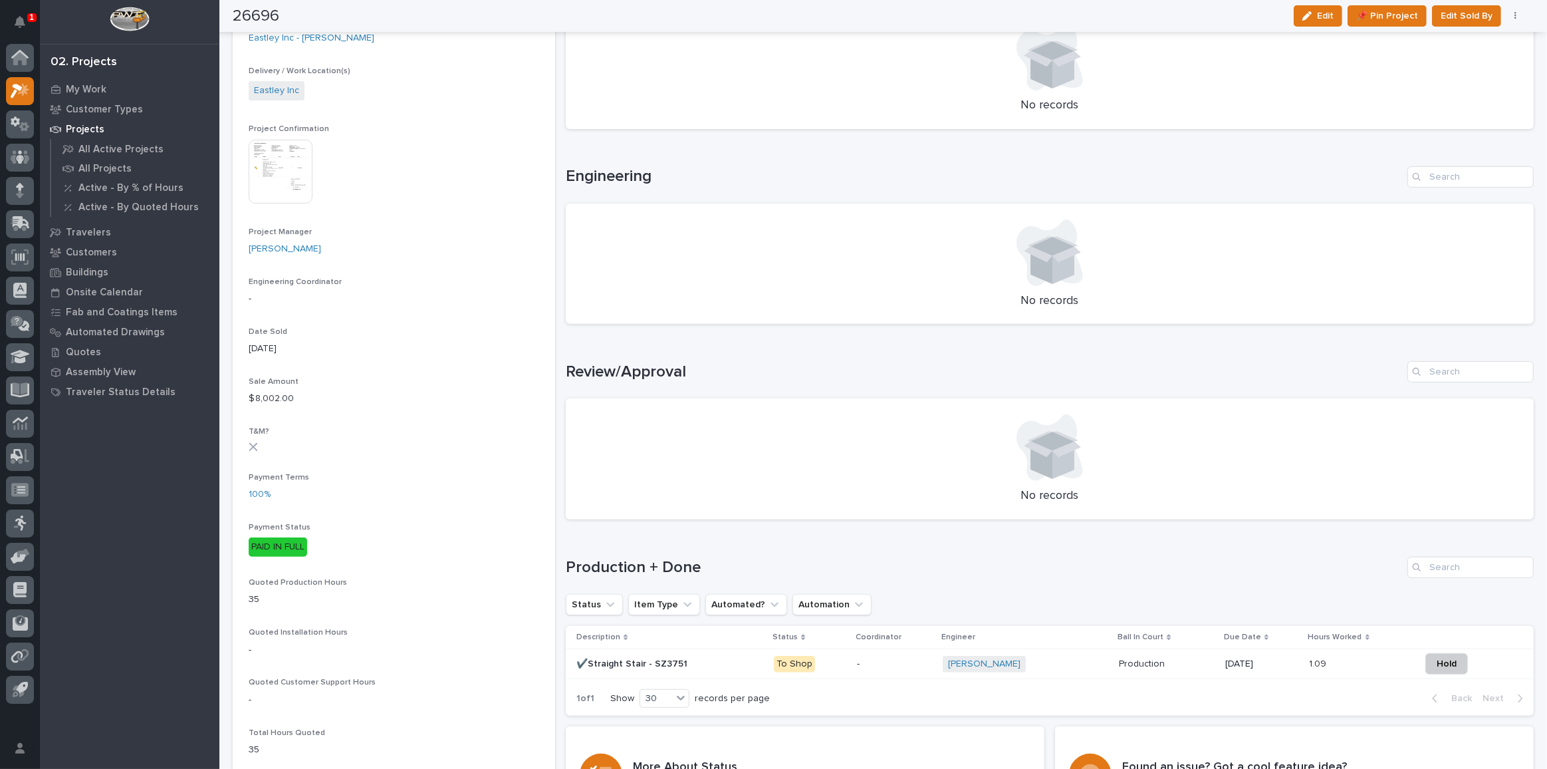
click at [745, 662] on p at bounding box center [669, 663] width 187 height 11
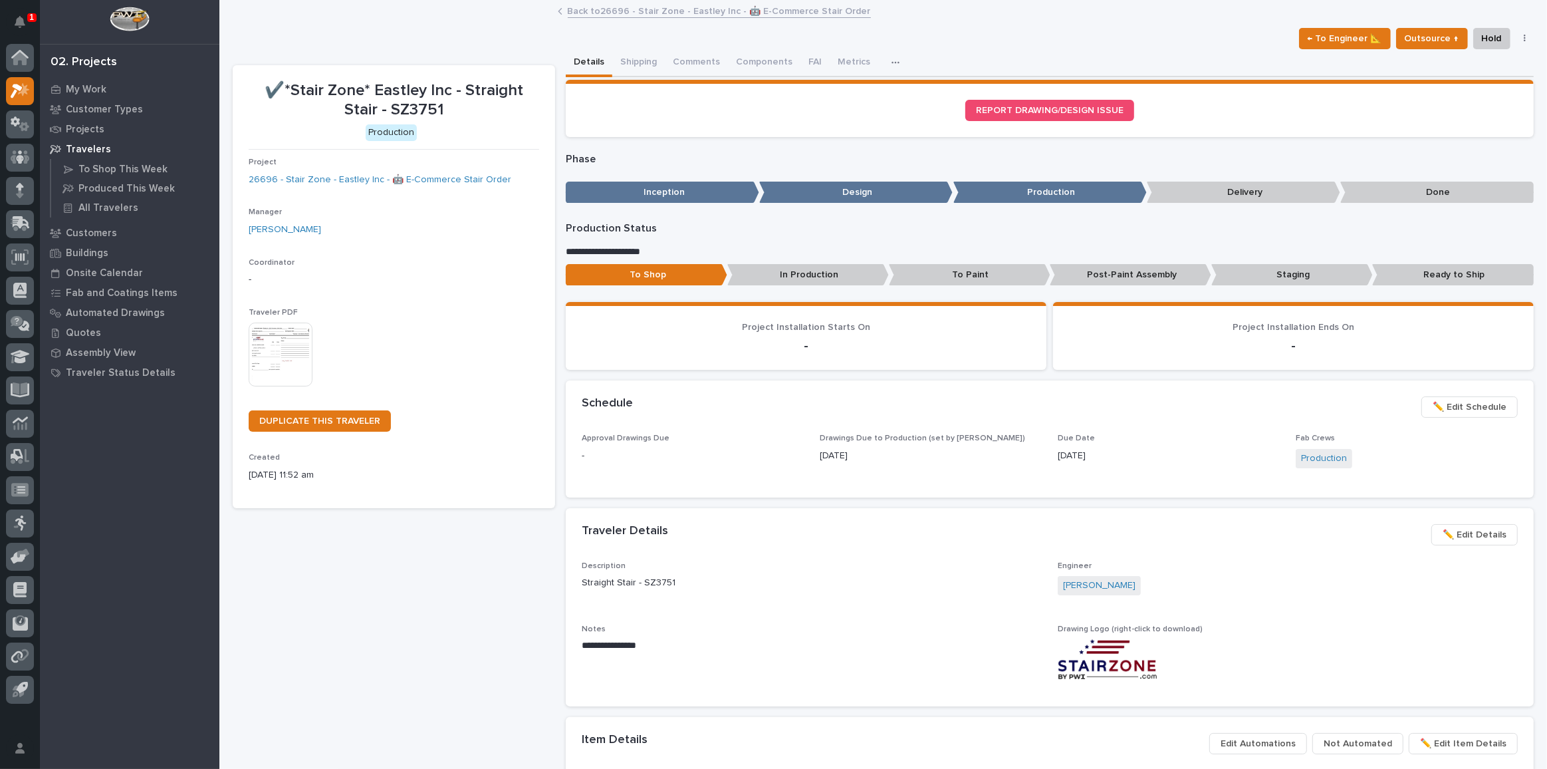
click at [270, 356] on img at bounding box center [281, 354] width 64 height 64
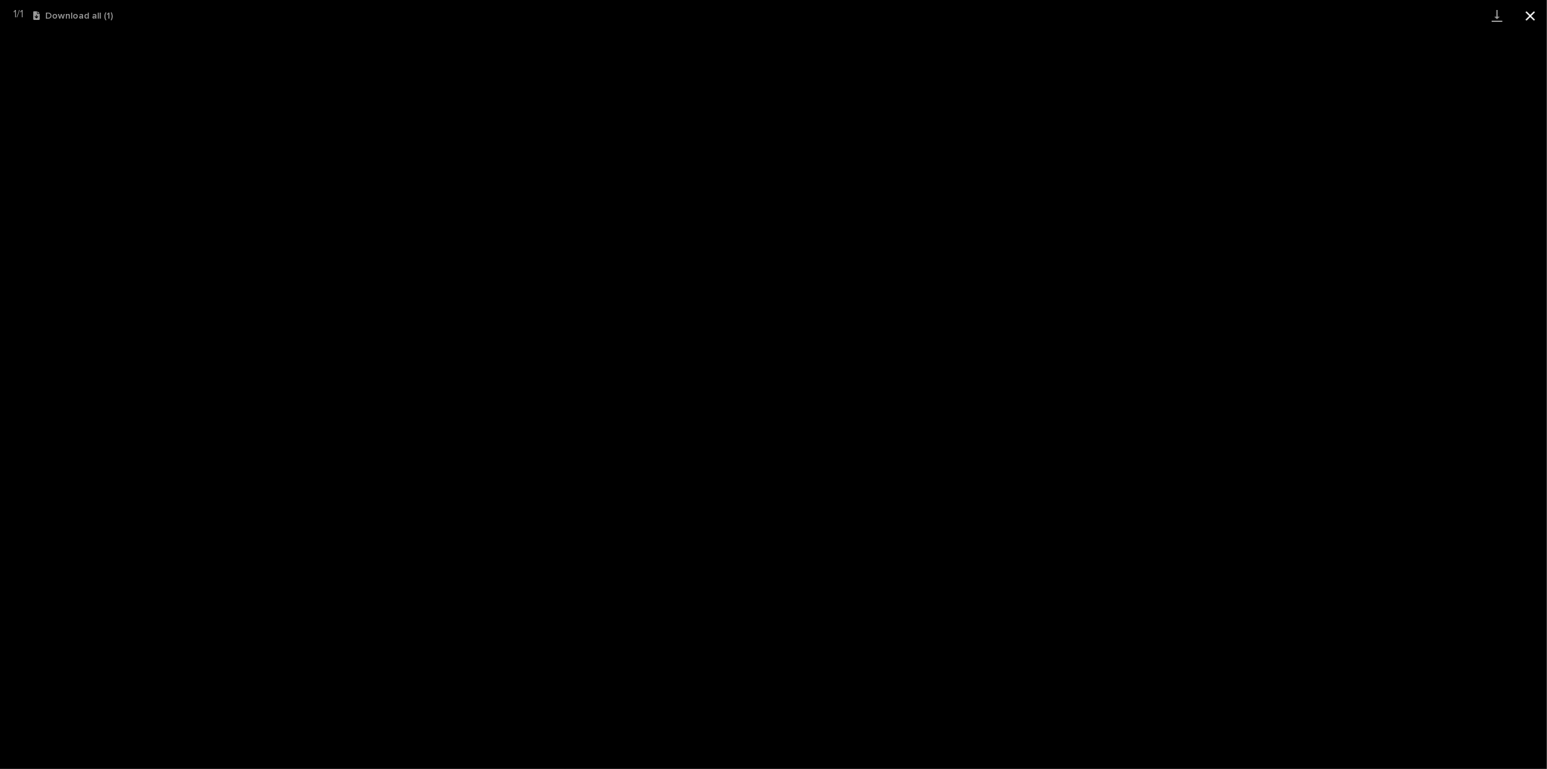
click at [1519, 17] on button "Close gallery" at bounding box center [1530, 15] width 33 height 31
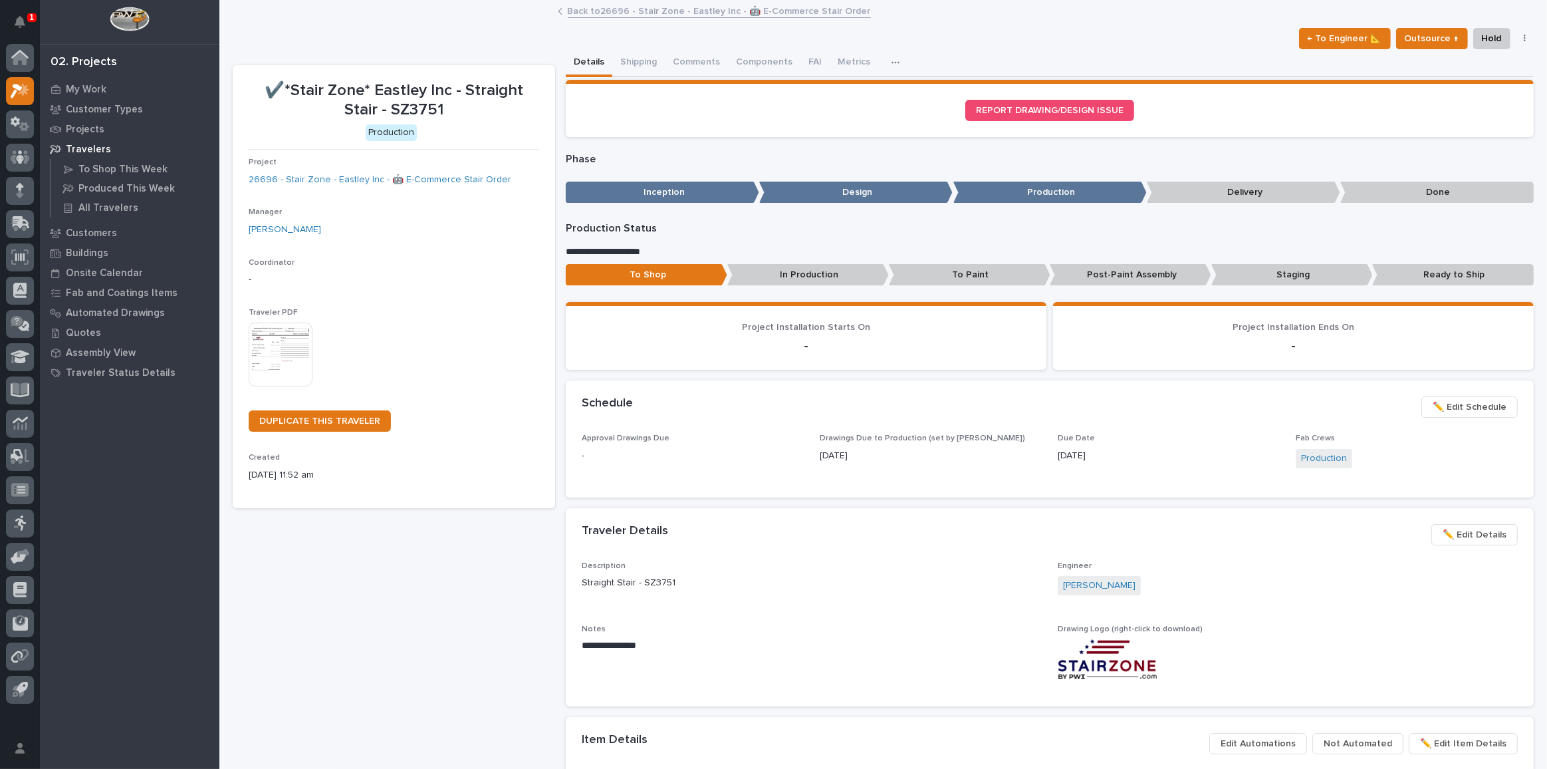
click at [709, 13] on link "Back to 26696 - Stair Zone - Eastley Inc - 🤖 E-Commerce Stair Order" at bounding box center [719, 10] width 303 height 15
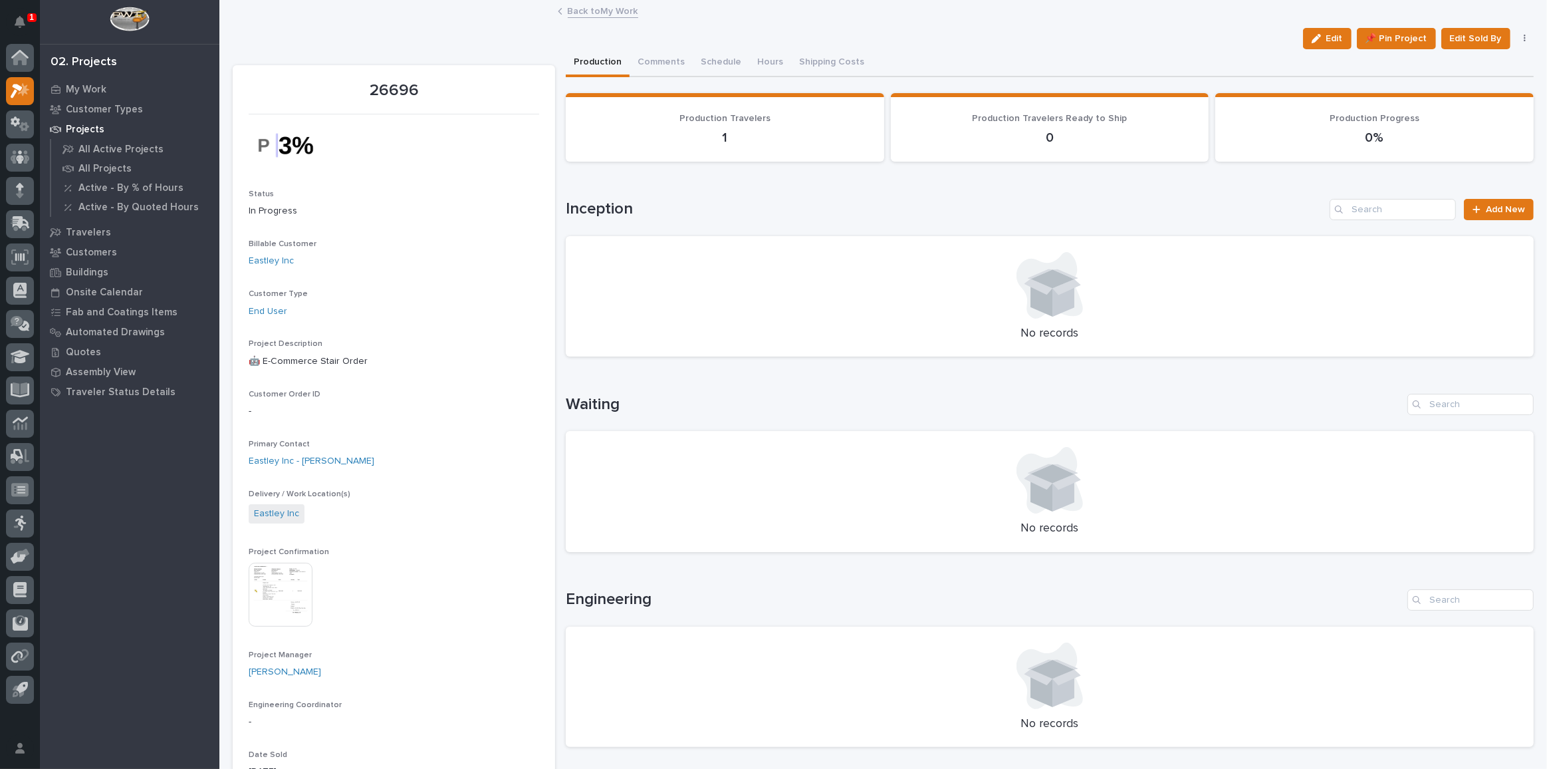
click at [618, 11] on link "Back to My Work" at bounding box center [603, 10] width 70 height 15
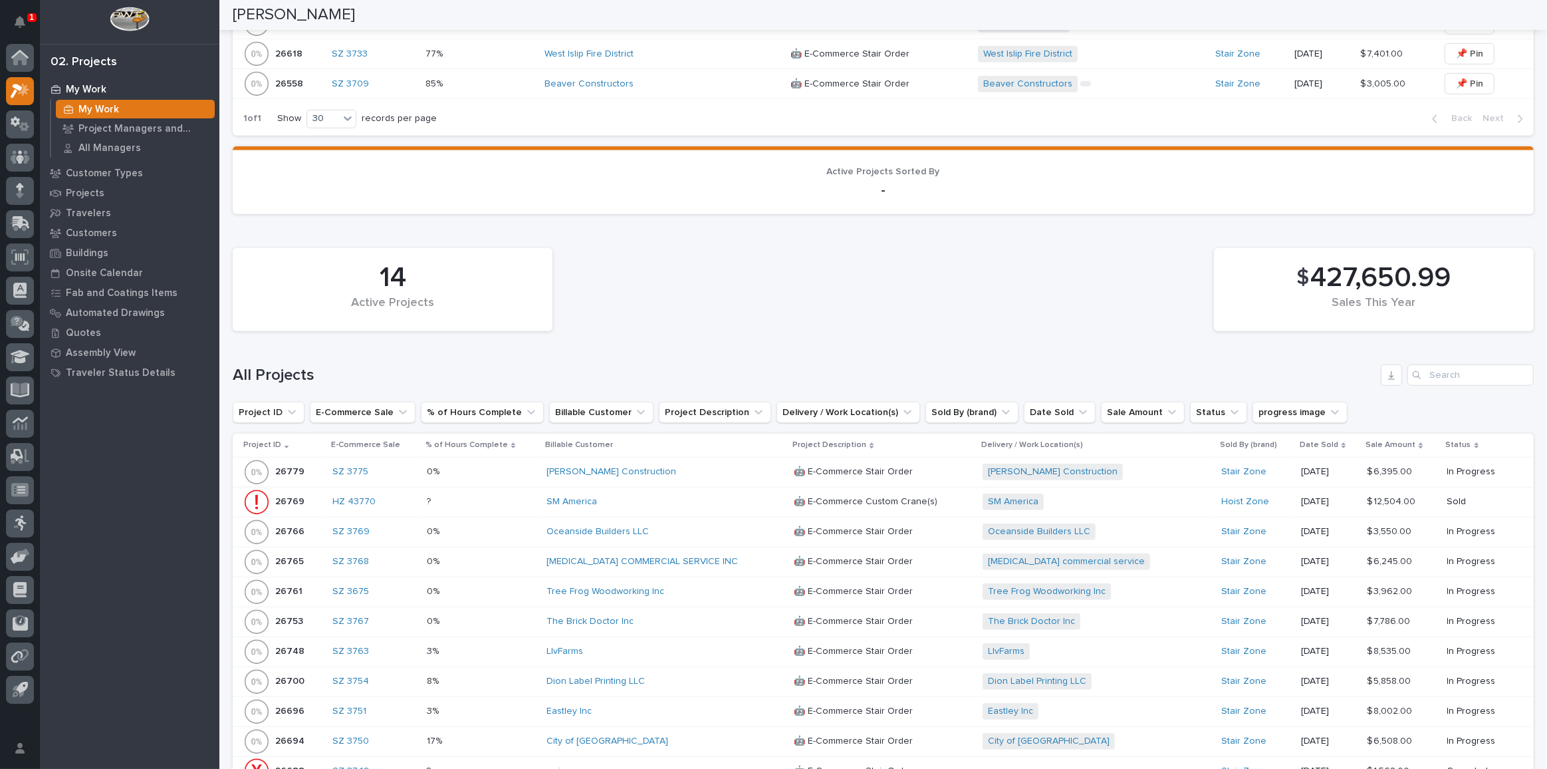
scroll to position [1414, 0]
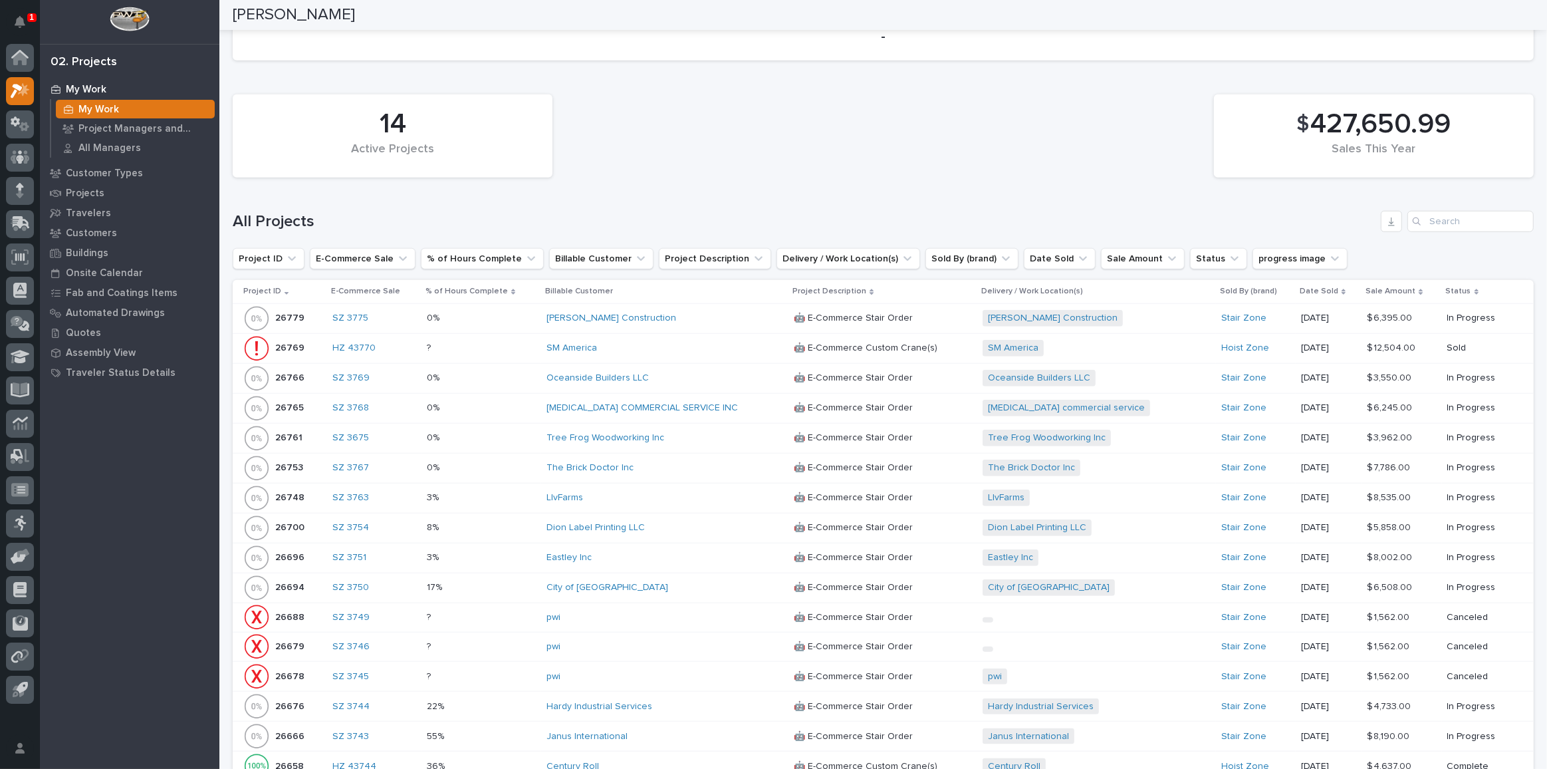
click at [639, 582] on div "City of [GEOGRAPHIC_DATA]" at bounding box center [663, 587] width 233 height 11
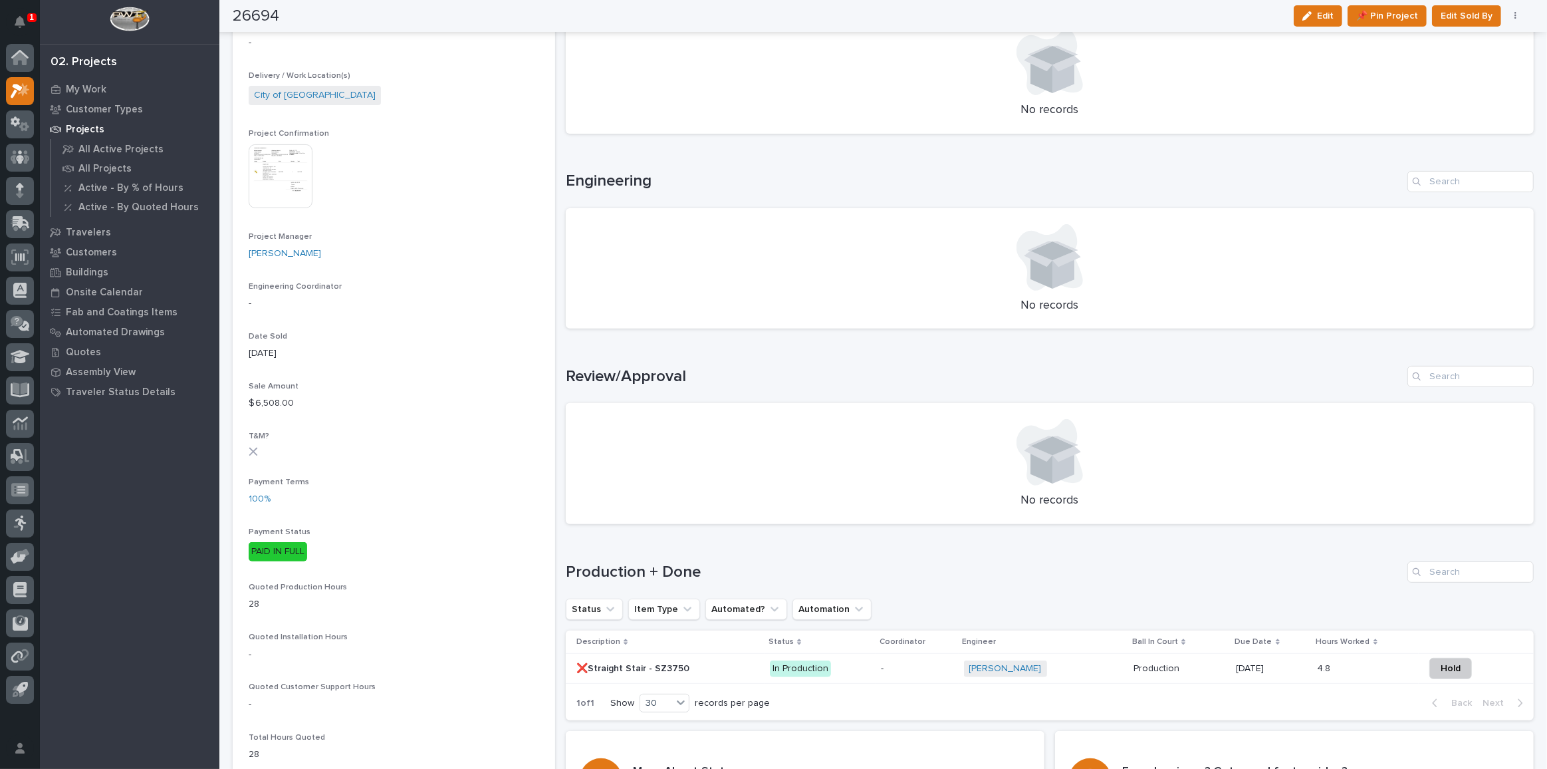
scroll to position [664, 0]
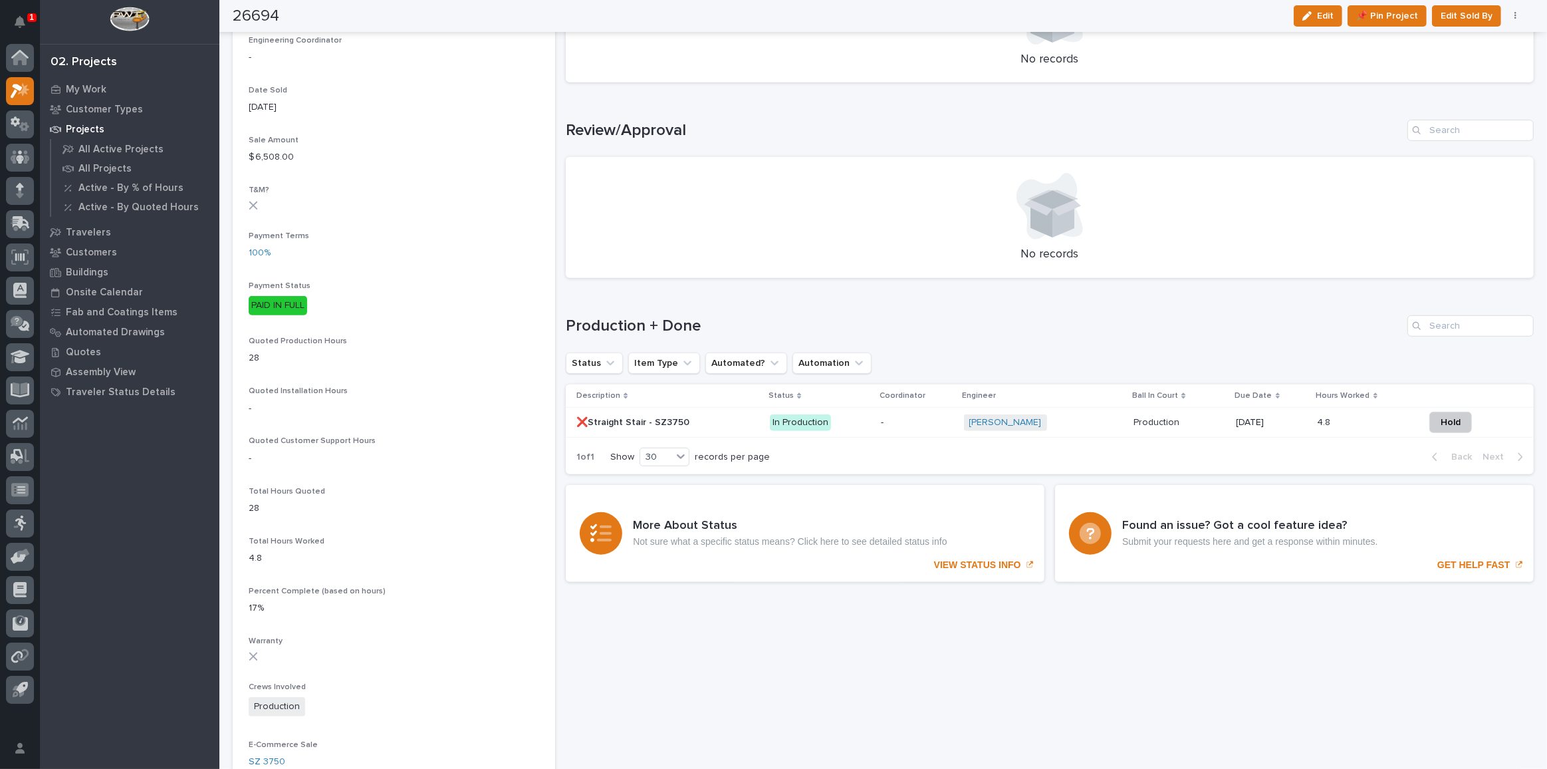
click at [724, 427] on div "❌Straight Stair - SZ3750 ❌Straight Stair - SZ3750" at bounding box center [667, 423] width 183 height 22
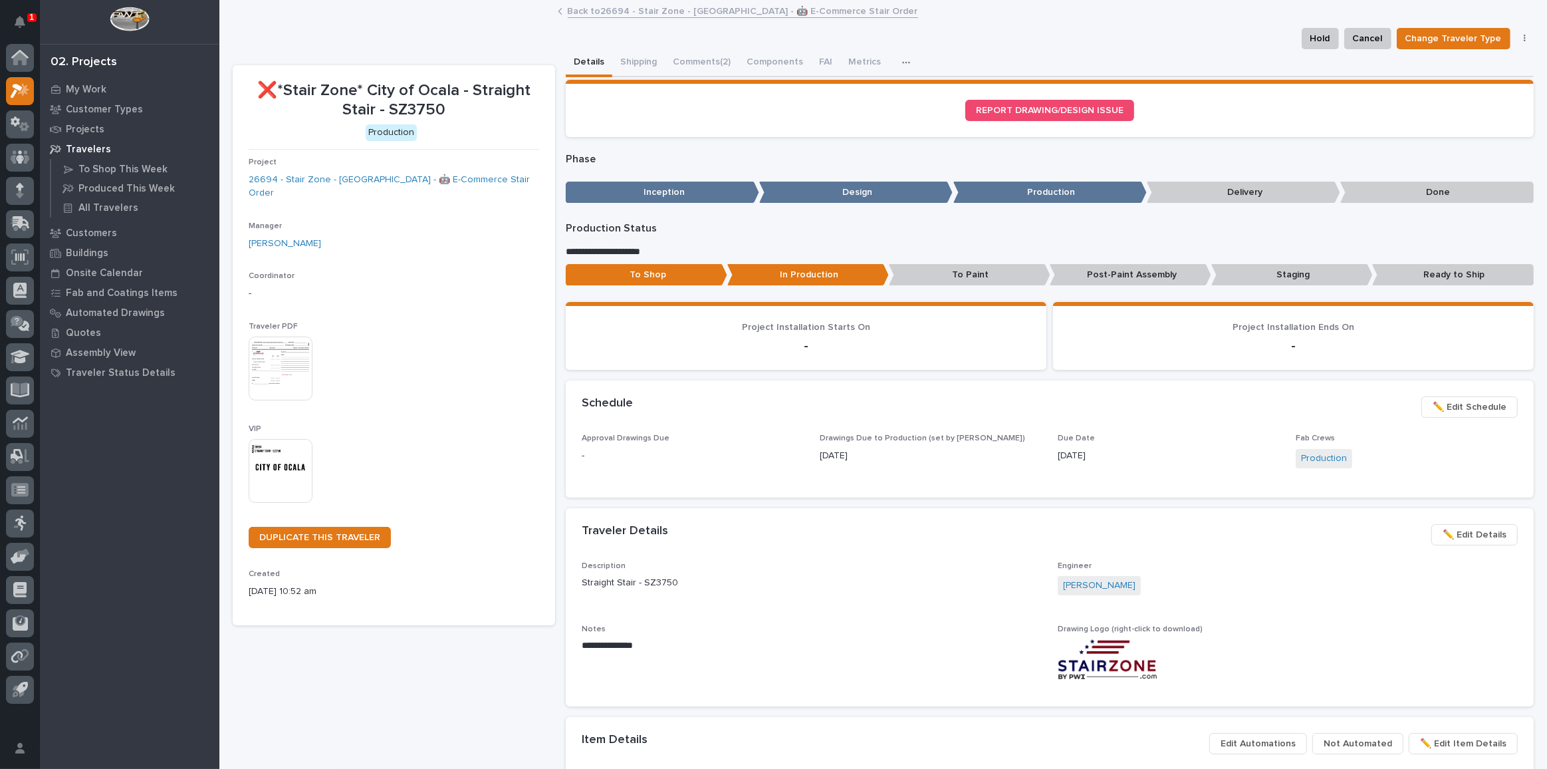
click at [279, 370] on img at bounding box center [281, 368] width 64 height 64
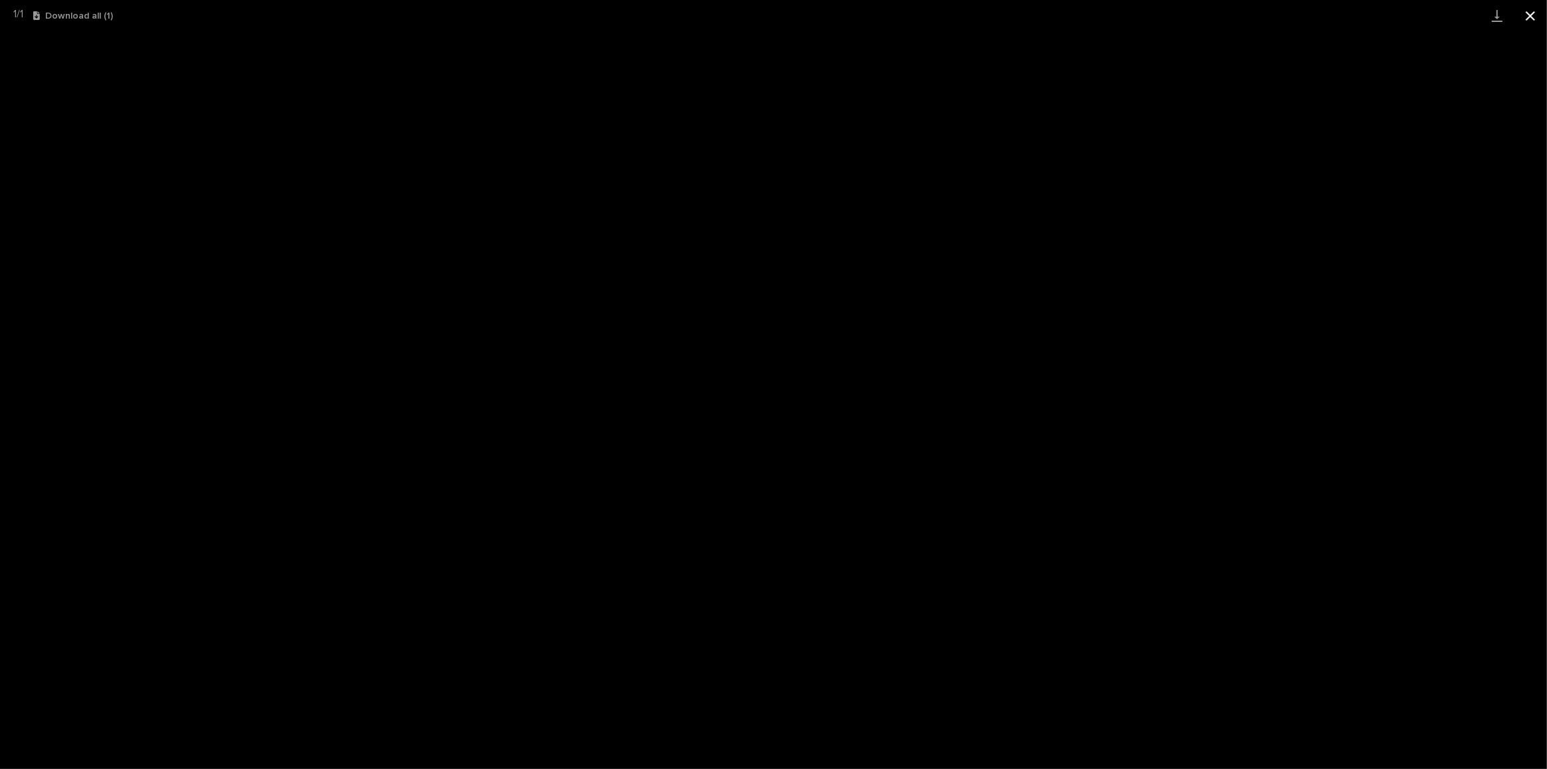
drag, startPoint x: 1524, startPoint y: 15, endPoint x: 1533, endPoint y: 25, distance: 13.2
click at [1524, 17] on button "Close gallery" at bounding box center [1530, 15] width 33 height 31
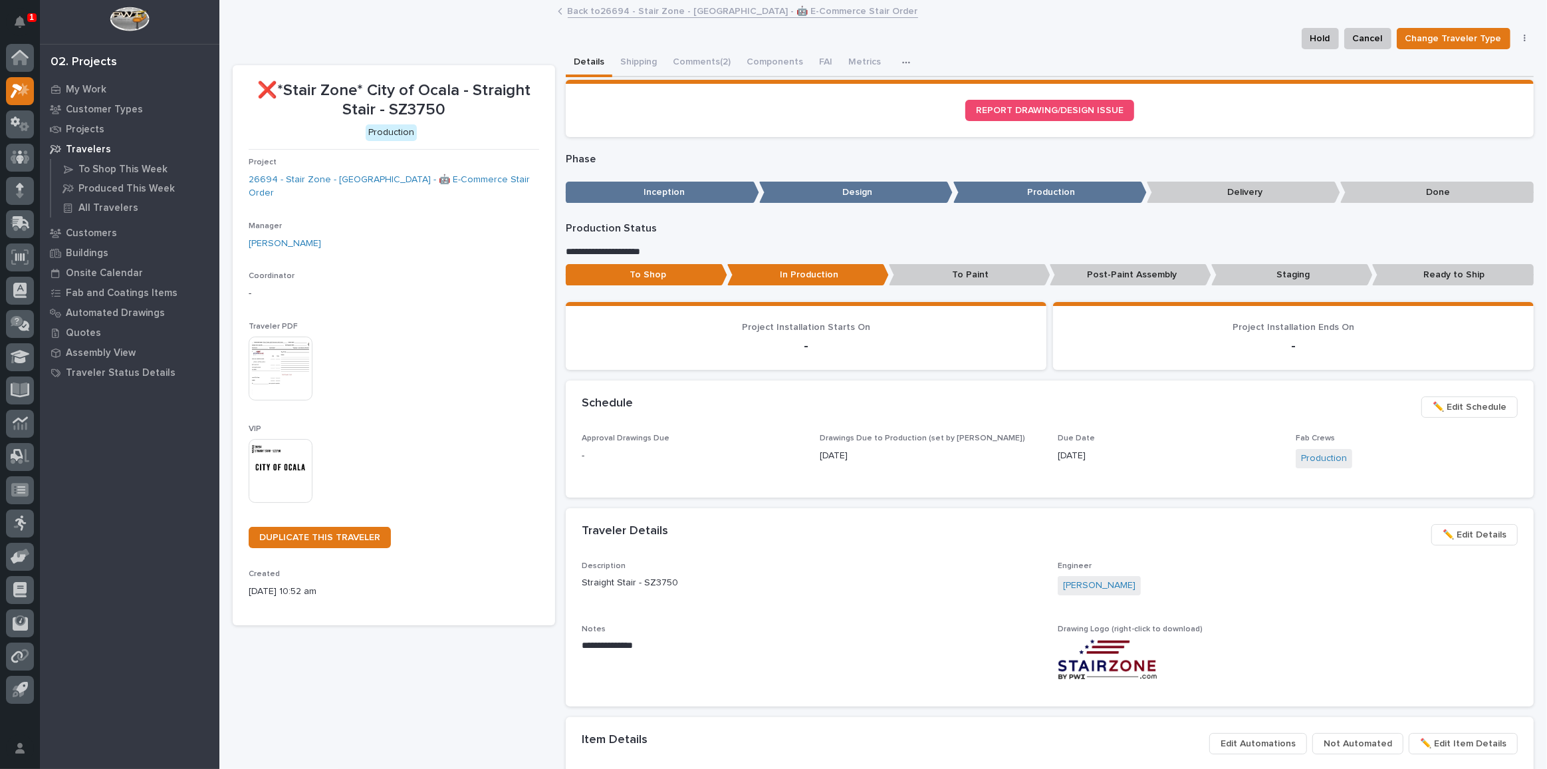
click at [616, 13] on link "Back to 26694 - Stair Zone - City of Ocala - 🤖 E-Commerce Stair Order" at bounding box center [743, 10] width 350 height 15
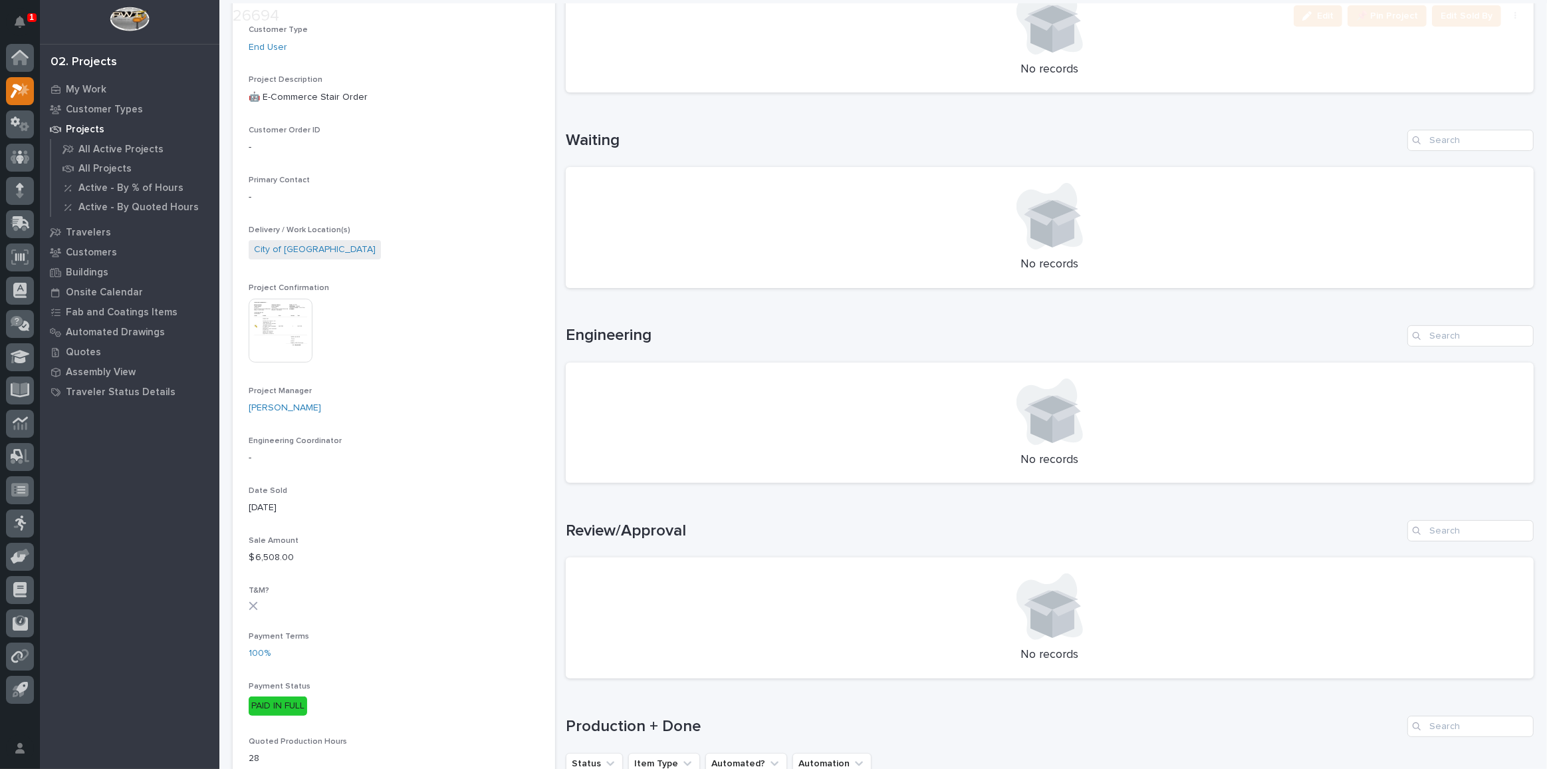
scroll to position [362, 0]
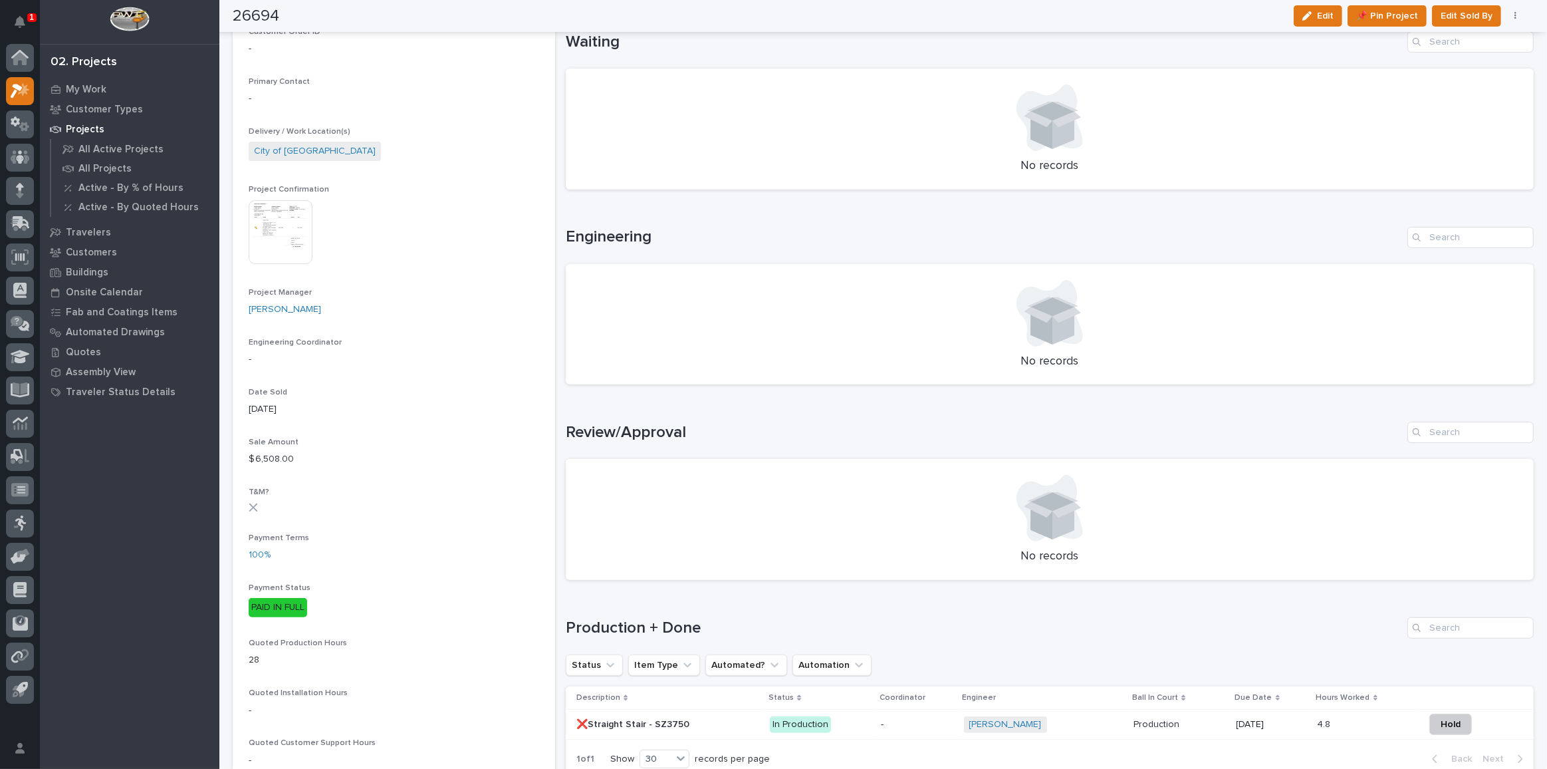
click at [844, 719] on p "In Production" at bounding box center [820, 724] width 100 height 17
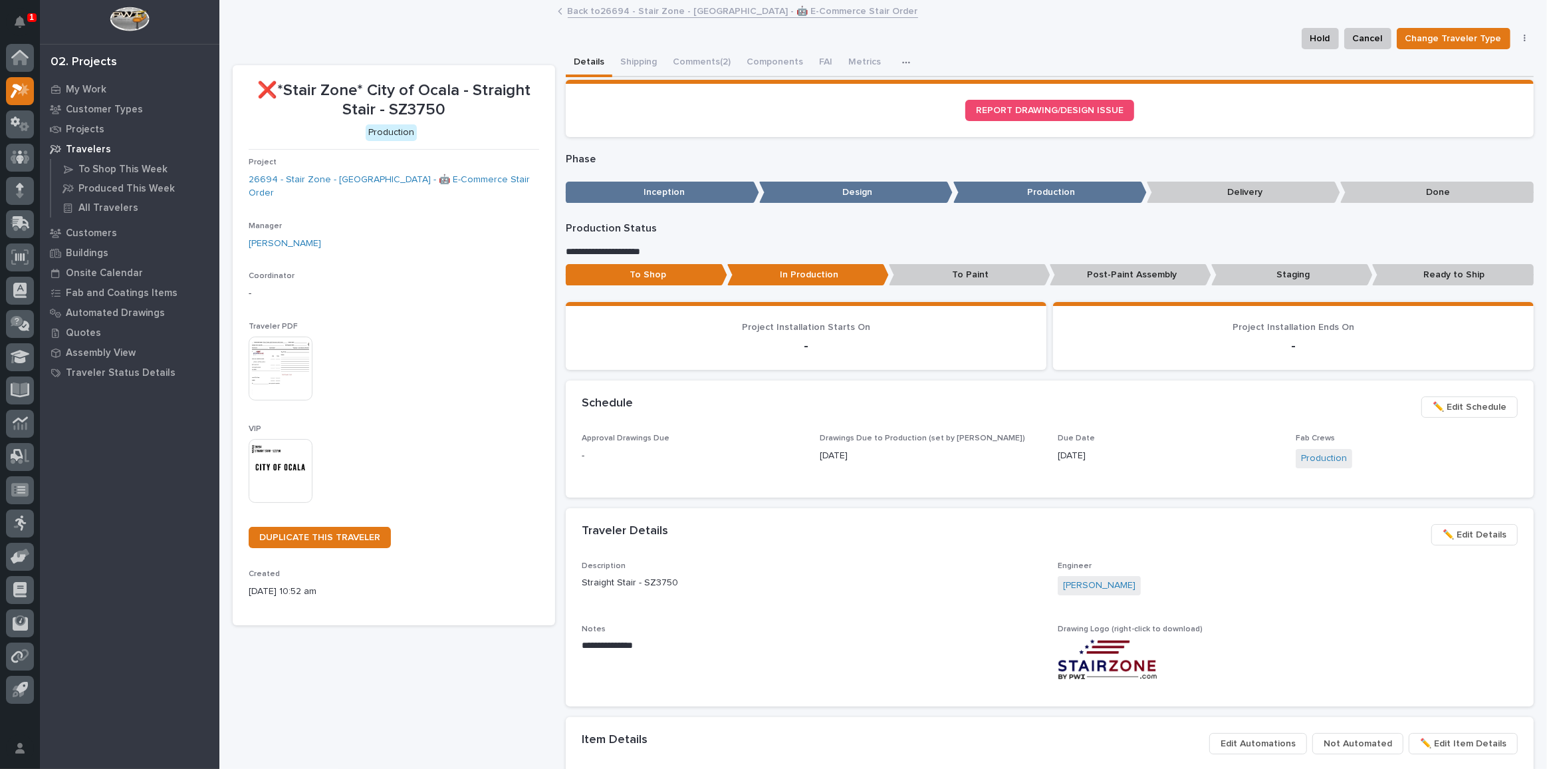
click at [603, 11] on link "Back to 26694 - Stair Zone - City of Ocala - 🤖 E-Commerce Stair Order" at bounding box center [743, 10] width 350 height 15
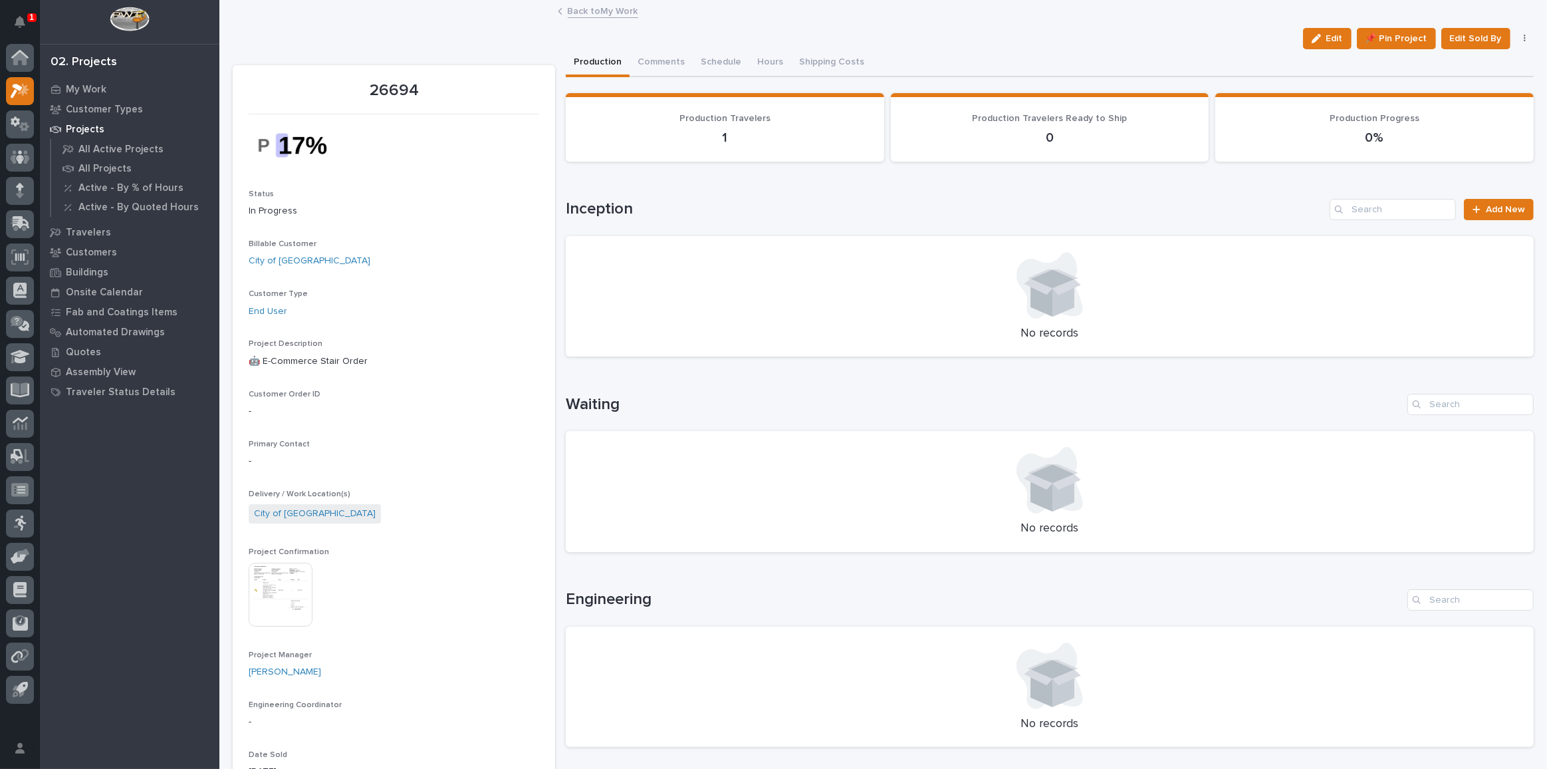
click at [603, 11] on link "Back to My Work" at bounding box center [603, 10] width 70 height 15
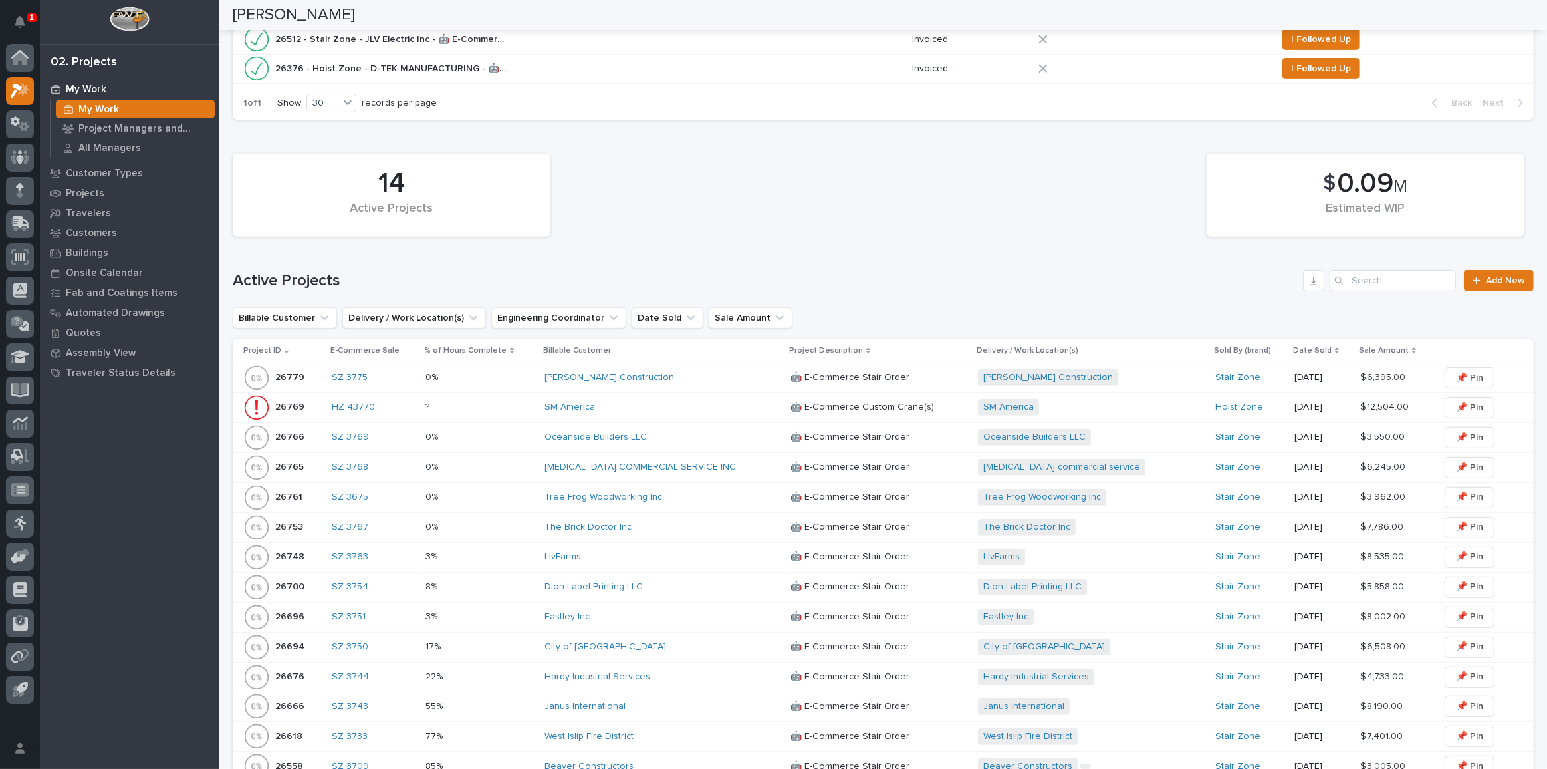
scroll to position [604, 0]
